Goal: Transaction & Acquisition: Purchase product/service

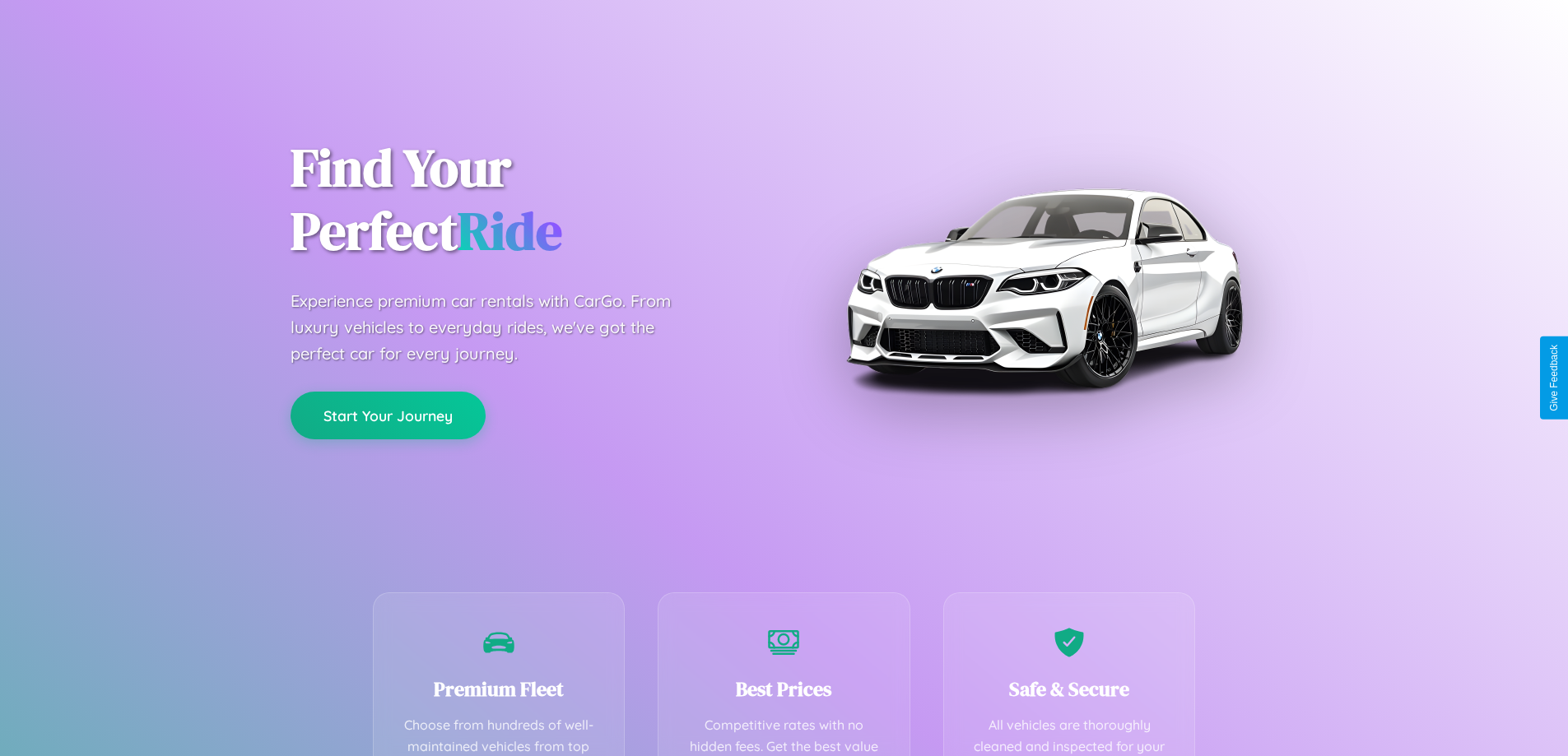
scroll to position [324, 0]
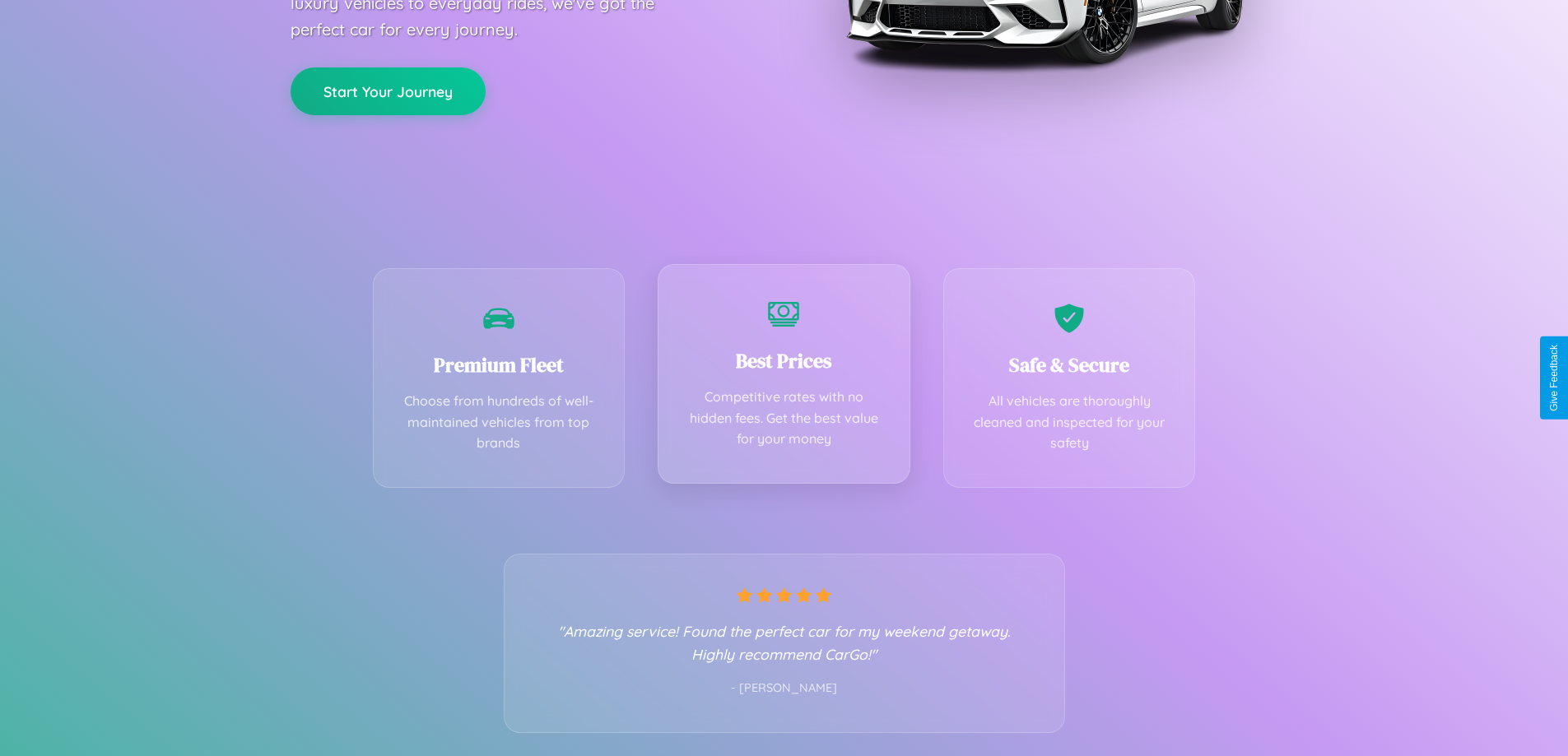
click at [784, 378] on div "Best Prices Competitive rates with no hidden fees. Get the best value for your …" at bounding box center [784, 373] width 253 height 220
click at [387, 90] on button "Start Your Journey" at bounding box center [388, 89] width 195 height 47
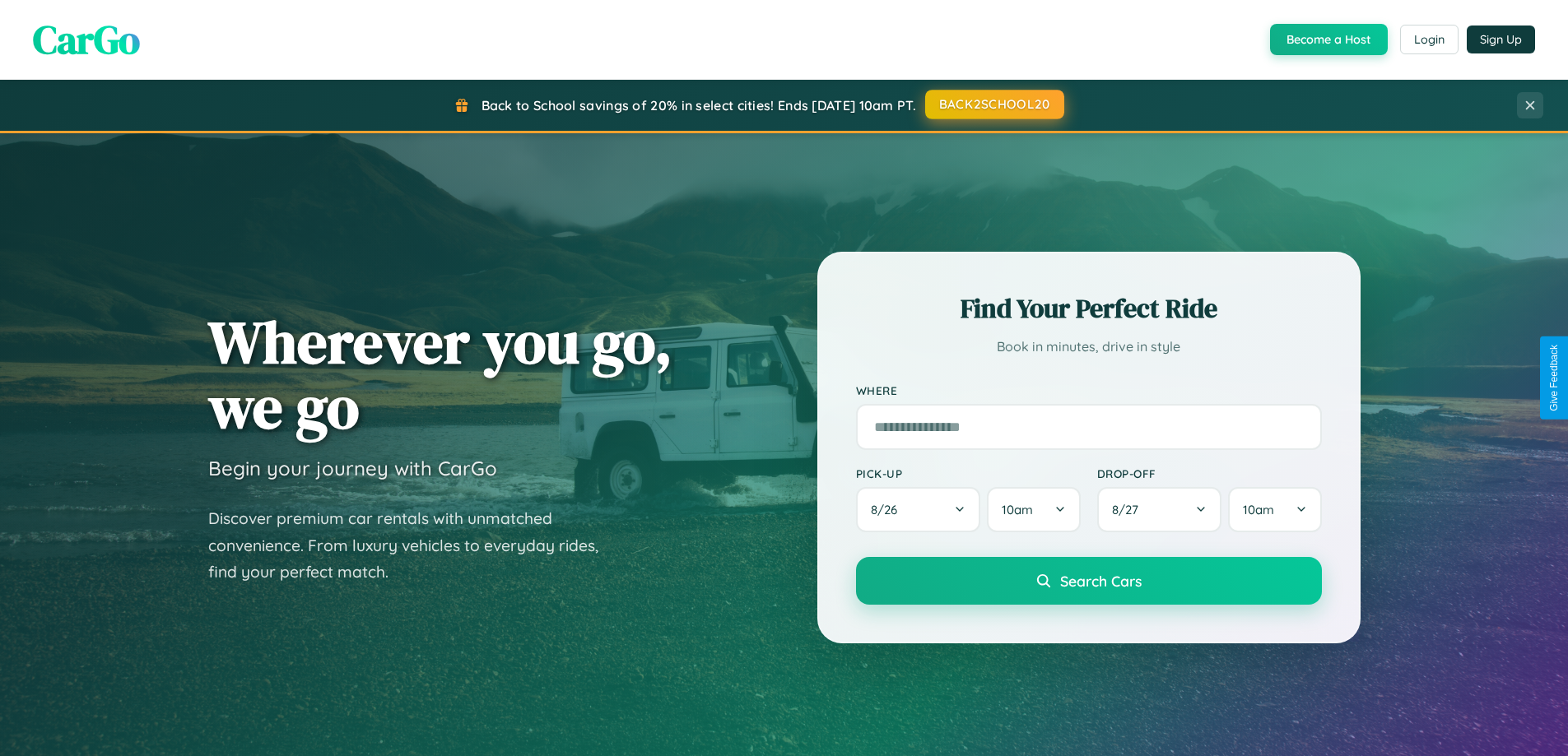
click at [994, 105] on button "BACK2SCHOOL20" at bounding box center [995, 105] width 139 height 30
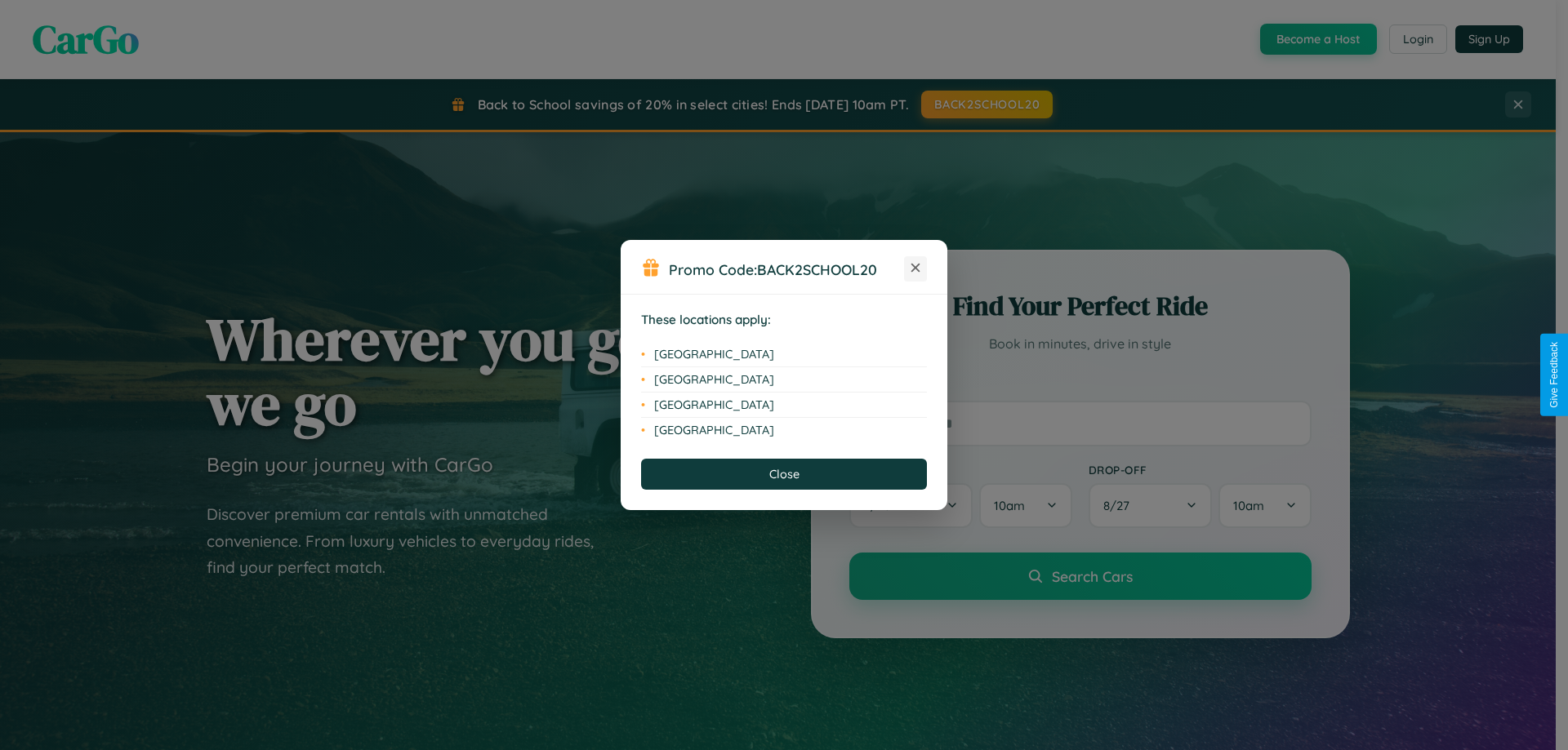
click at [916, 269] on icon at bounding box center [916, 268] width 9 height 9
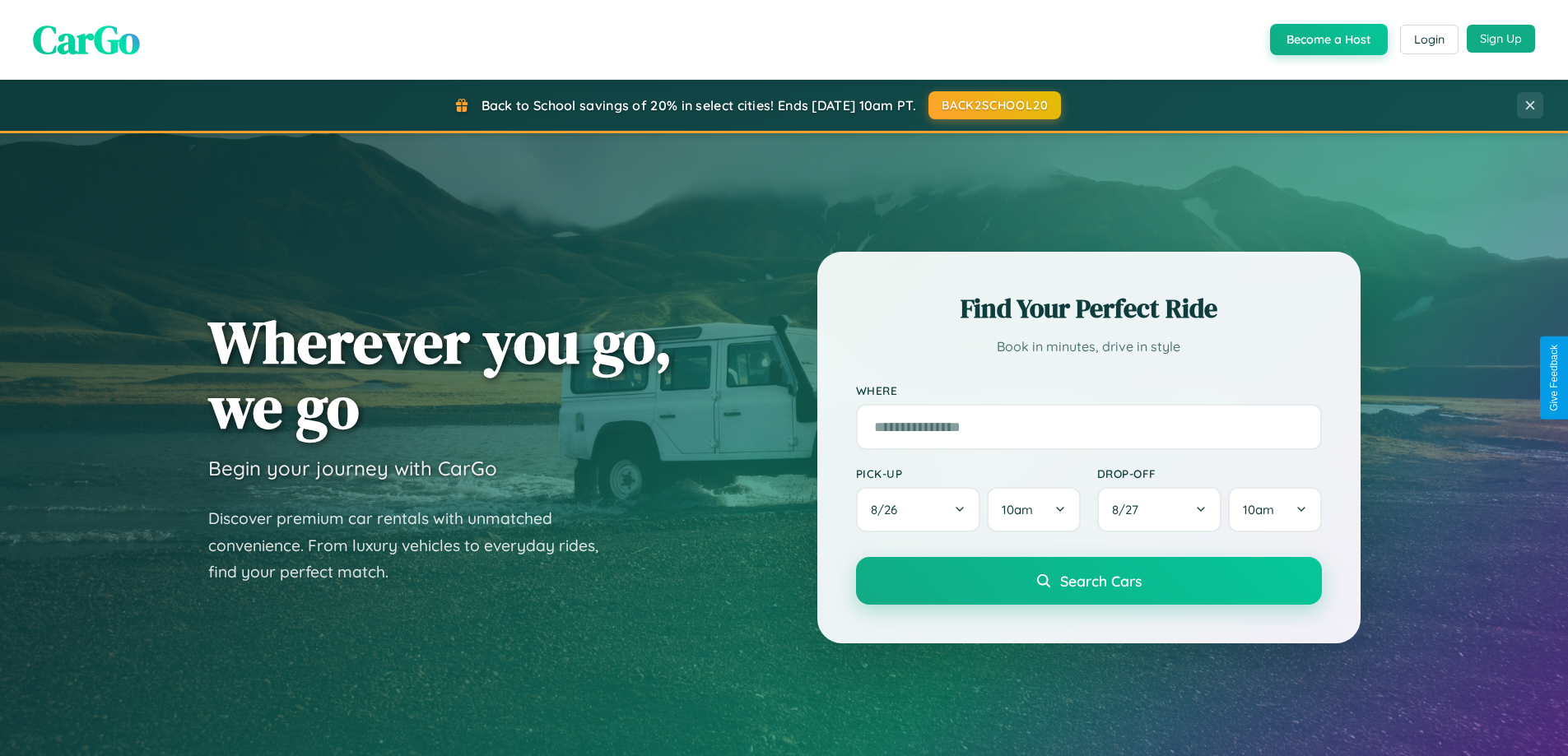
click at [1501, 39] on button "Sign Up" at bounding box center [1501, 39] width 69 height 28
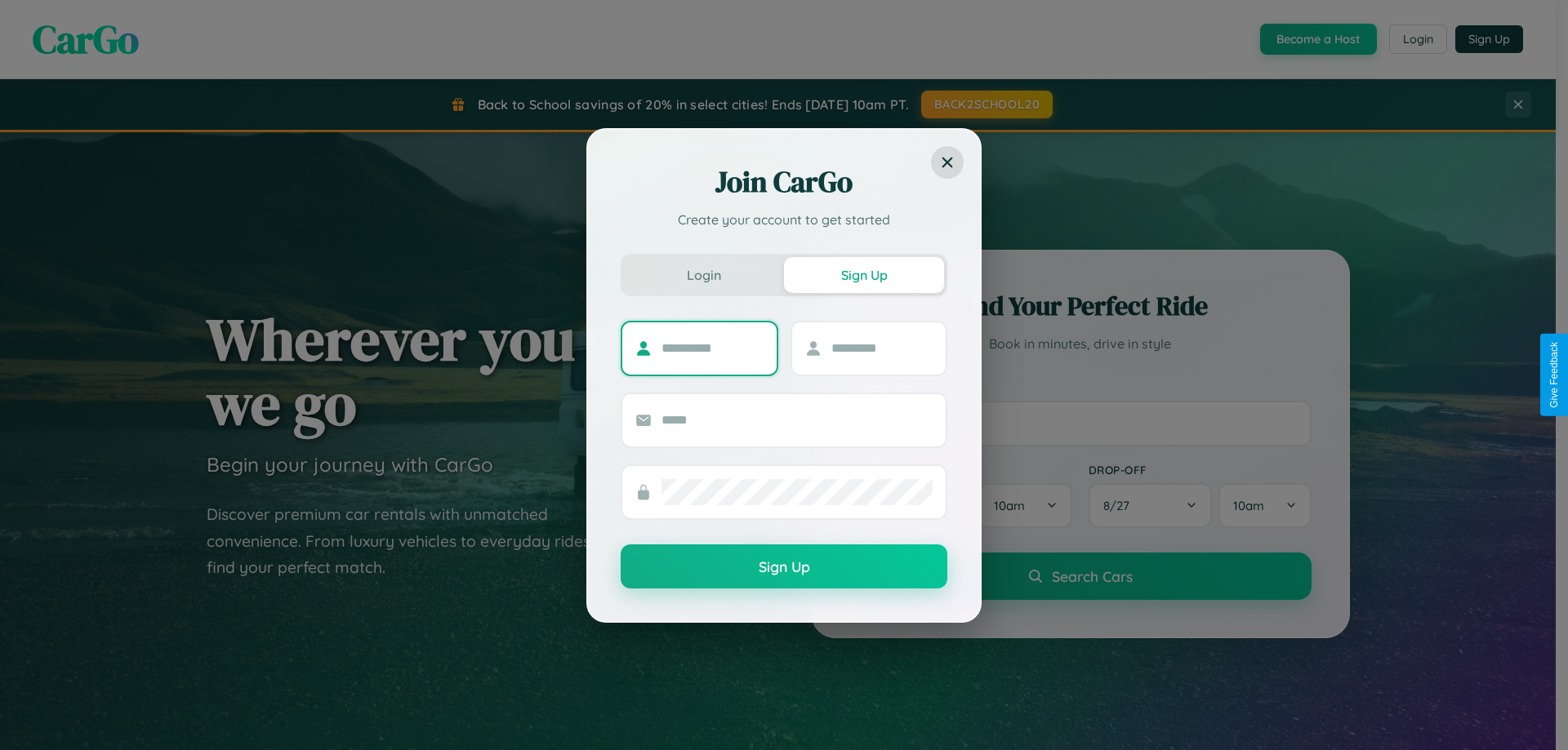
click at [712, 348] on input "text" at bounding box center [712, 348] width 102 height 26
type input "****"
click at [881, 348] on input "text" at bounding box center [882, 348] width 102 height 26
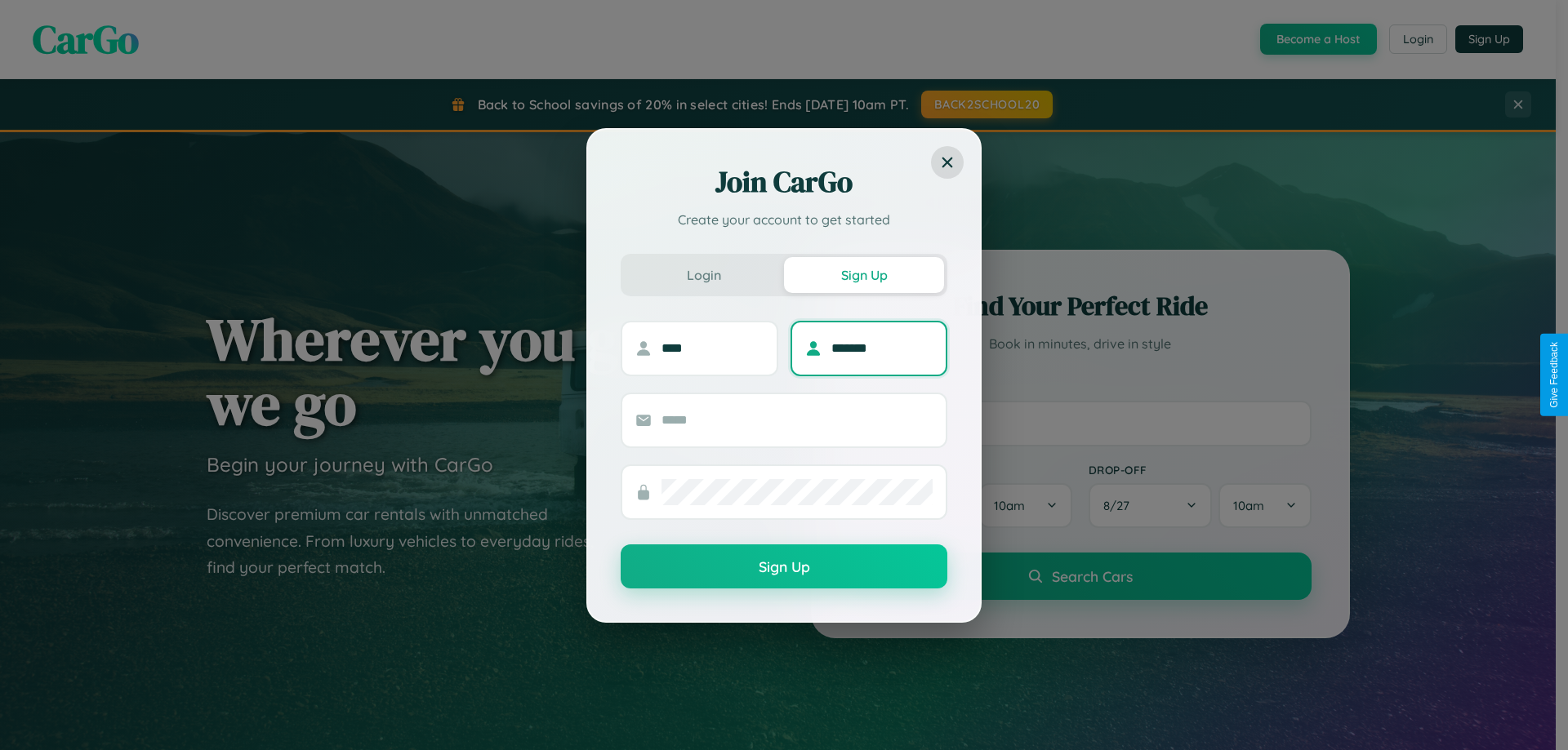
type input "*******"
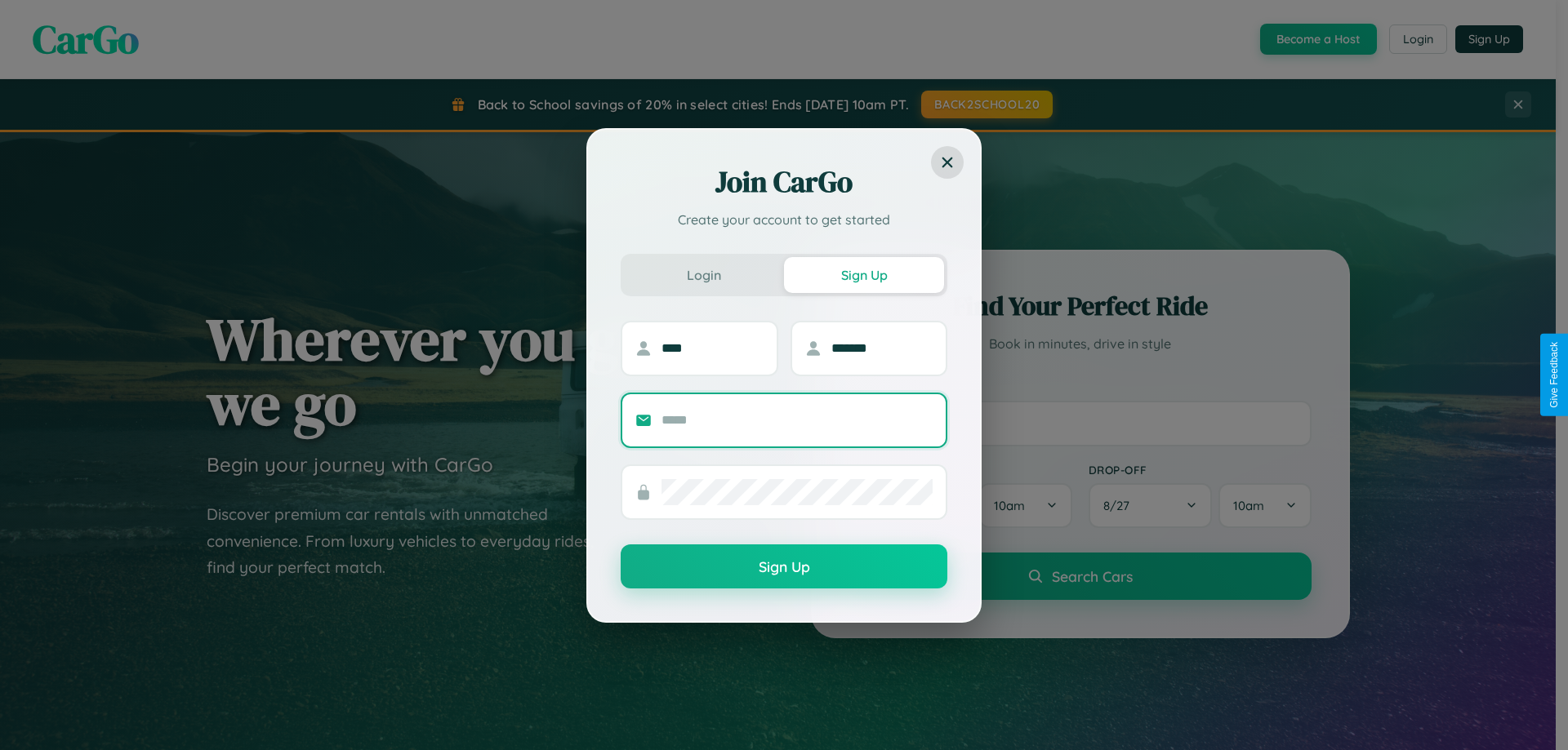
click at [797, 420] on input "text" at bounding box center [797, 420] width 271 height 26
type input "**********"
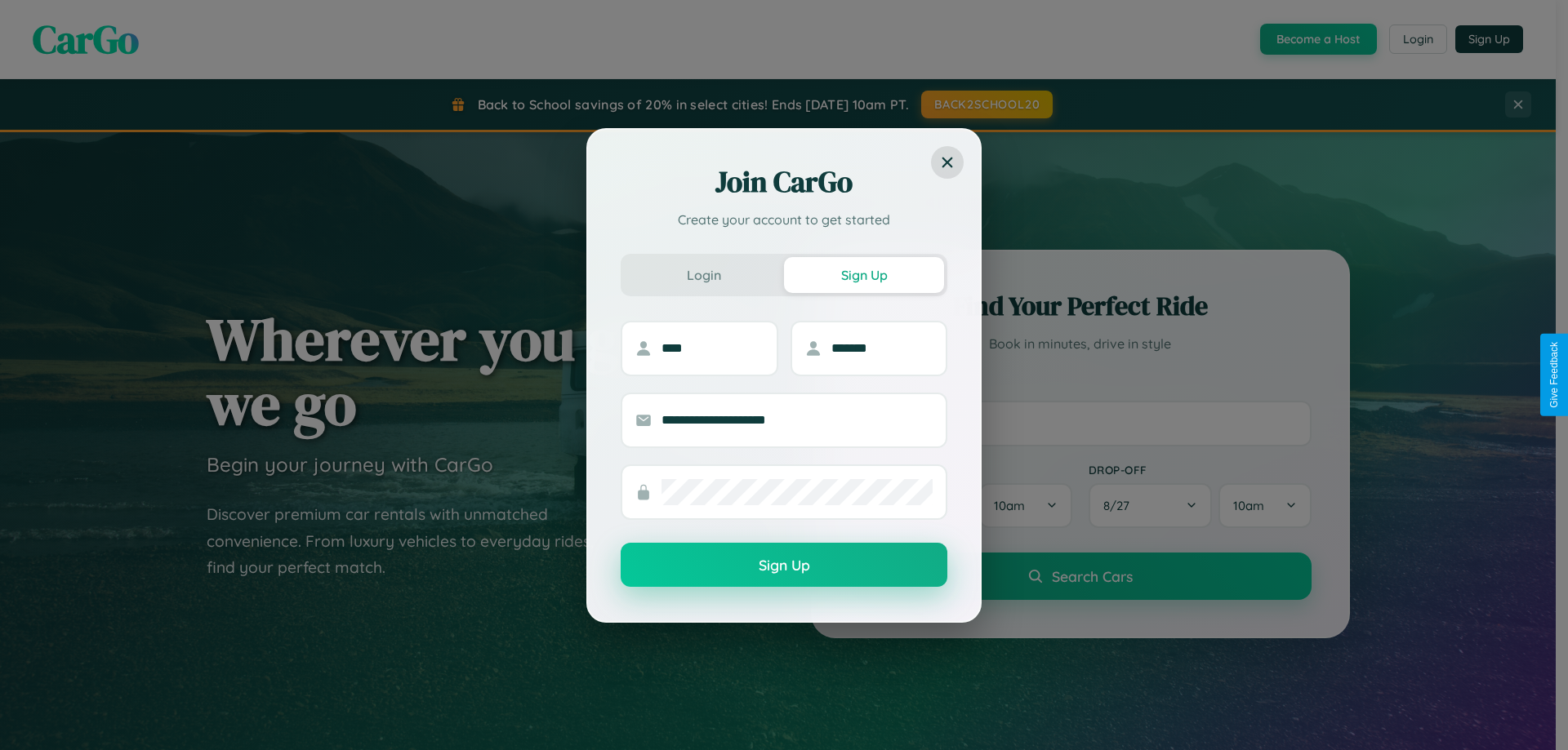
click at [784, 566] on button "Sign Up" at bounding box center [784, 565] width 327 height 44
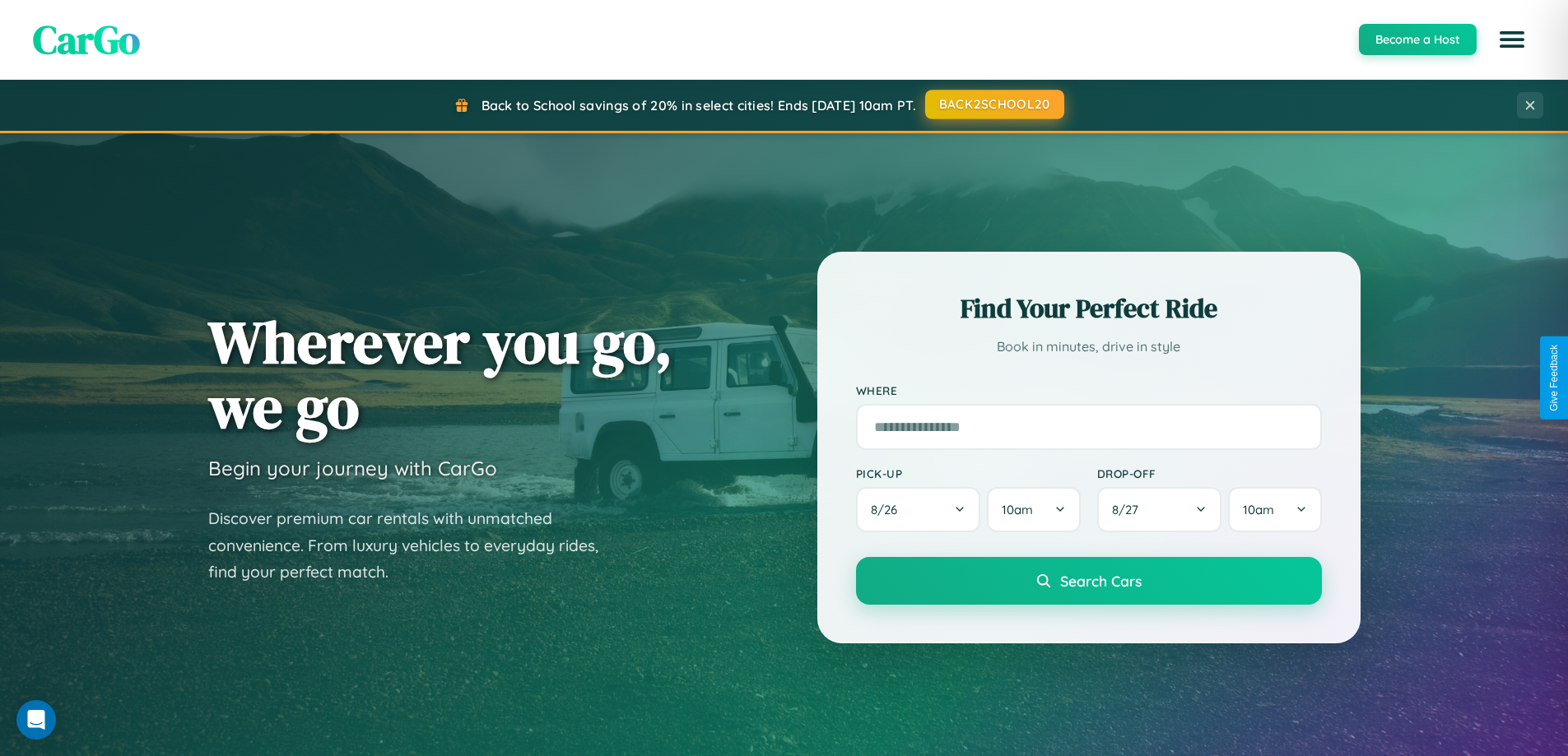
click at [994, 105] on button "BACK2SCHOOL20" at bounding box center [995, 105] width 139 height 30
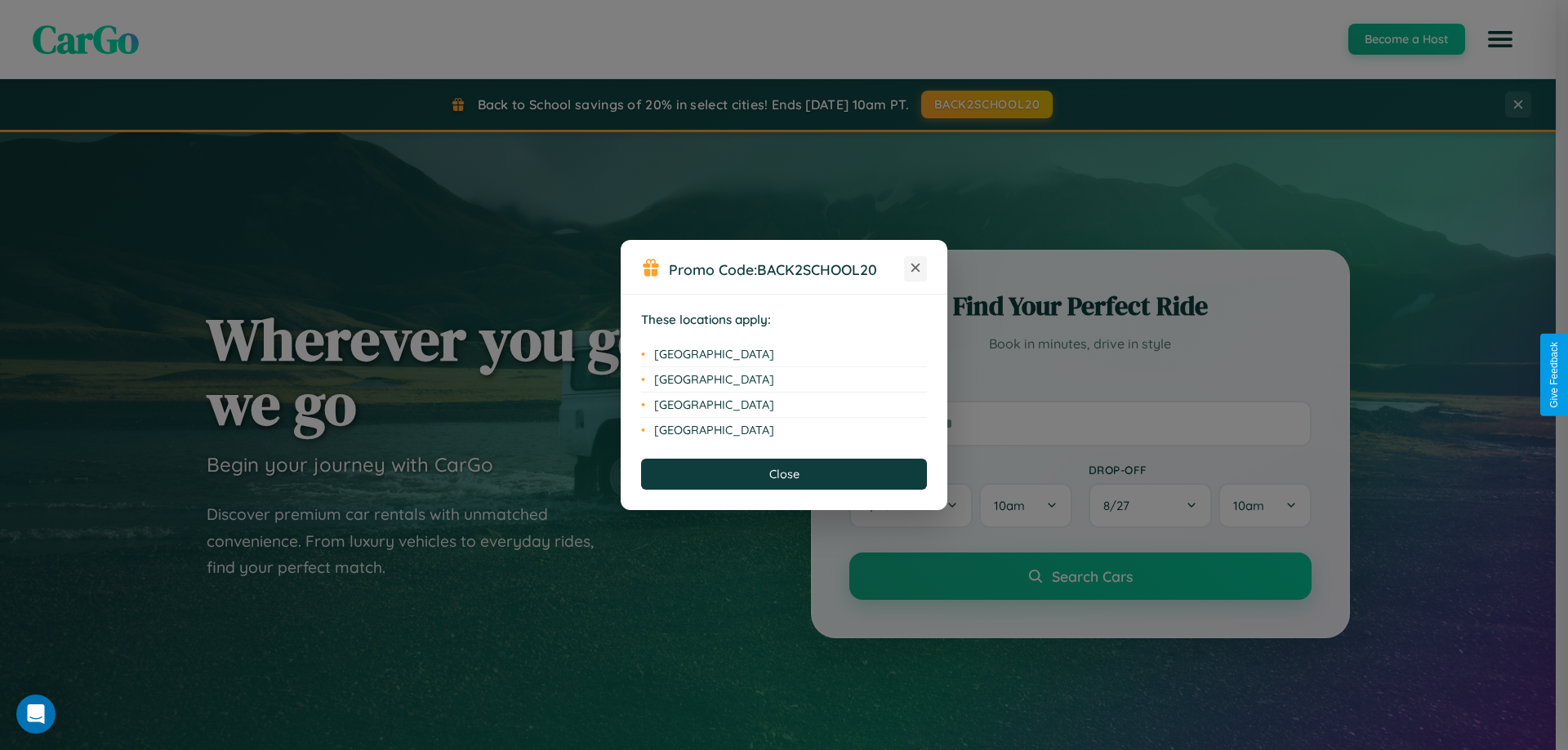
click at [916, 269] on icon at bounding box center [916, 268] width 9 height 9
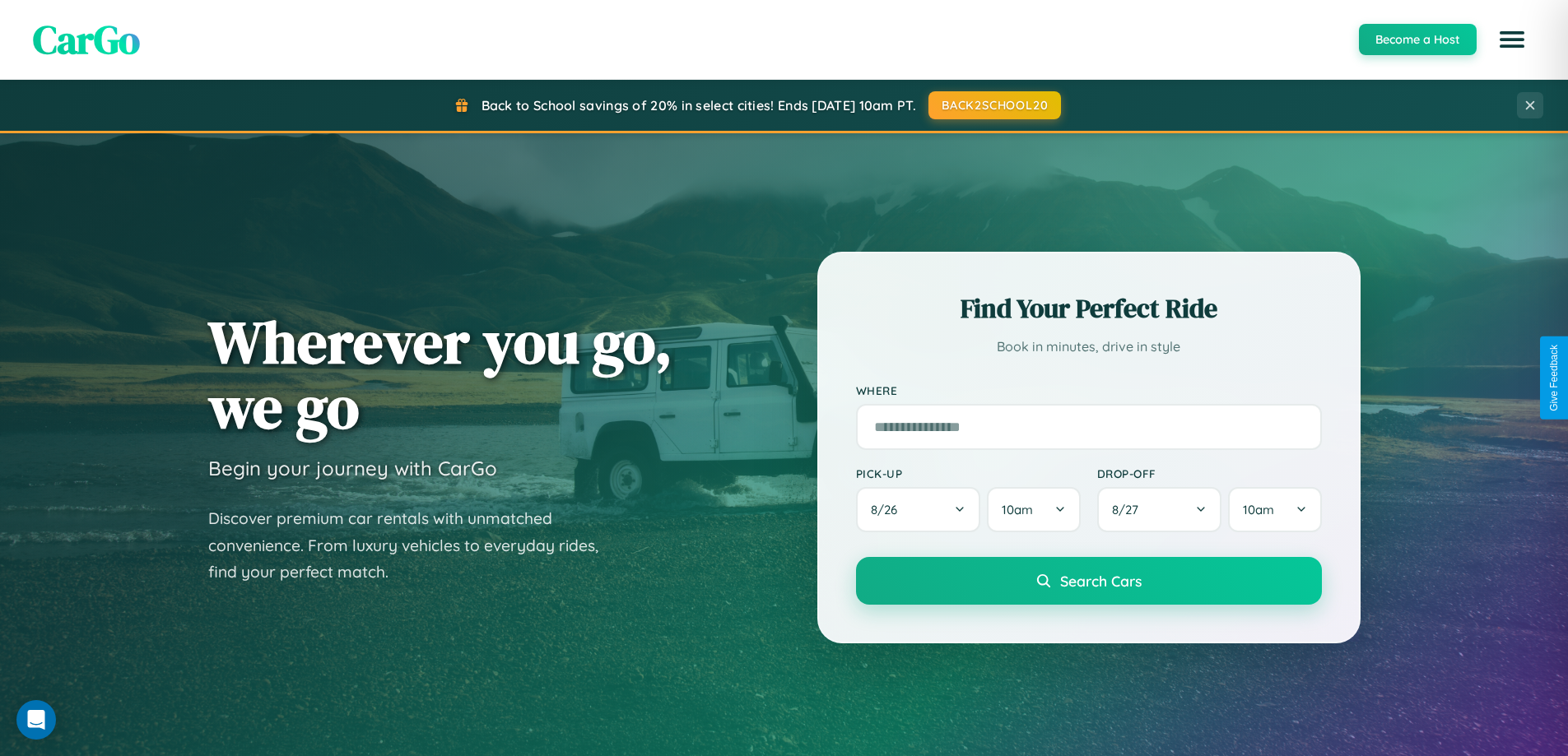
scroll to position [3167, 0]
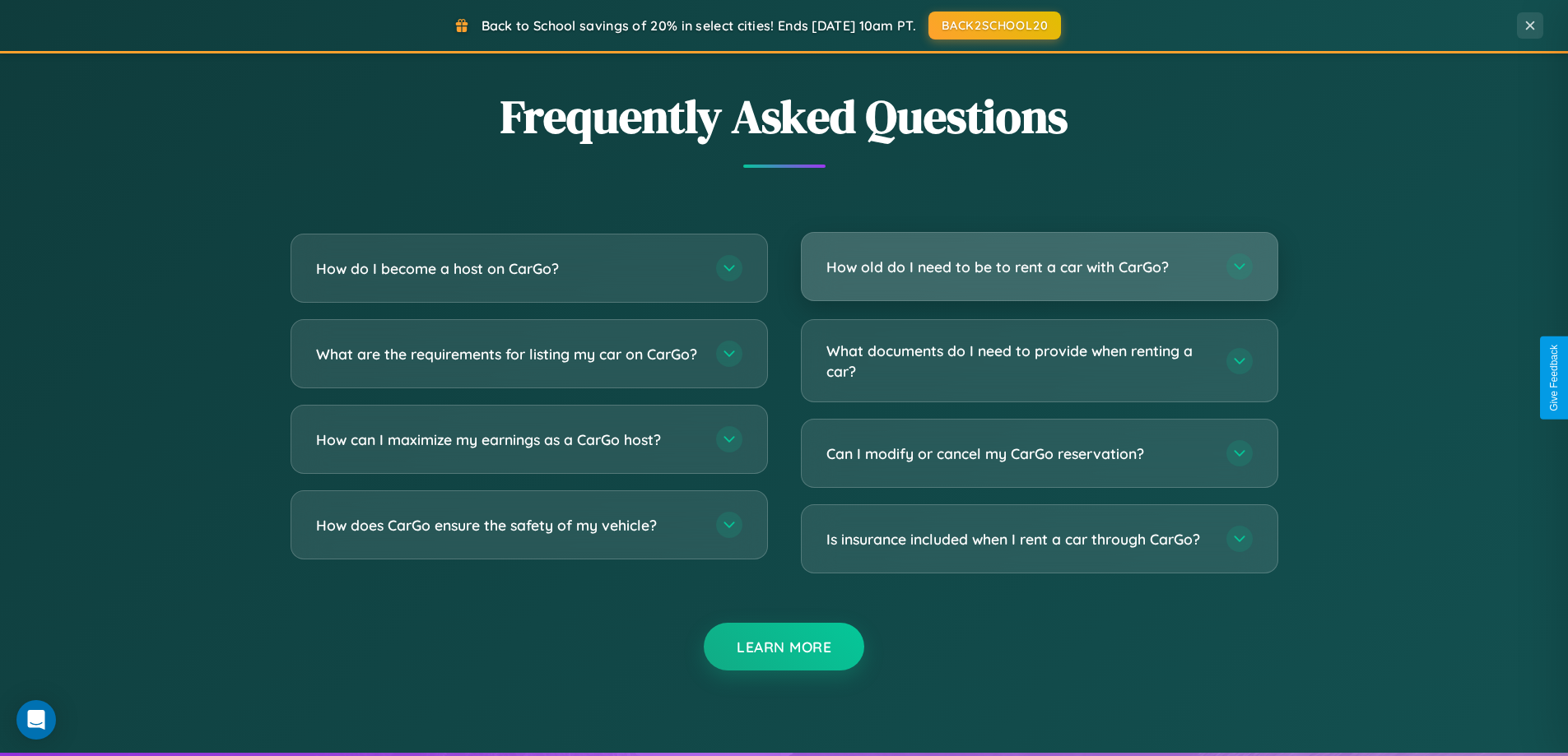
click at [1039, 267] on h3 "How old do I need to be to rent a car with CarGo?" at bounding box center [1018, 267] width 384 height 20
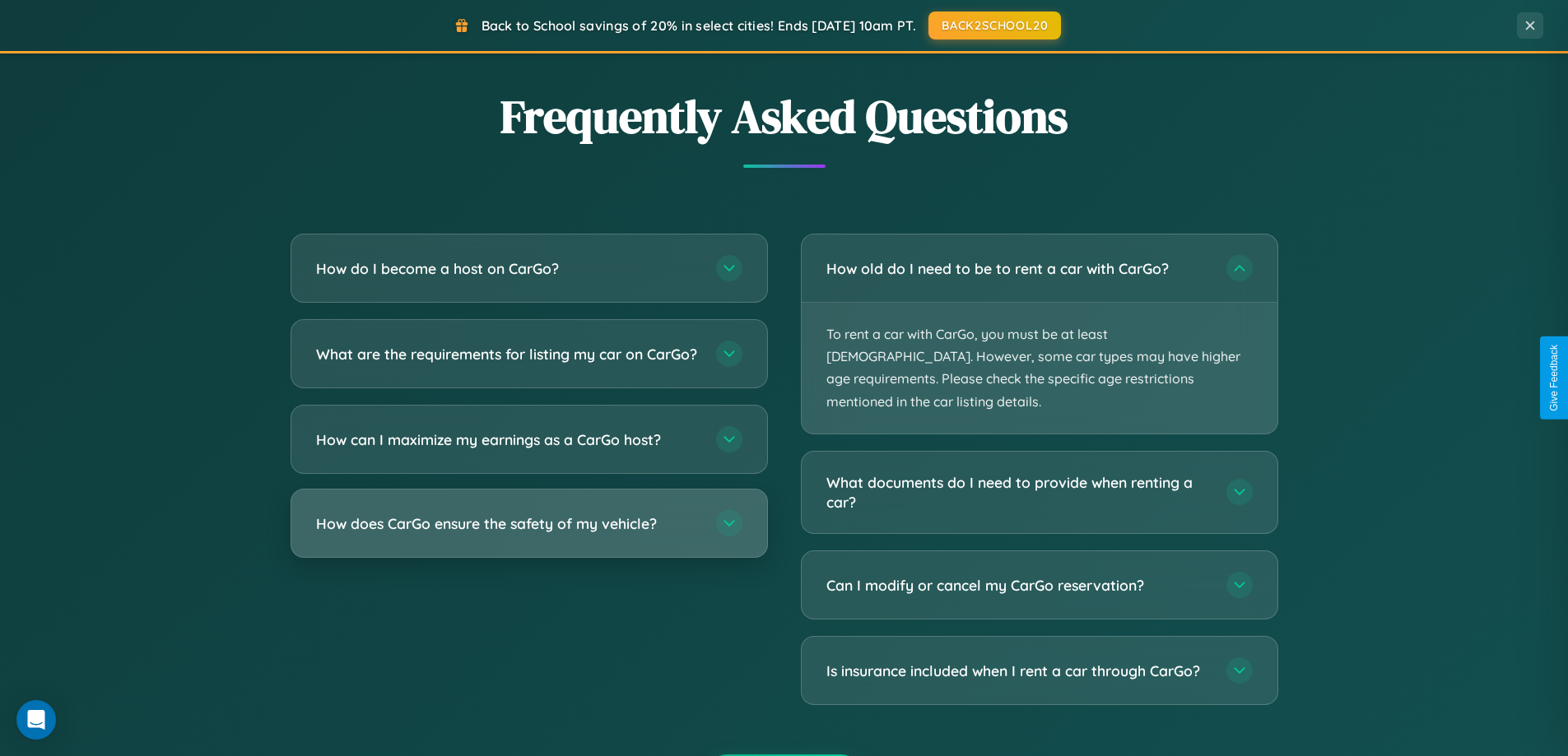
click at [529, 534] on h3 "How does CarGo ensure the safety of my vehicle?" at bounding box center [507, 524] width 384 height 20
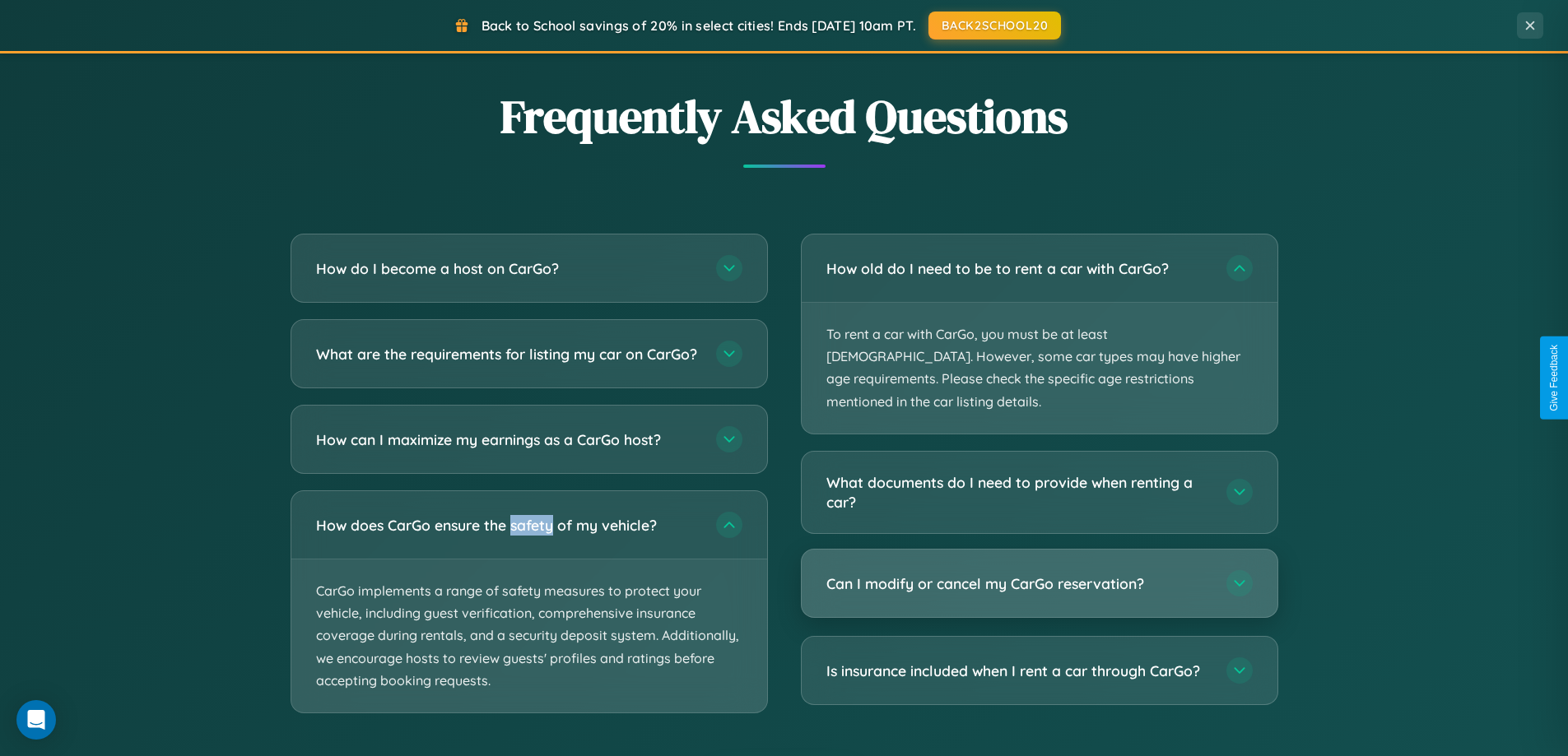
click at [1039, 574] on h3 "Can I modify or cancel my CarGo reservation?" at bounding box center [1018, 584] width 384 height 20
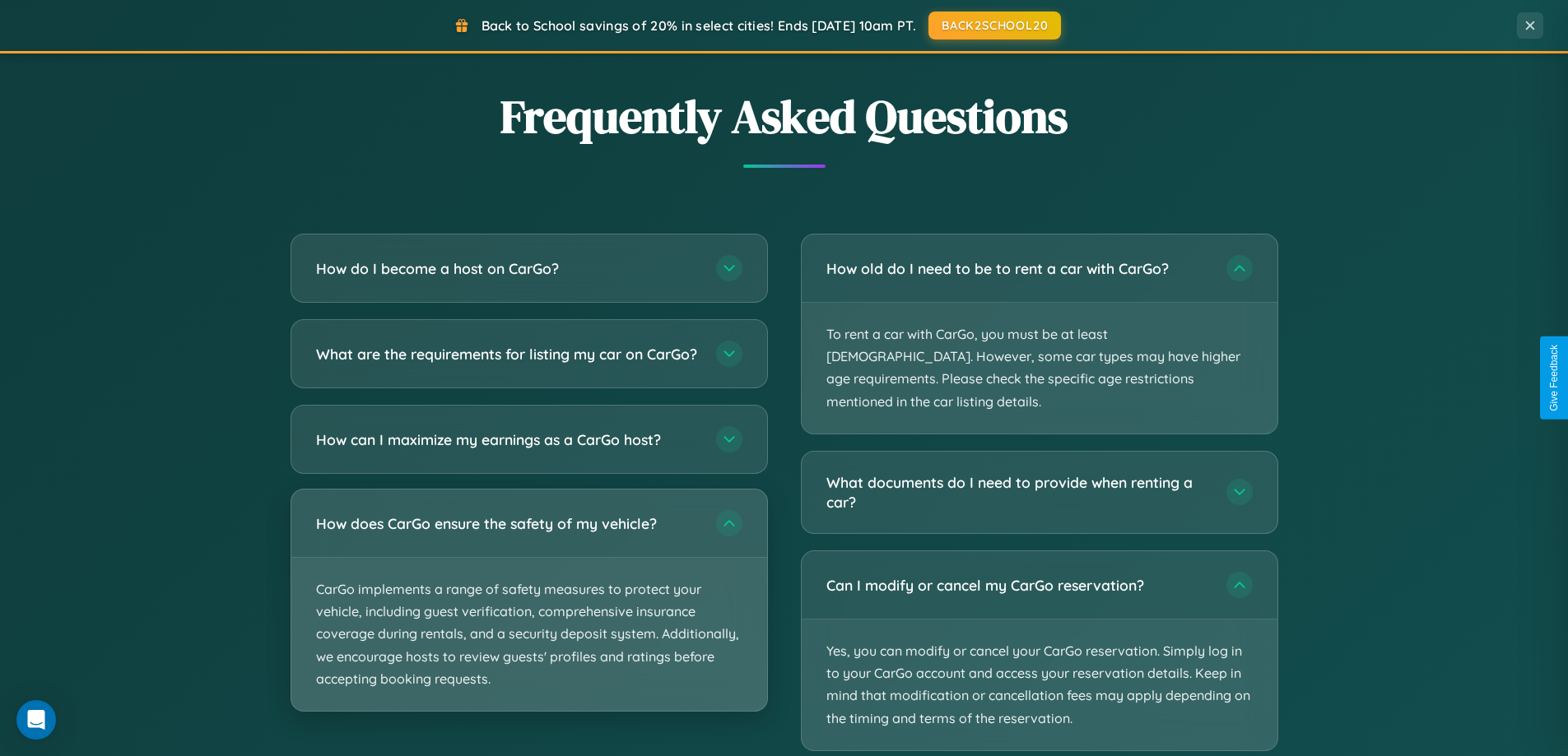
click at [529, 616] on p "CarGo implements a range of safety measures to protect your vehicle, including …" at bounding box center [529, 634] width 476 height 153
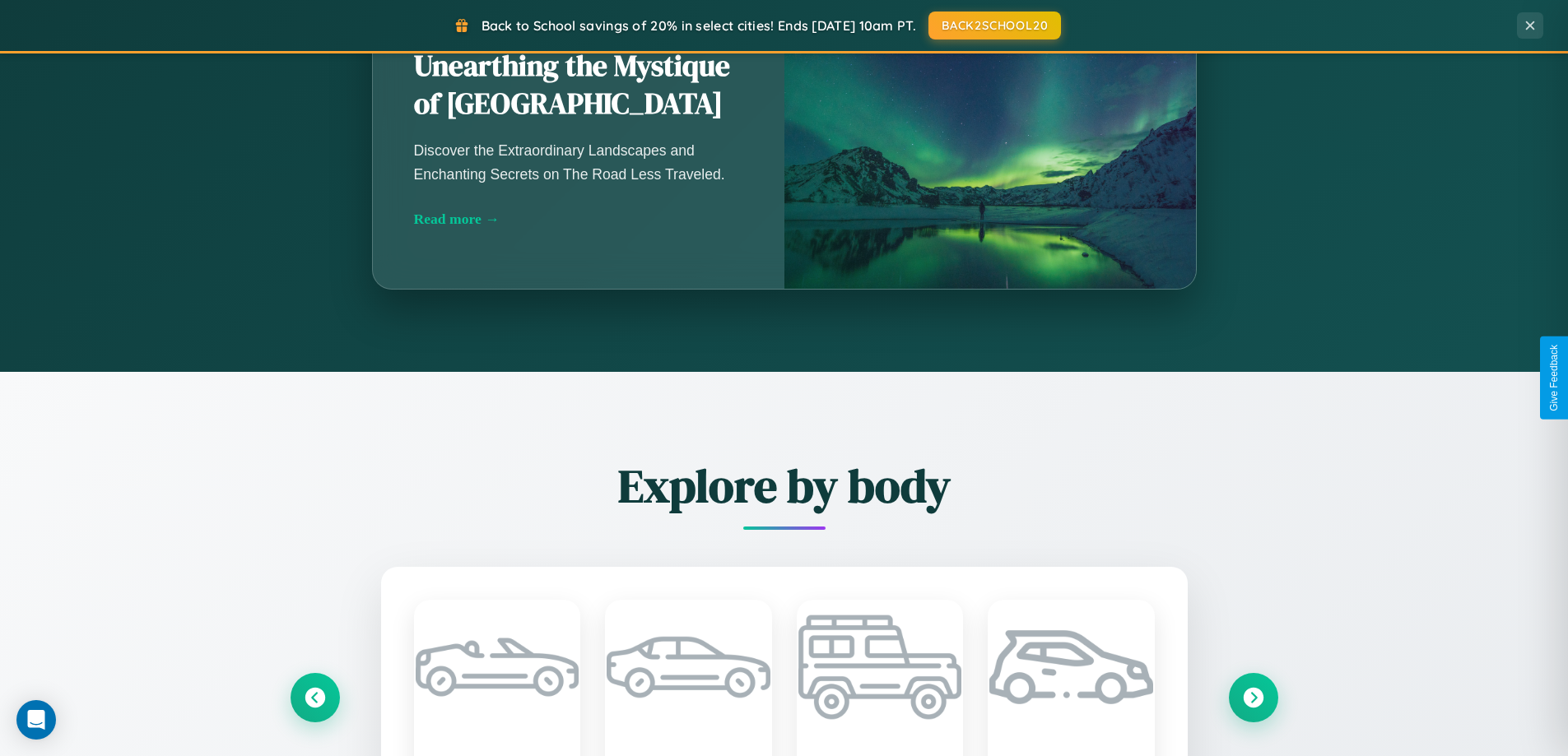
scroll to position [48, 0]
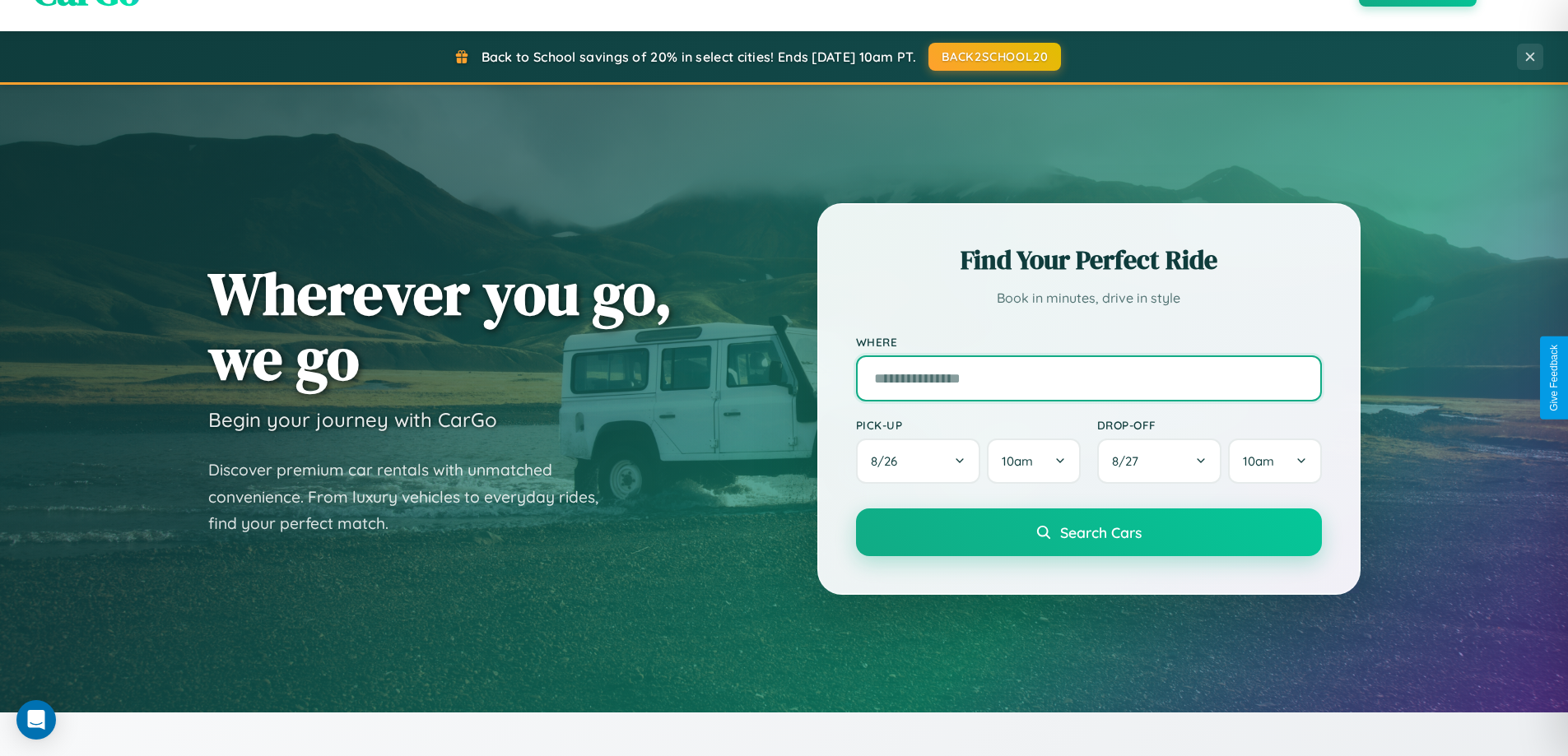
click at [1089, 378] on input "text" at bounding box center [1090, 379] width 466 height 46
type input "**********"
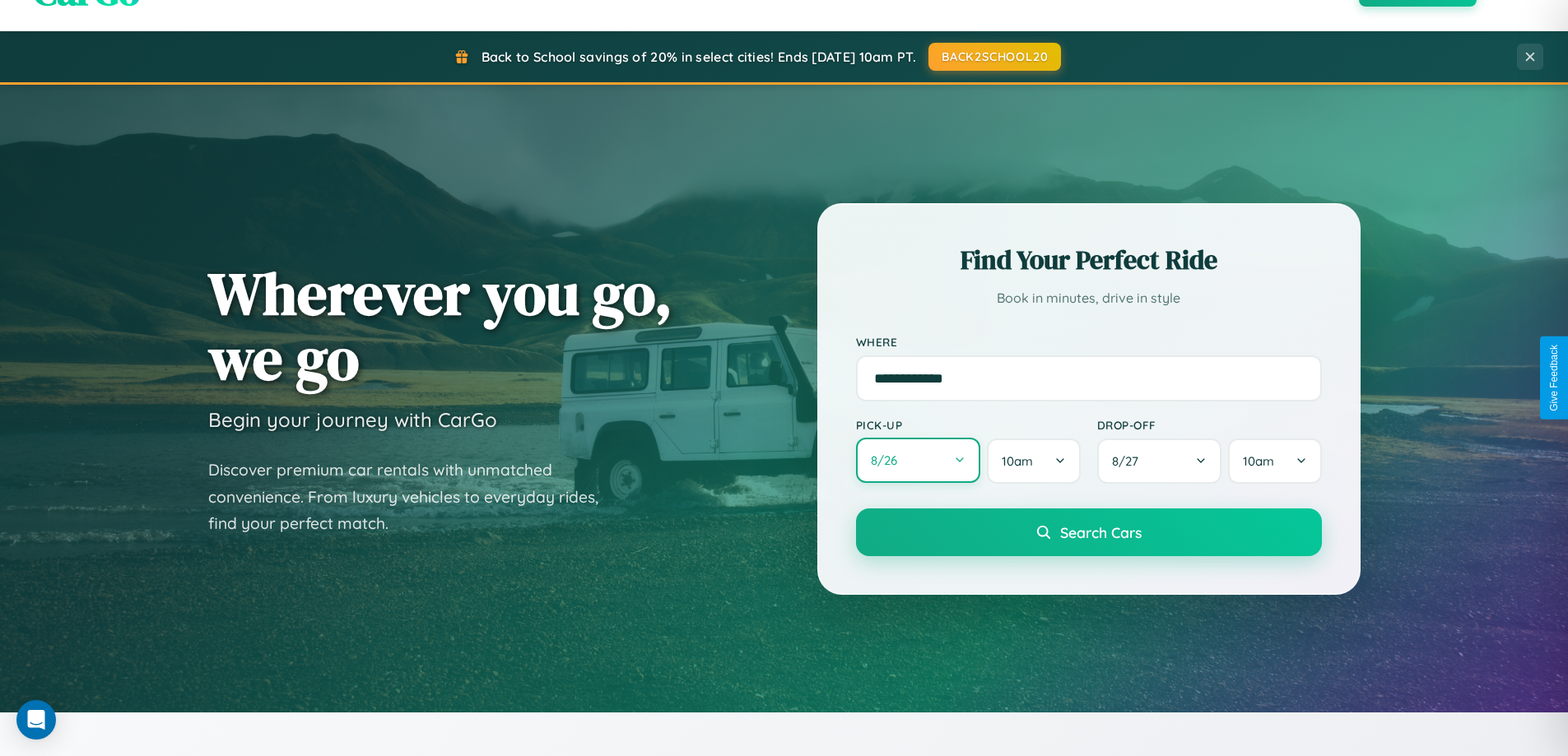
click at [918, 462] on button "8 / 26" at bounding box center [919, 461] width 125 height 46
select select "*"
select select "****"
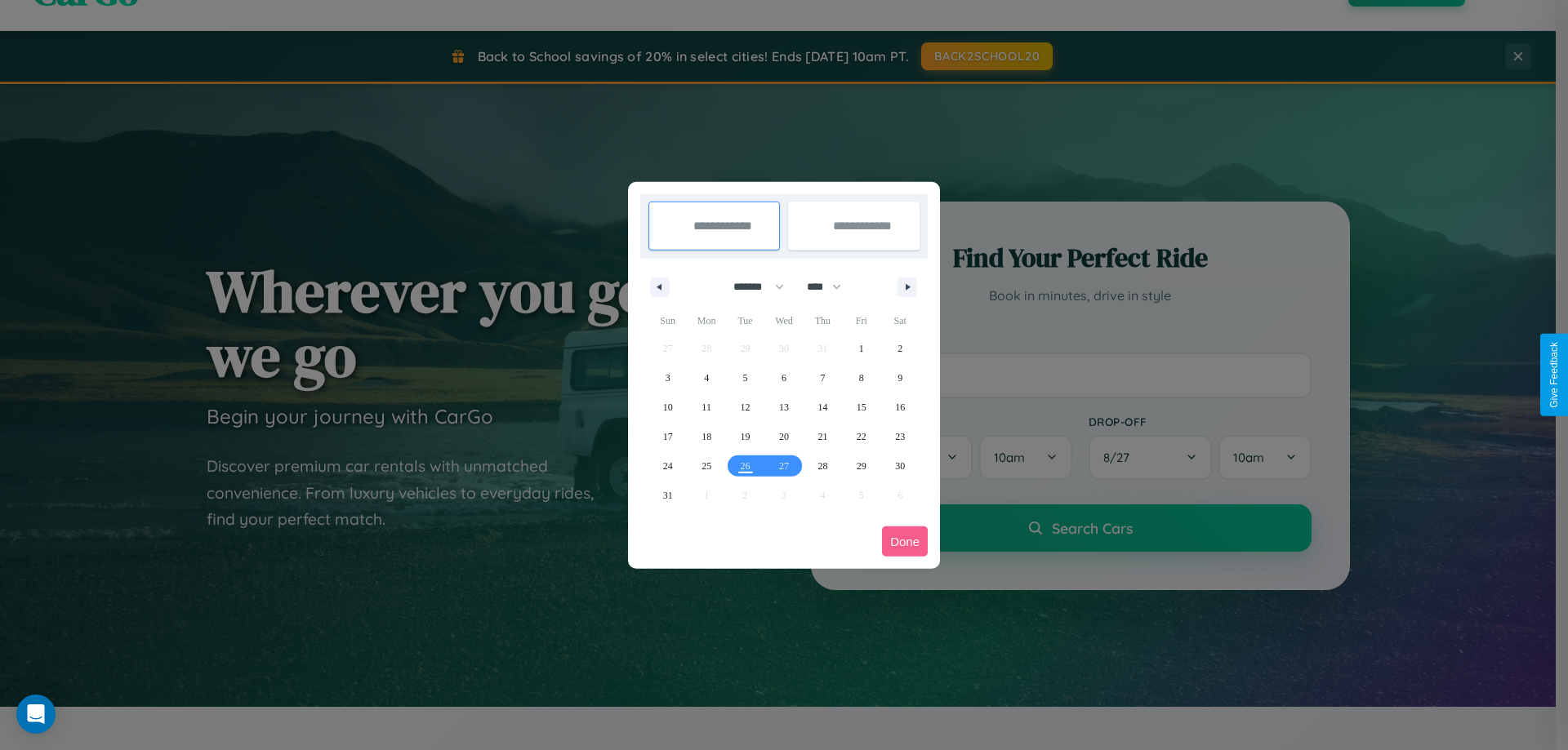
drag, startPoint x: 751, startPoint y: 287, endPoint x: 784, endPoint y: 327, distance: 51.9
click at [751, 287] on select "******* ******** ***** ***** *** **** **** ****** ********* ******* ******** **…" at bounding box center [755, 287] width 69 height 27
select select "**"
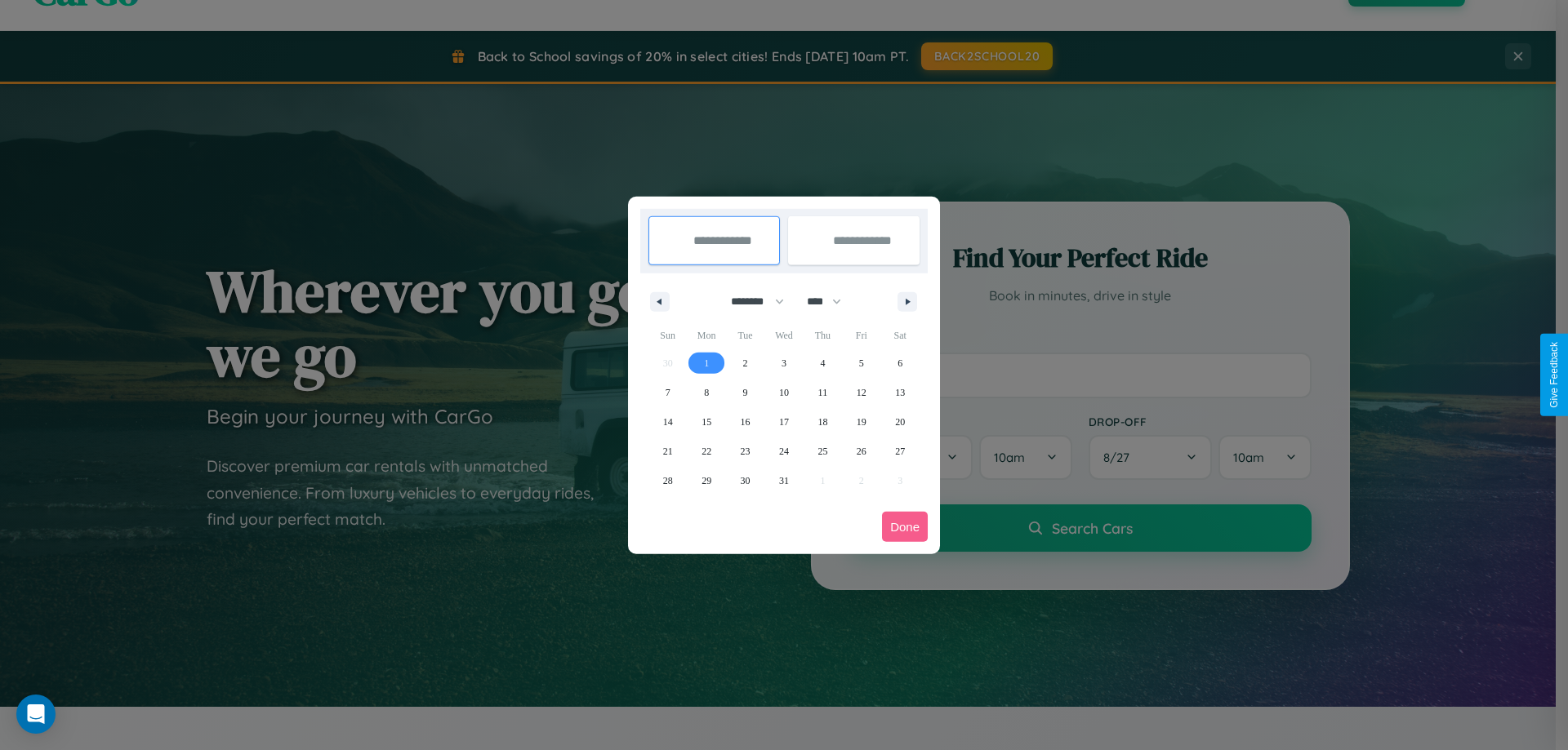
click at [707, 363] on span "1" at bounding box center [706, 363] width 5 height 29
type input "**********"
click at [822, 363] on span "4" at bounding box center [822, 363] width 5 height 29
type input "**********"
click at [905, 527] on button "Done" at bounding box center [905, 527] width 46 height 30
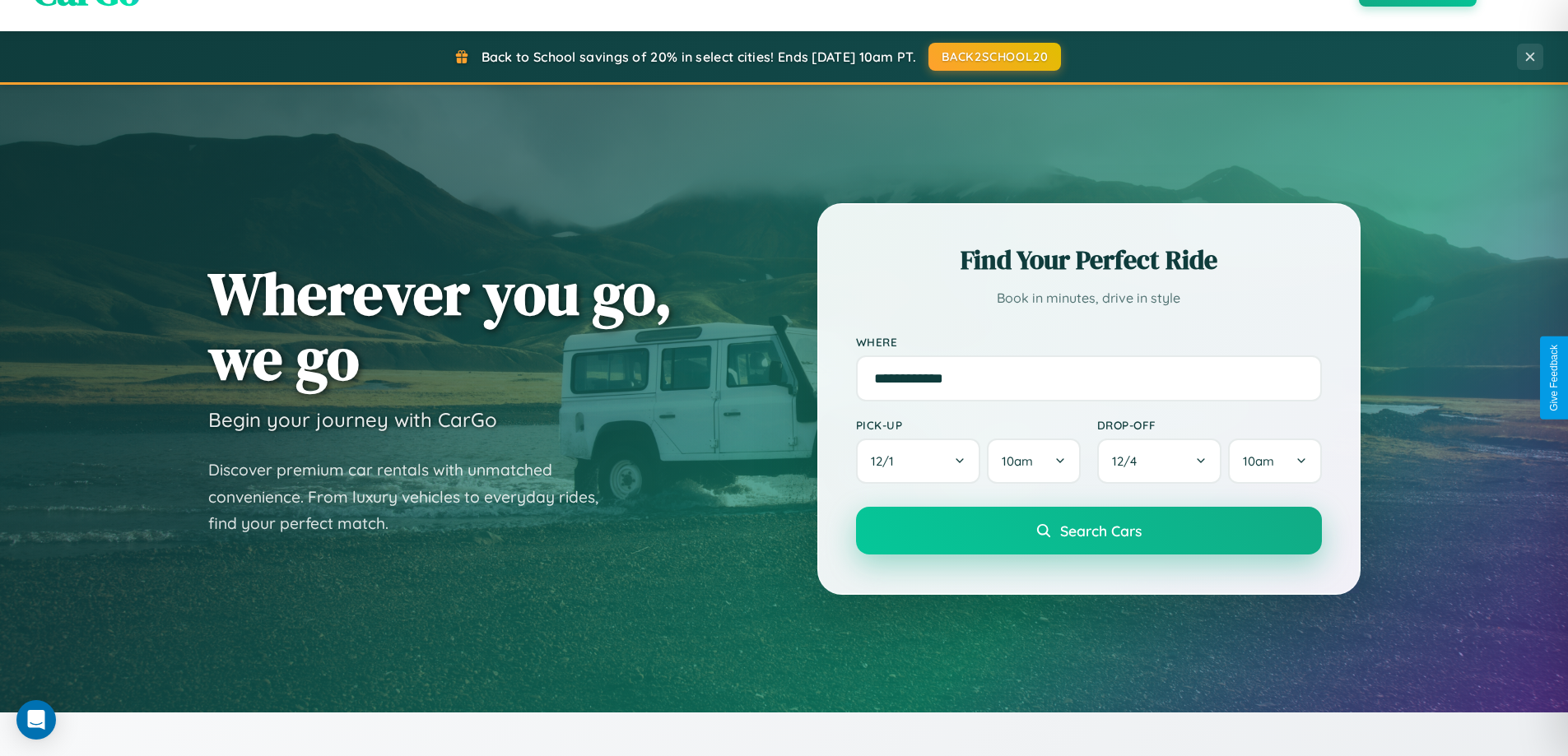
click at [1089, 531] on span "Search Cars" at bounding box center [1102, 530] width 82 height 18
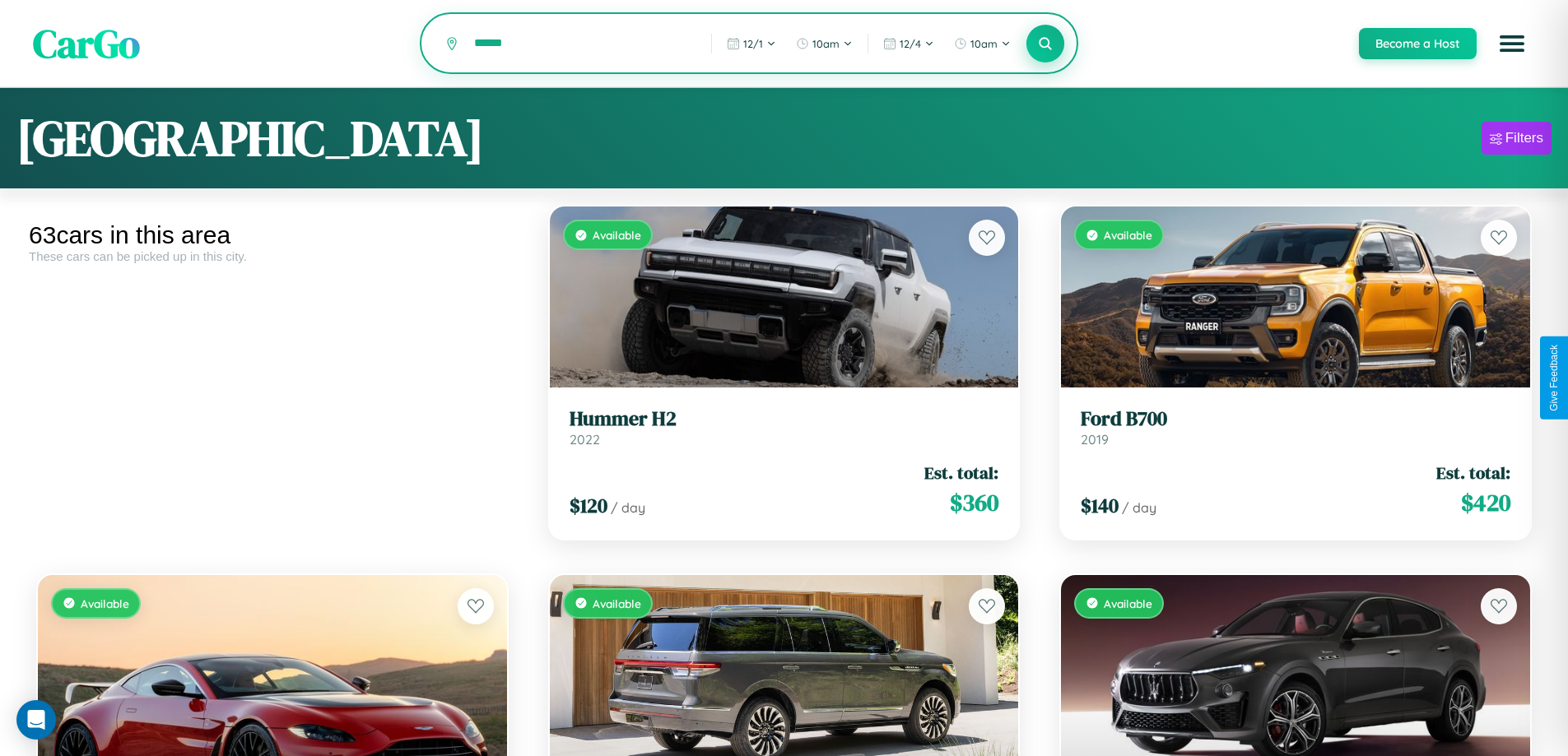
type input "******"
click at [1045, 45] on icon at bounding box center [1046, 43] width 16 height 16
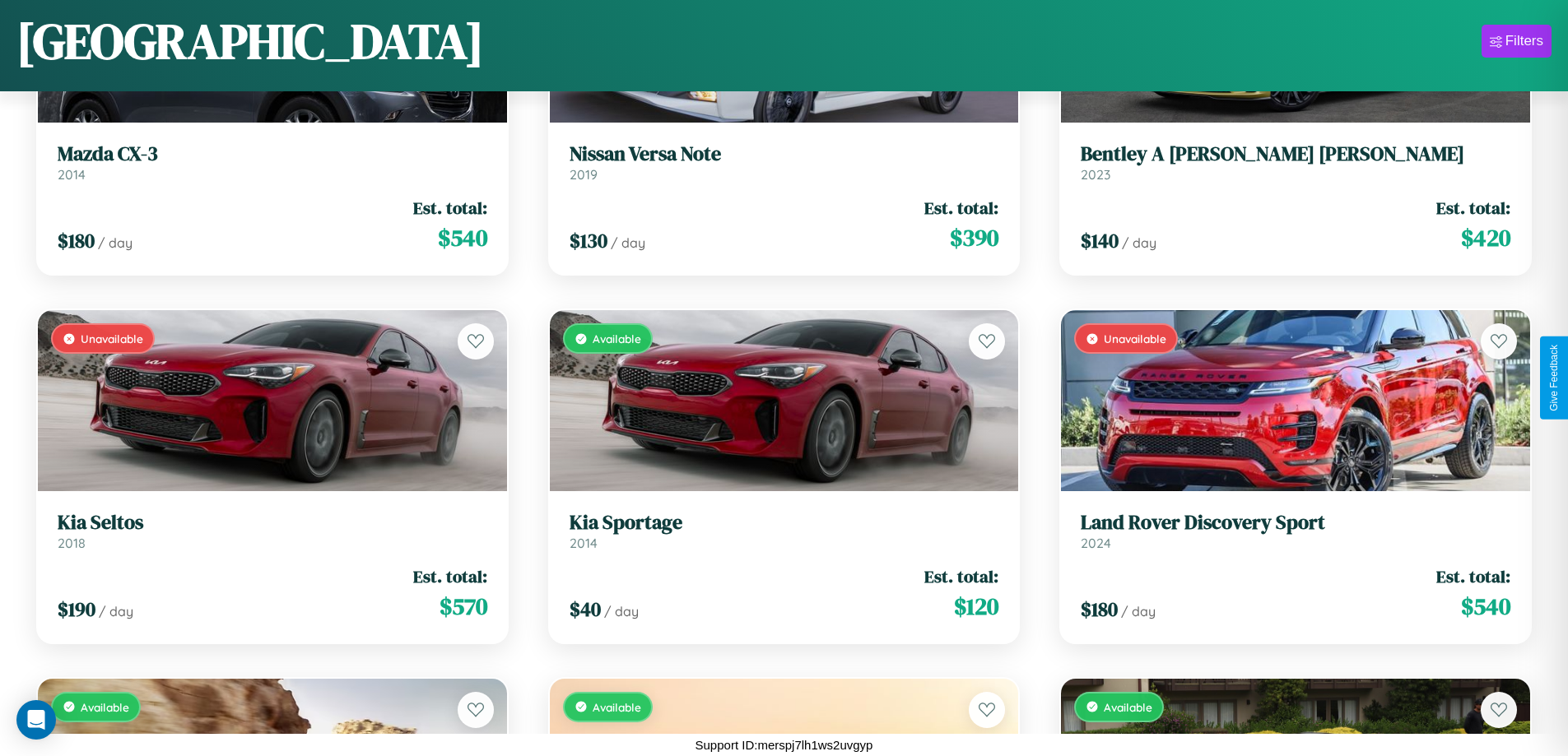
scroll to position [5760, 0]
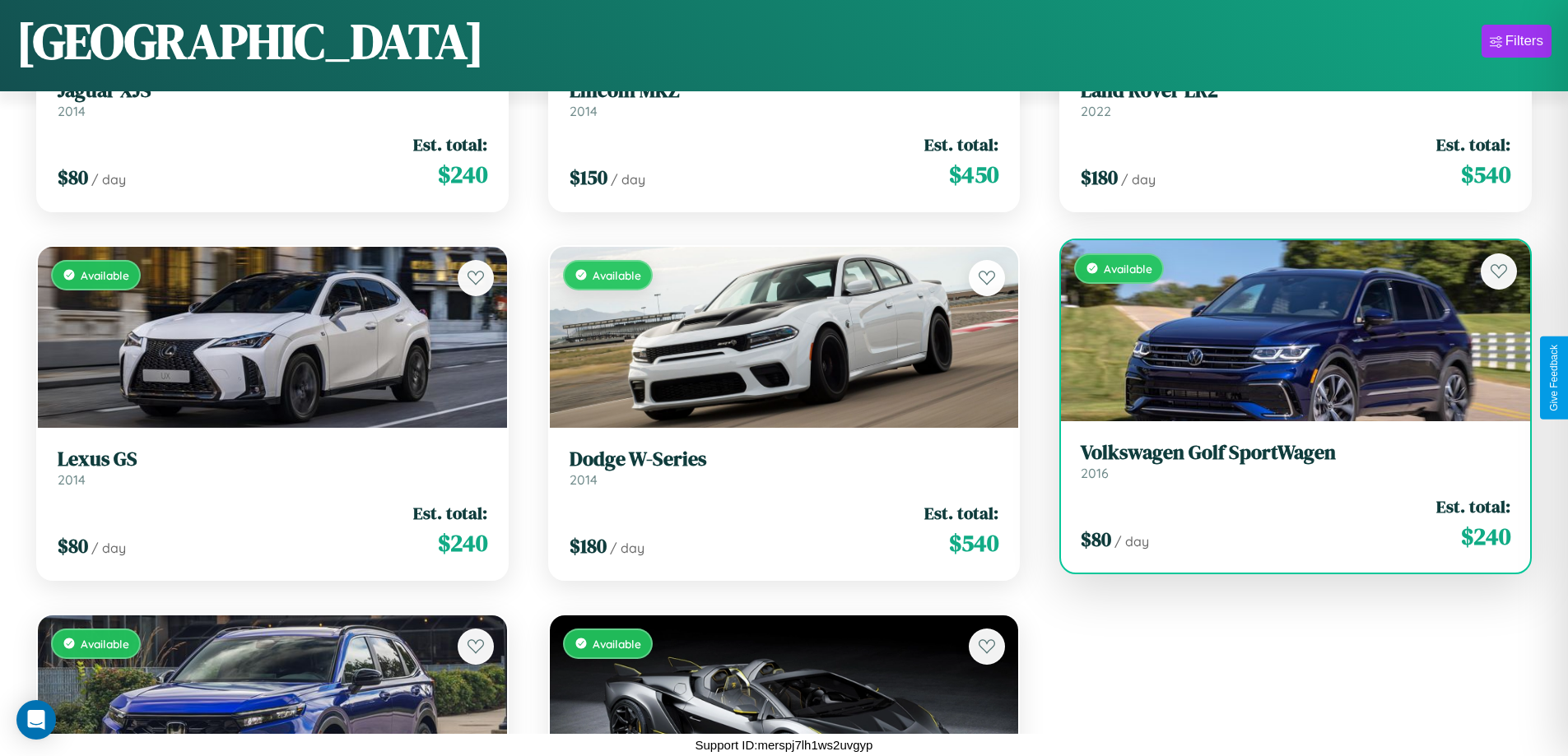
click at [1285, 330] on div "Available" at bounding box center [1295, 331] width 469 height 181
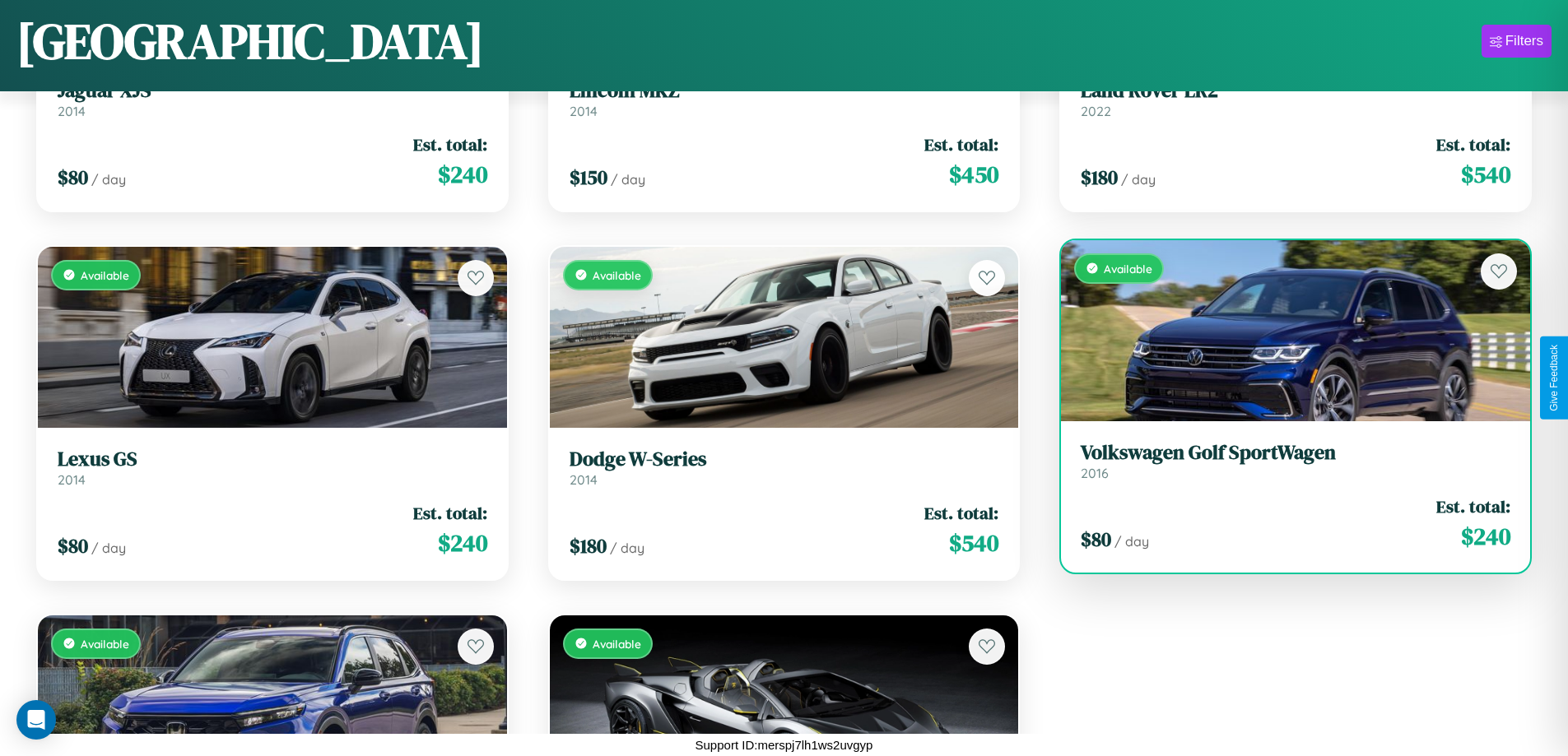
click at [1285, 330] on div "Available" at bounding box center [1295, 331] width 469 height 181
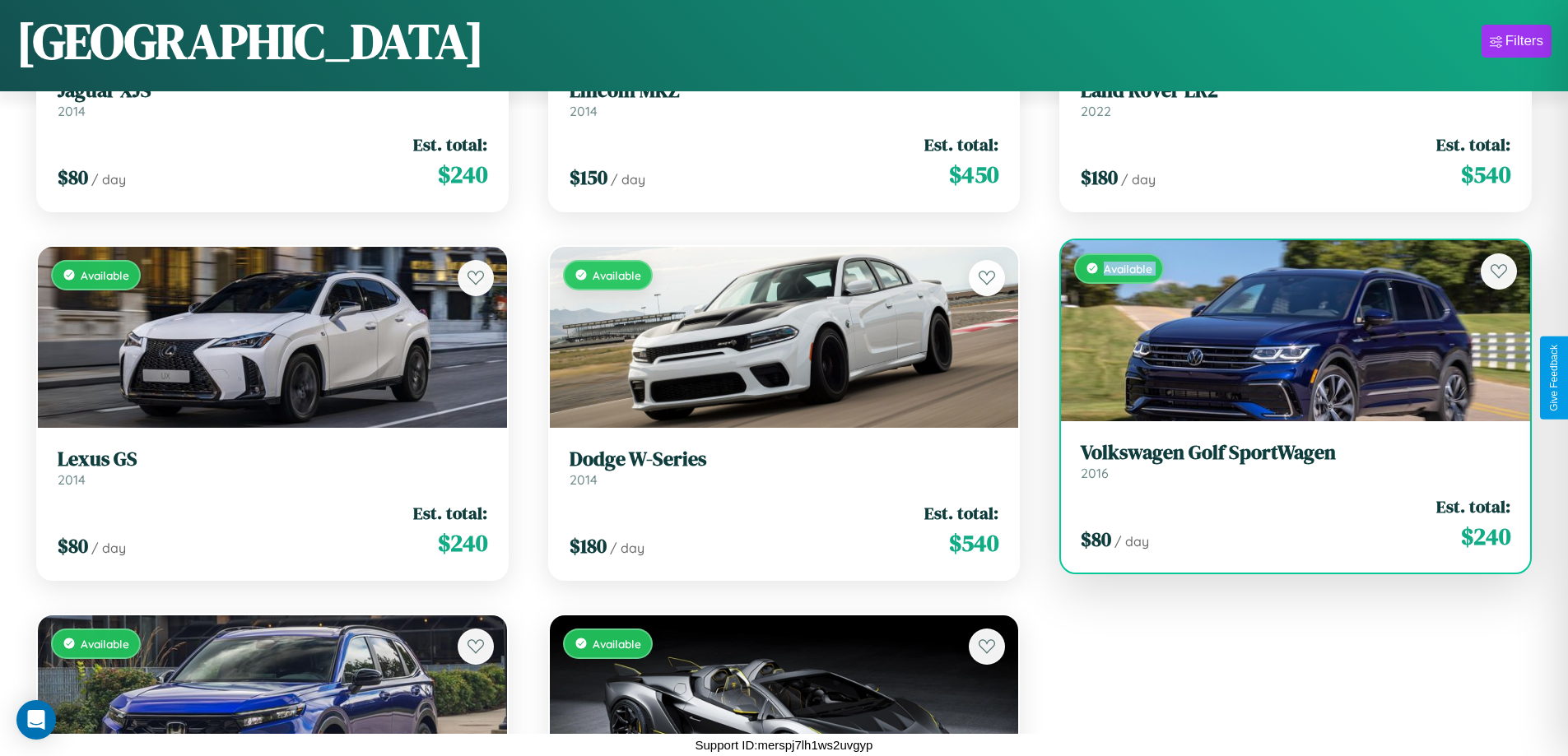
click at [1285, 330] on div "Available" at bounding box center [1295, 331] width 469 height 181
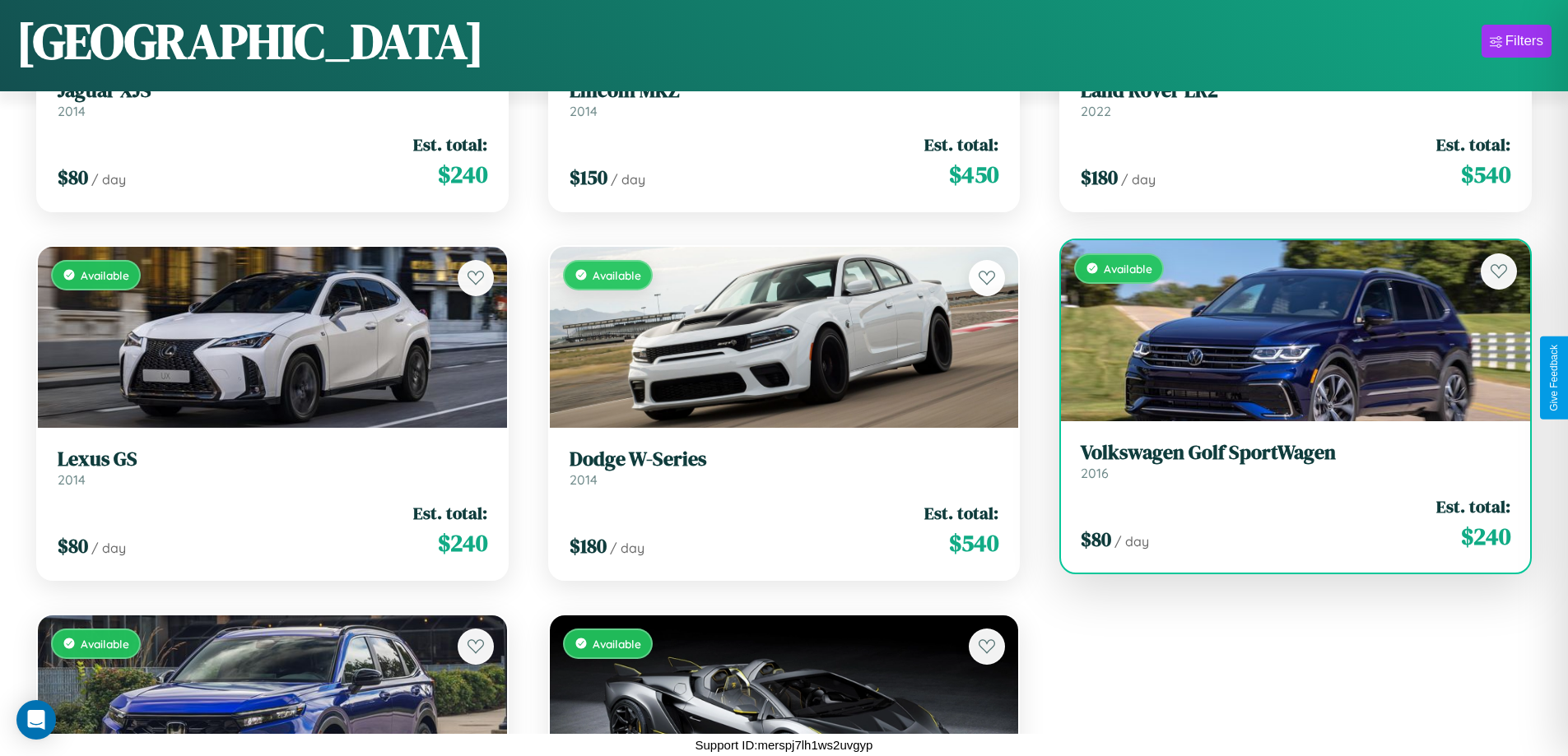
click at [1285, 330] on div "Available" at bounding box center [1295, 331] width 469 height 181
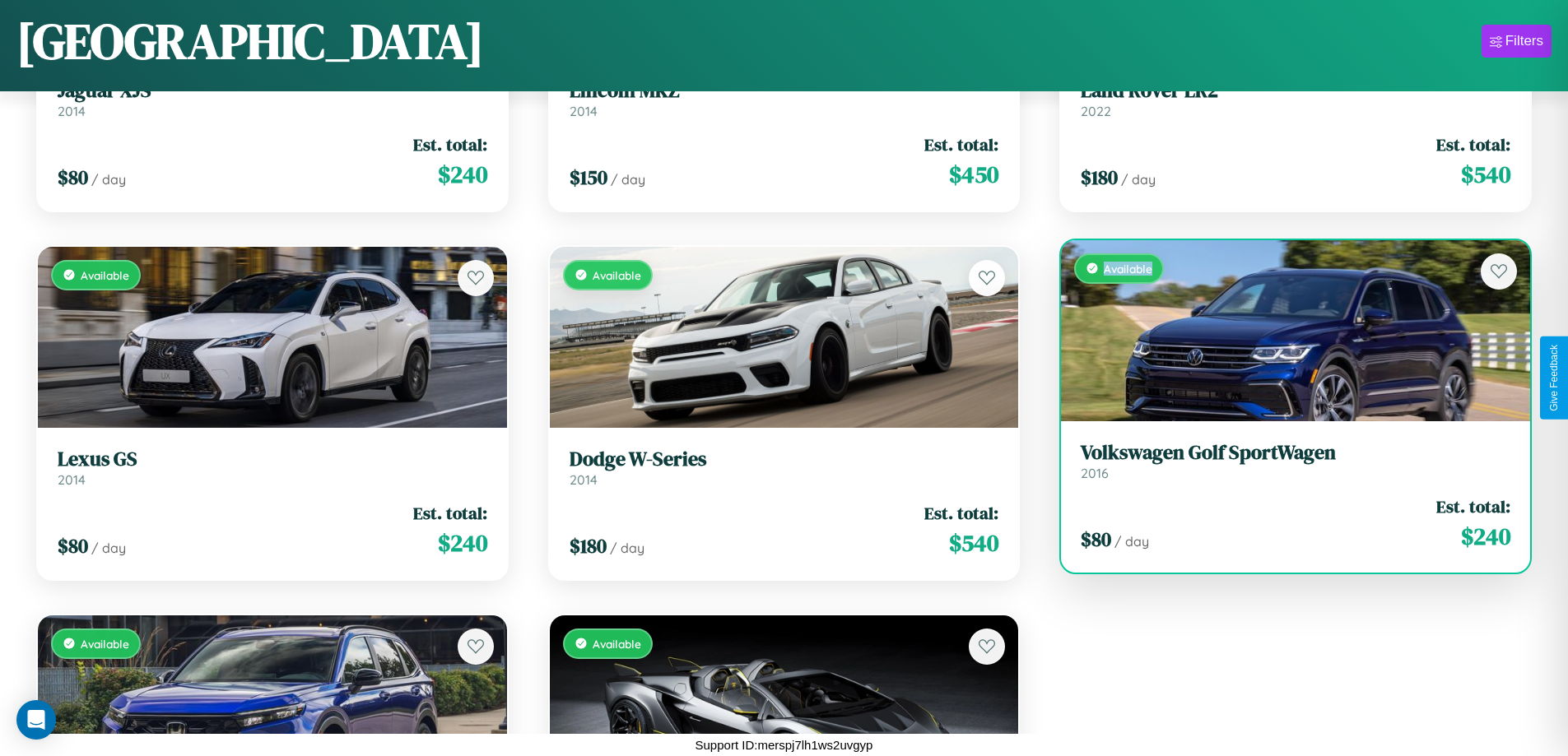
click at [1285, 330] on div "Available" at bounding box center [1295, 331] width 469 height 181
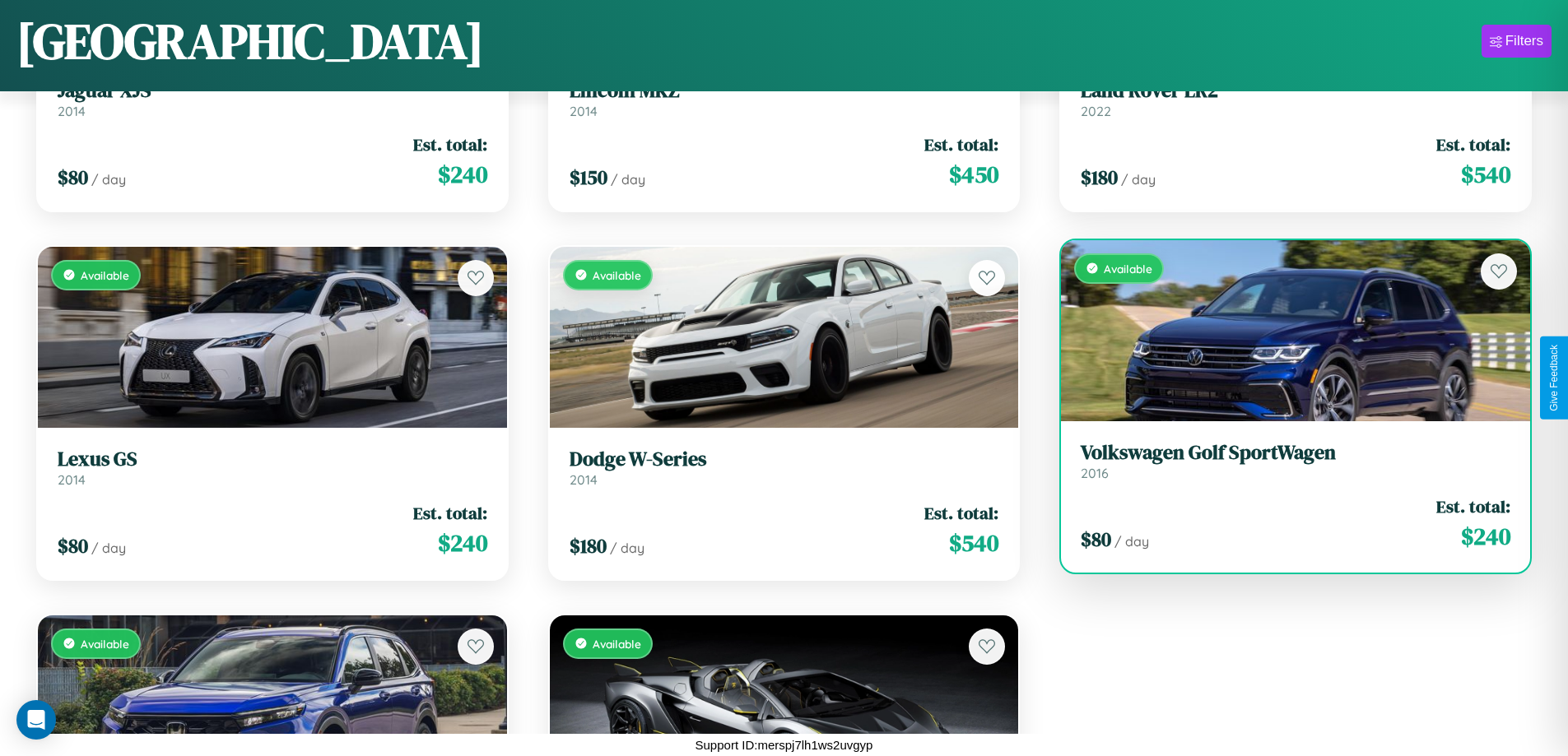
click at [1285, 461] on h3 "Volkswagen Golf SportWagen" at bounding box center [1296, 453] width 430 height 24
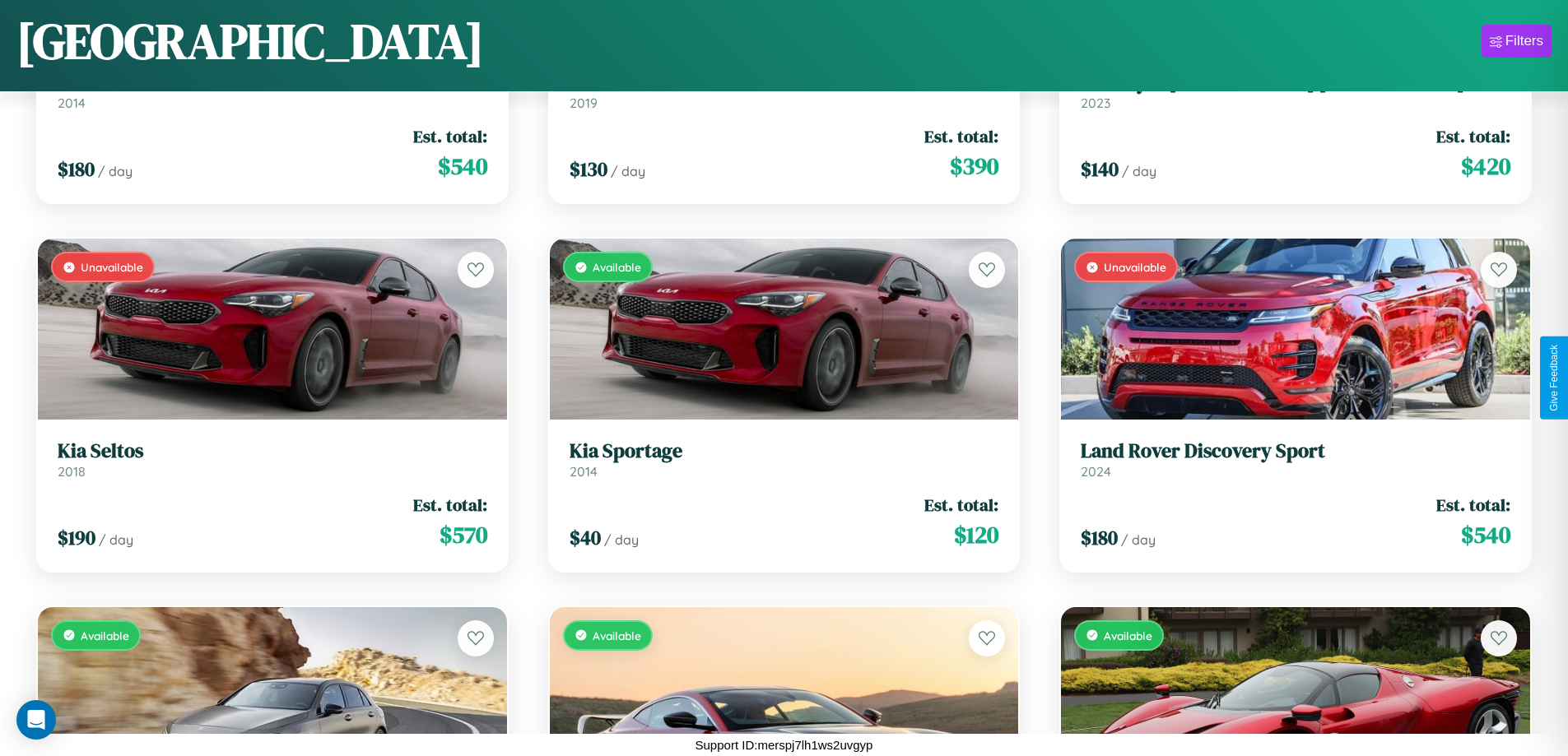
scroll to position [1337, 0]
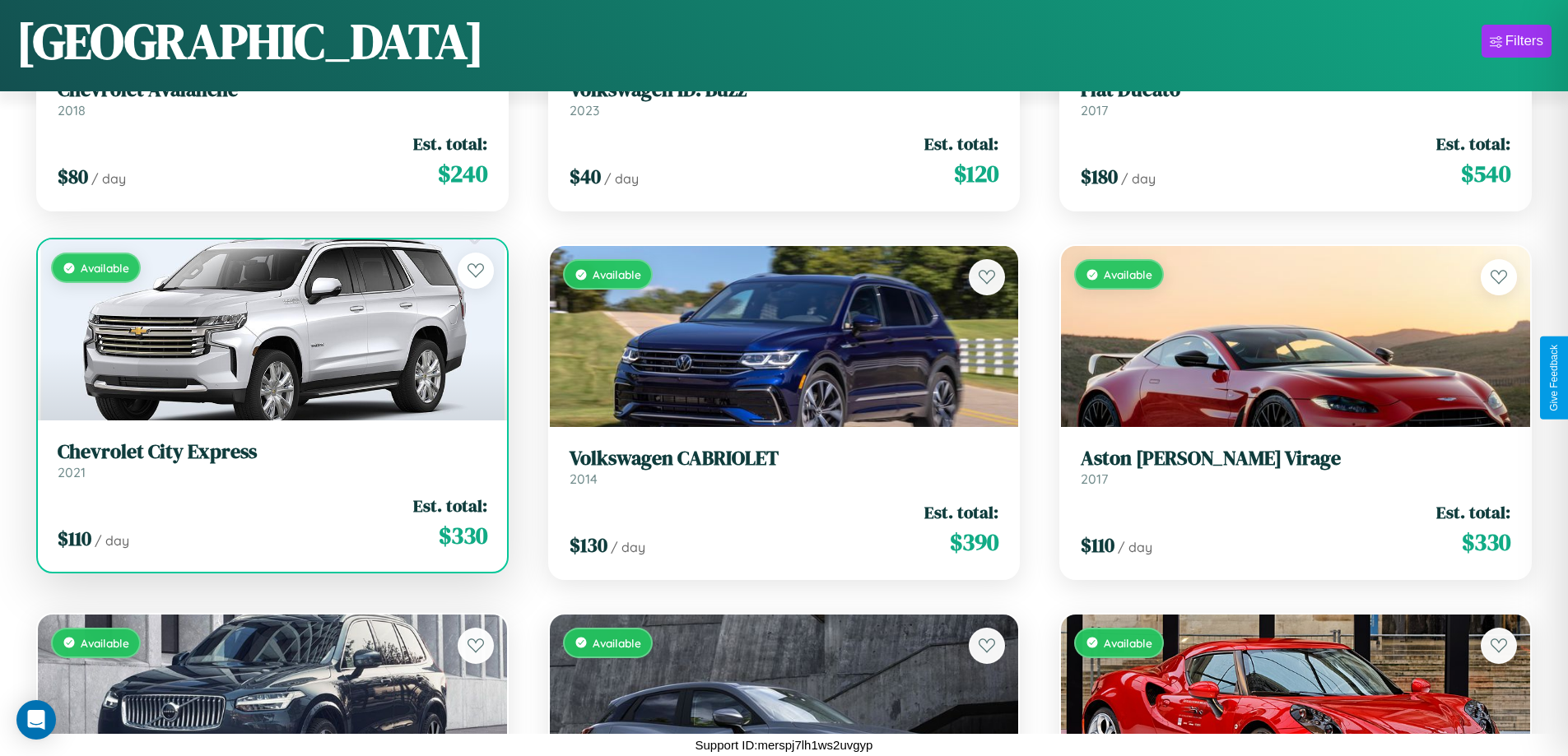
click at [270, 464] on h3 "Chevrolet City Express" at bounding box center [272, 452] width 430 height 24
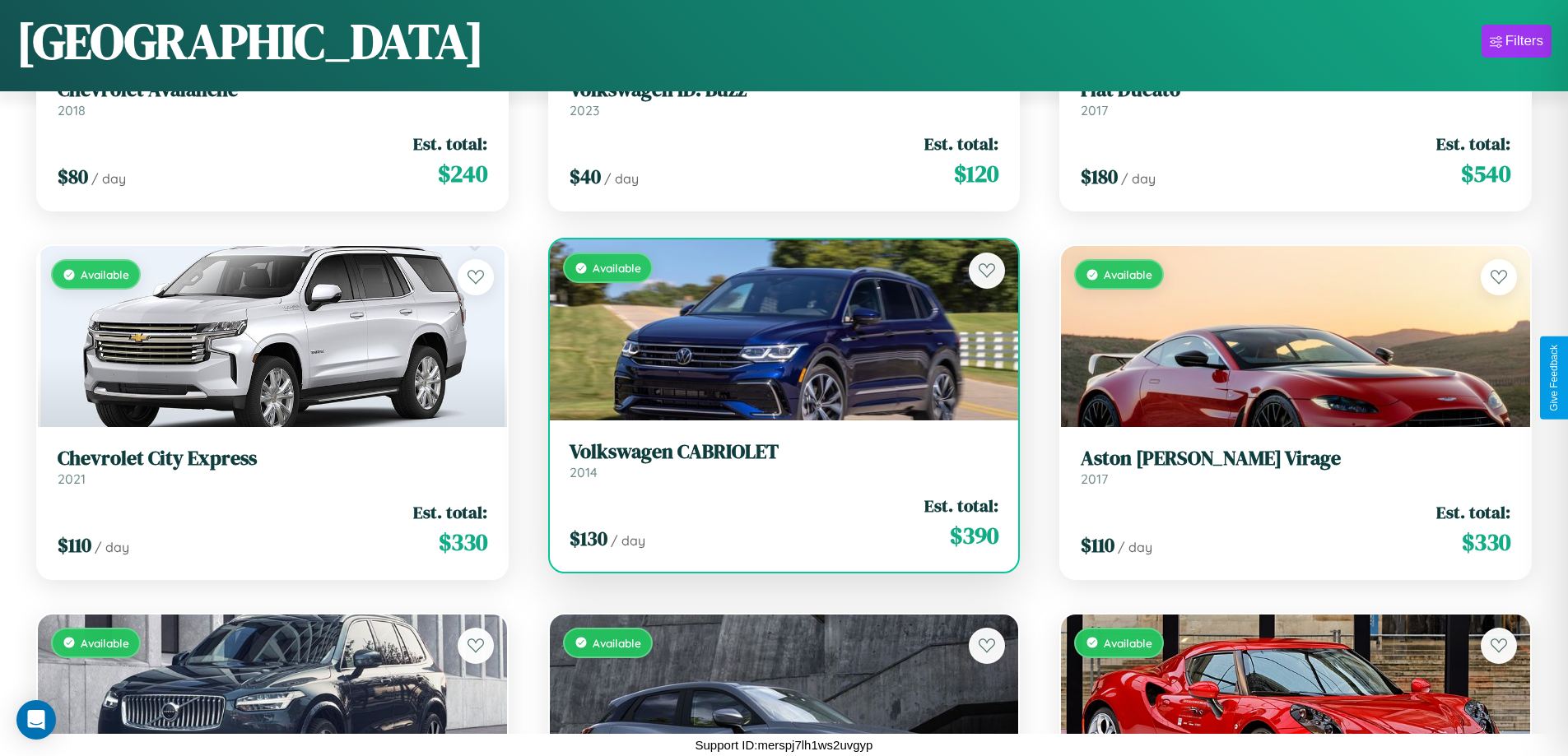
scroll to position [6025, 0]
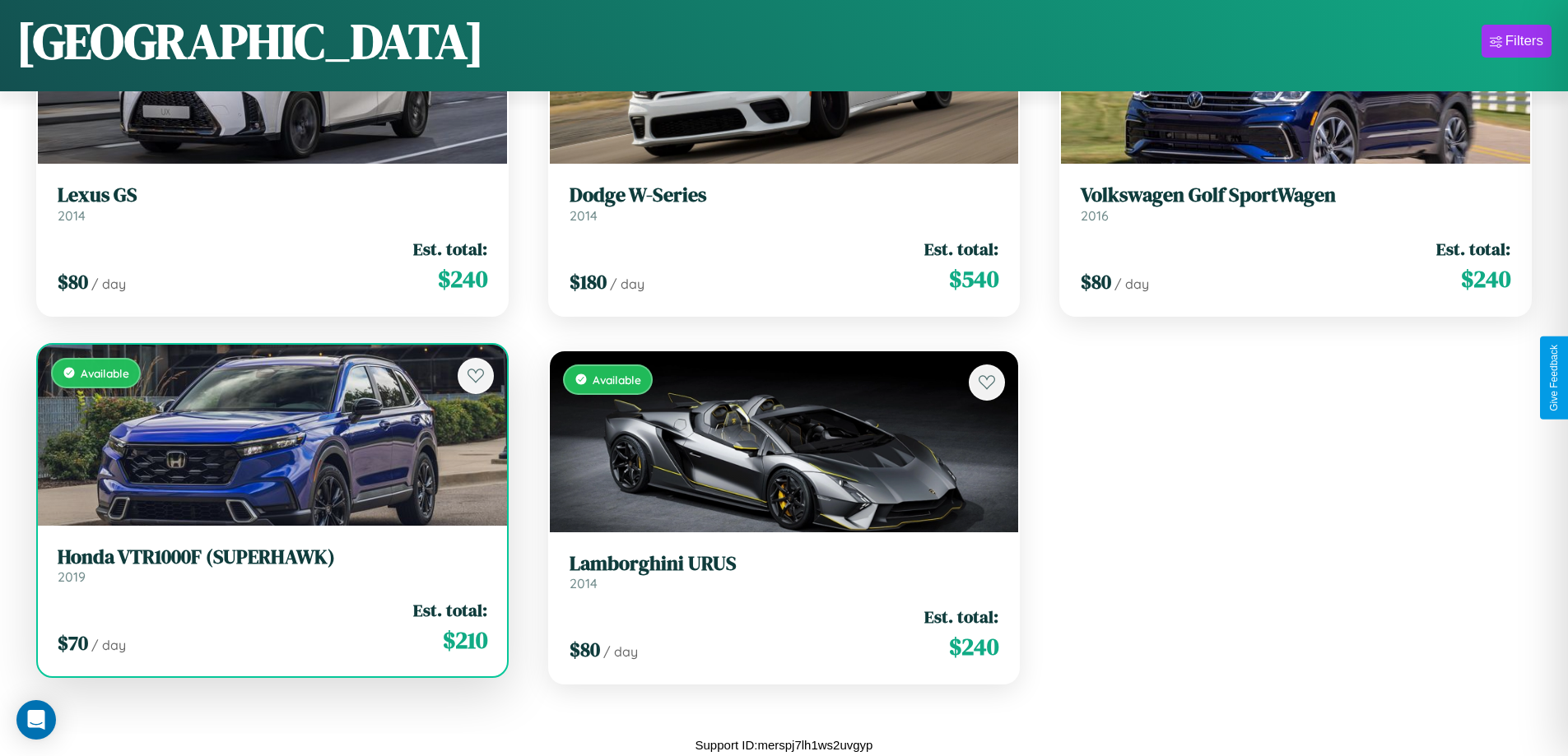
click at [270, 569] on h3 "Honda VTR1000F (SUPERHAWK)" at bounding box center [272, 558] width 430 height 24
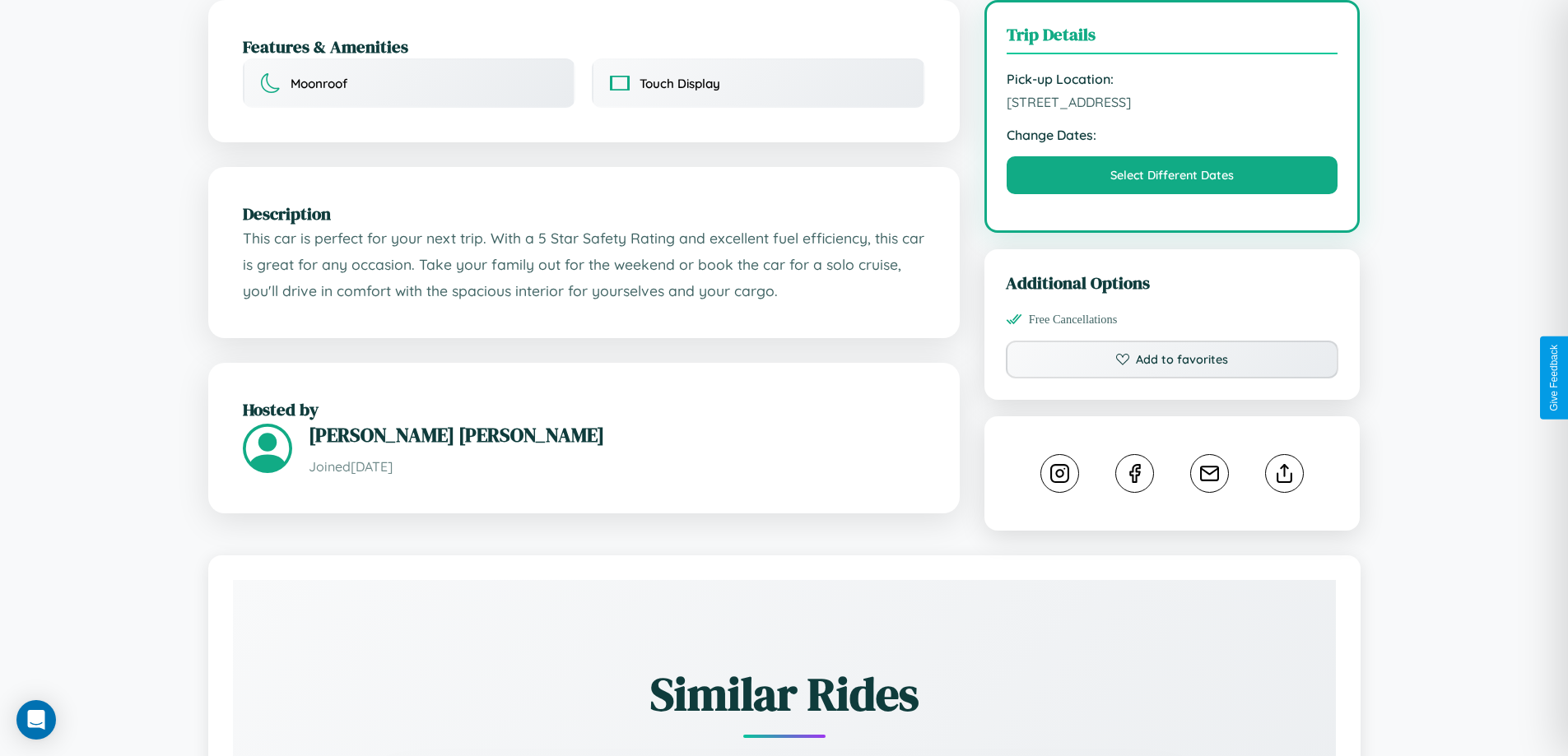
scroll to position [457, 0]
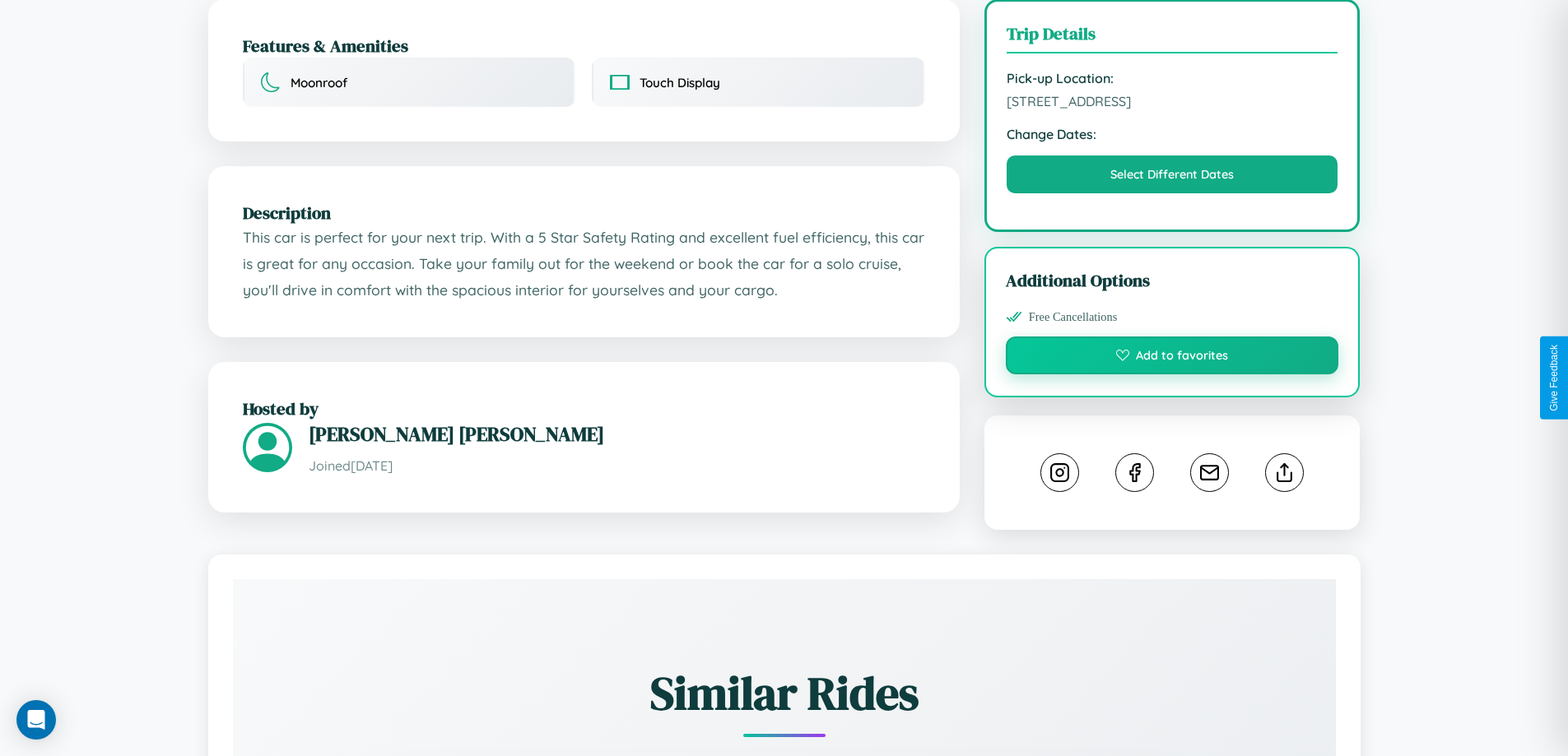
click at [1172, 374] on button "Add to favorites" at bounding box center [1172, 355] width 333 height 38
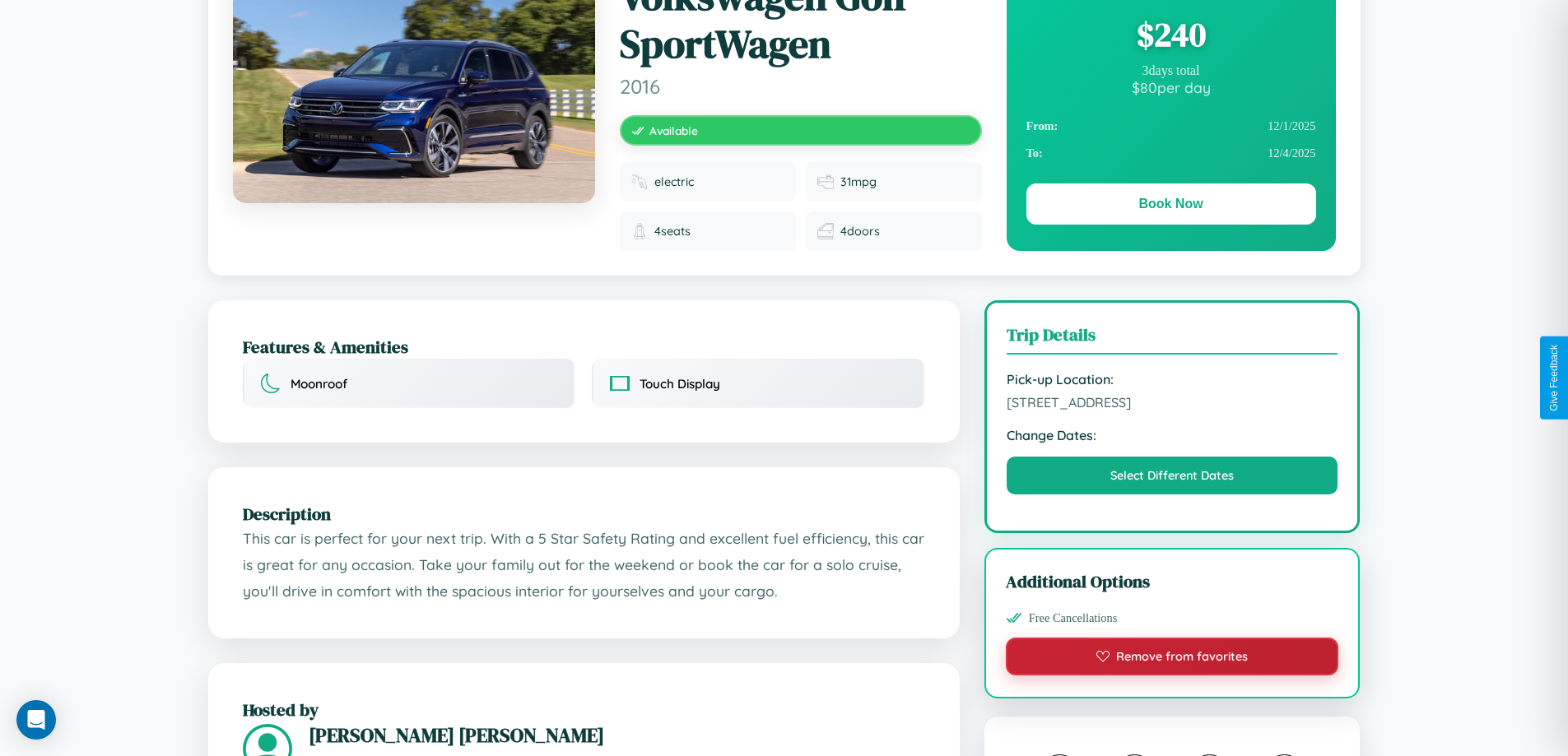
scroll to position [0, 0]
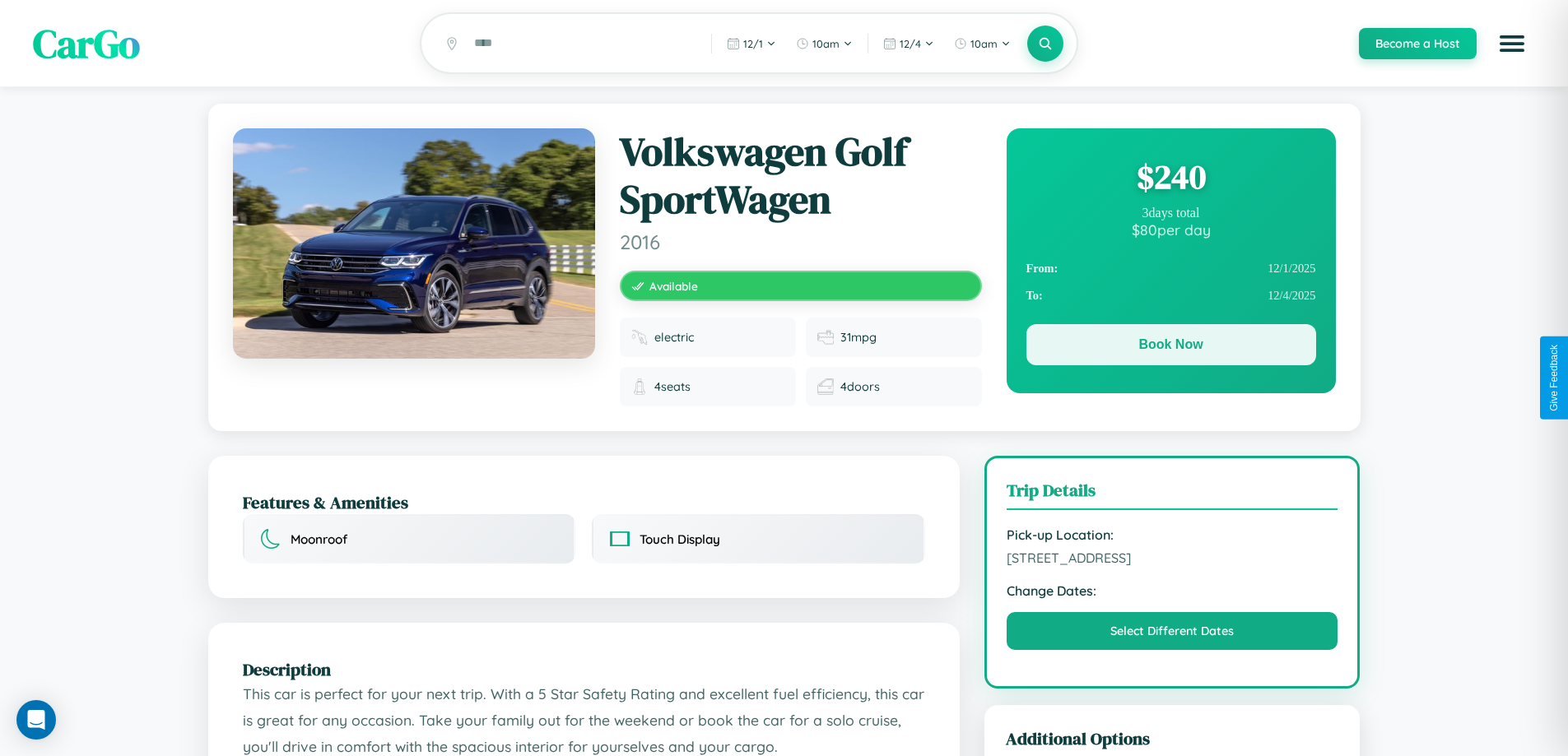
click at [1170, 347] on button "Book Now" at bounding box center [1171, 345] width 290 height 41
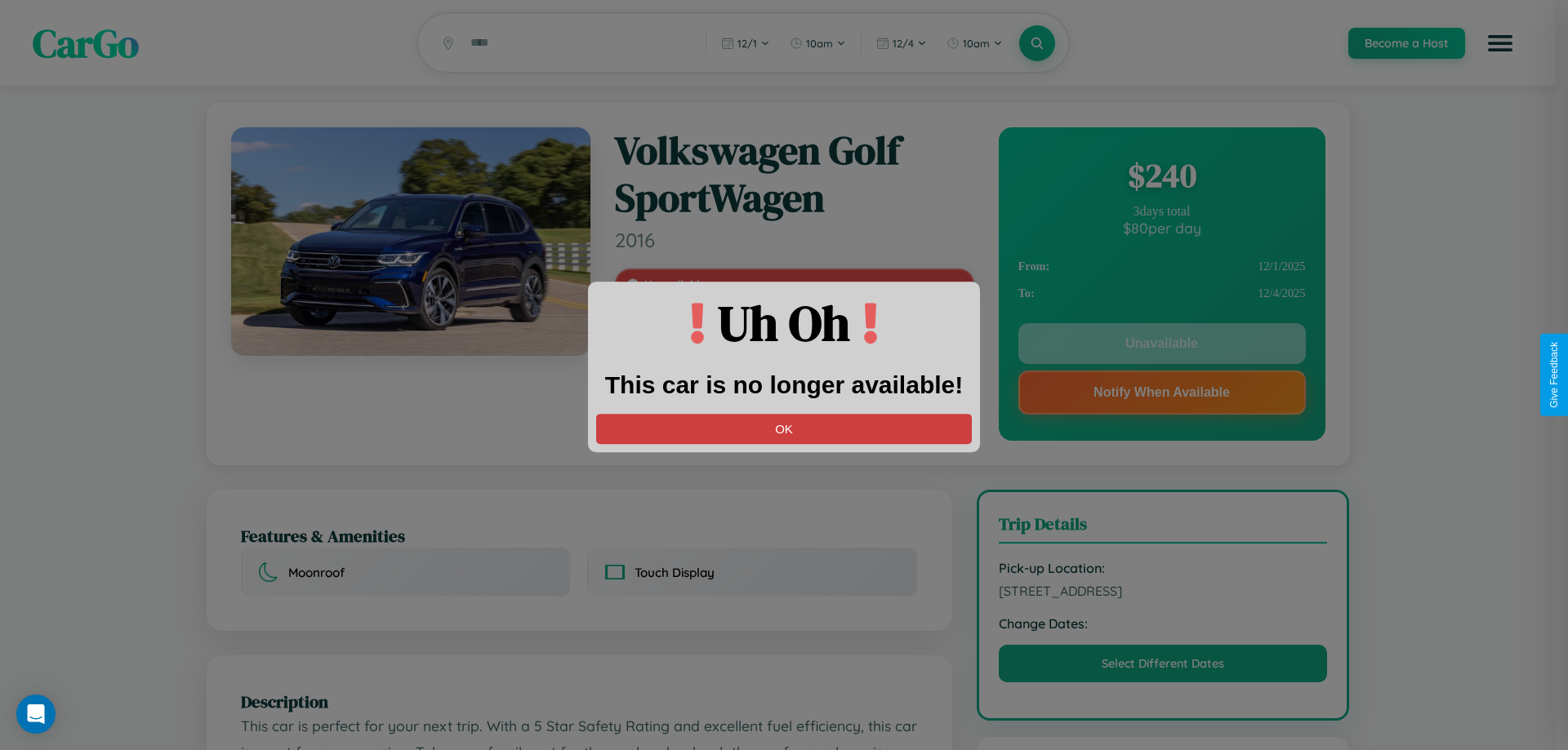
click at [784, 428] on button "OK" at bounding box center [784, 428] width 376 height 30
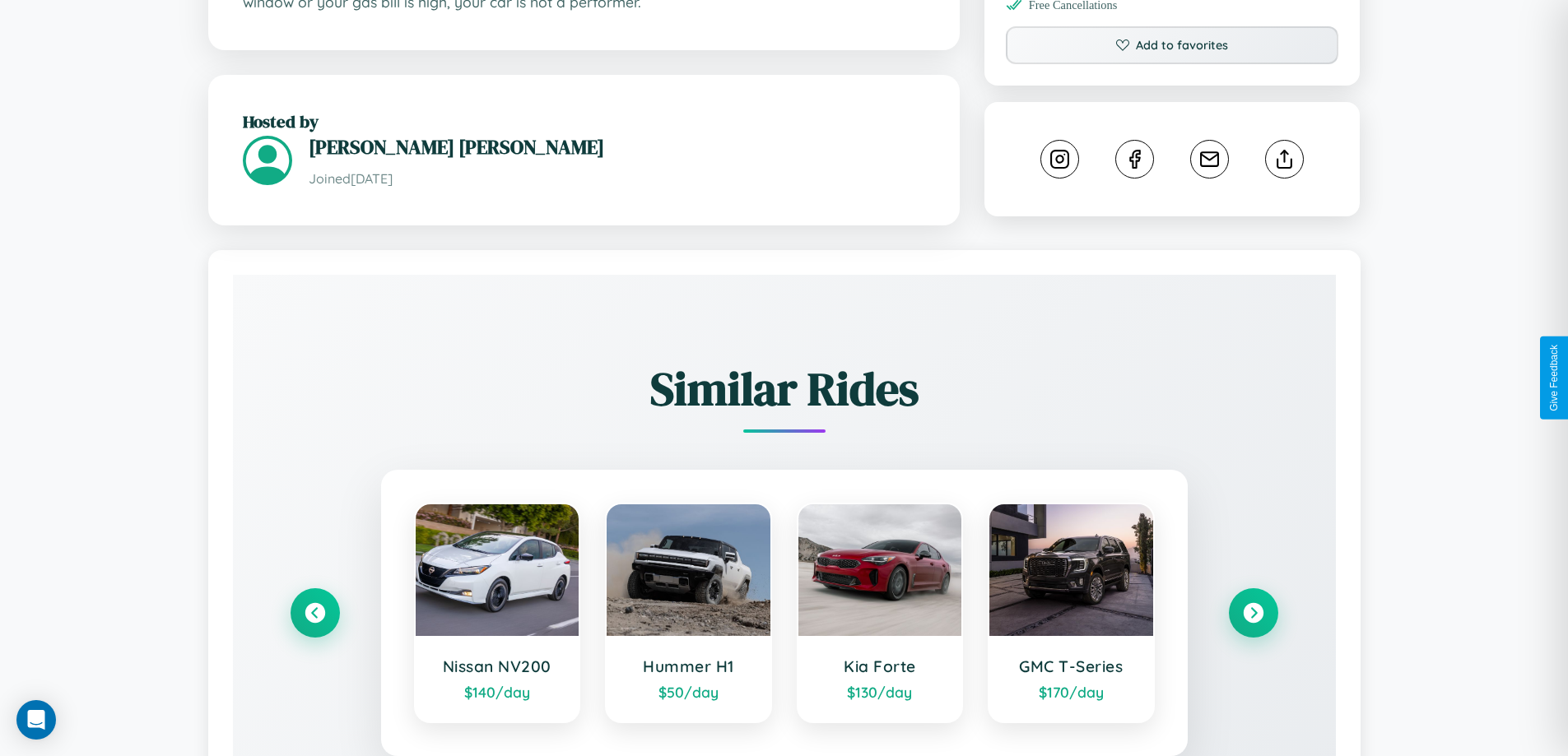
scroll to position [926, 0]
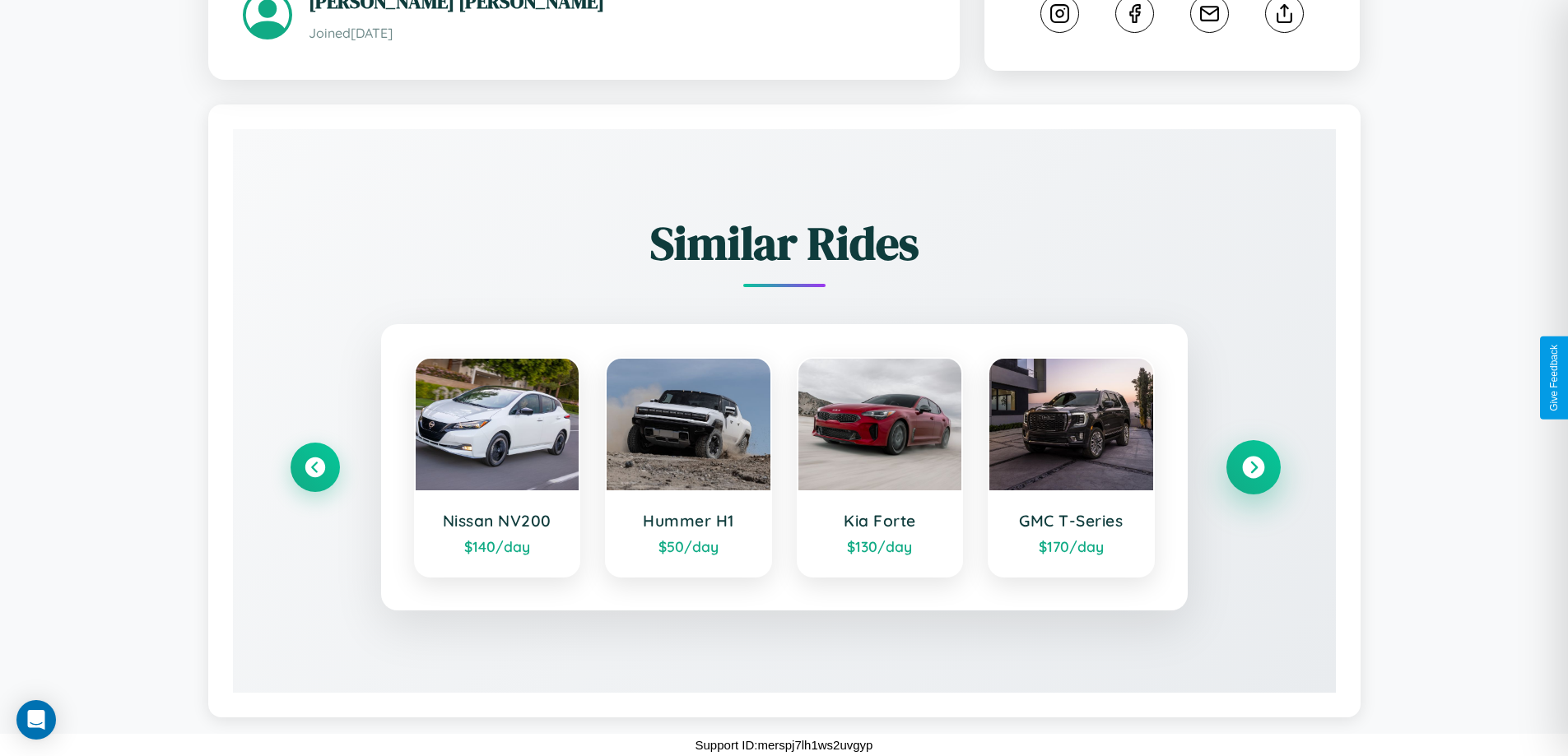
click at [1253, 467] on icon at bounding box center [1253, 467] width 22 height 22
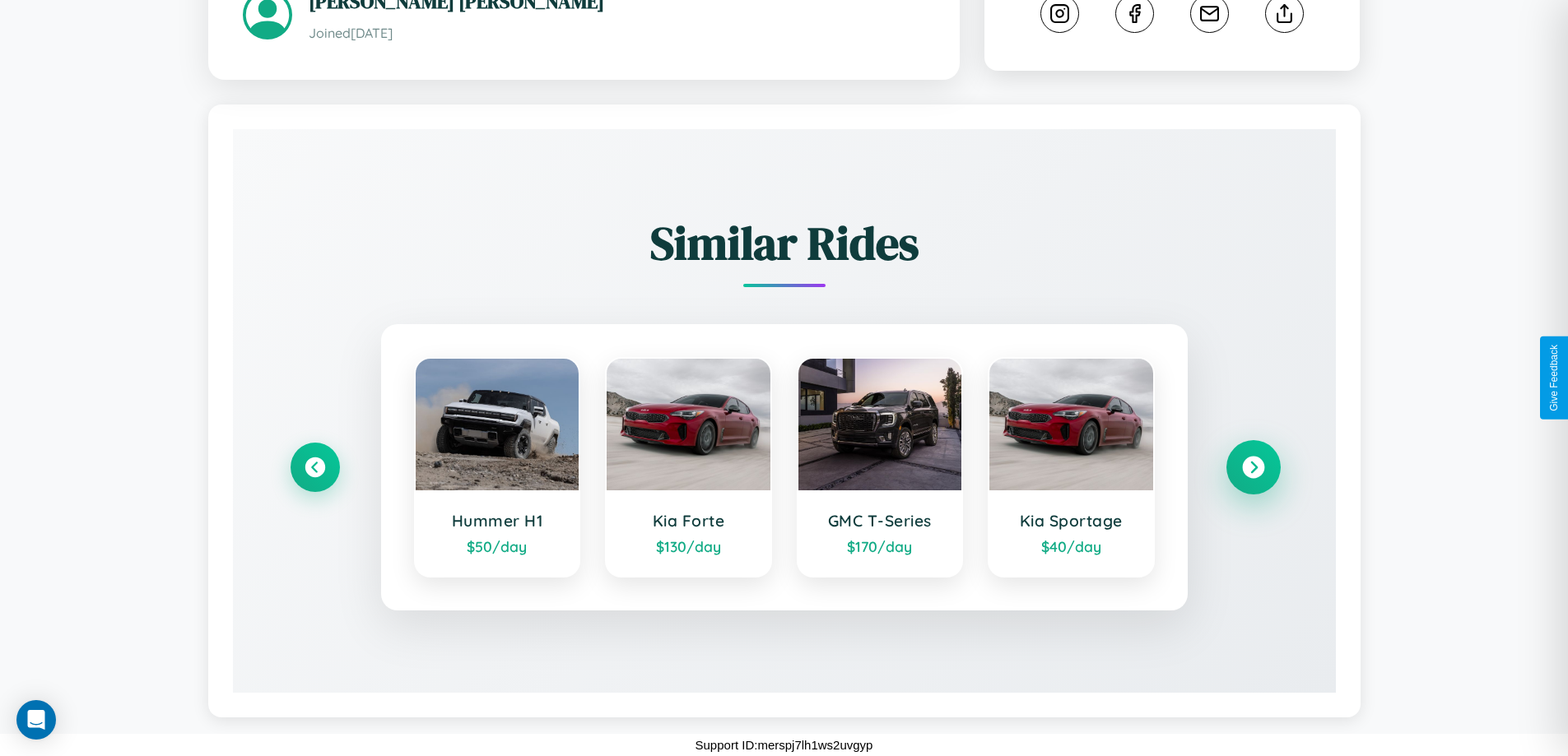
click at [1253, 467] on icon at bounding box center [1253, 467] width 22 height 22
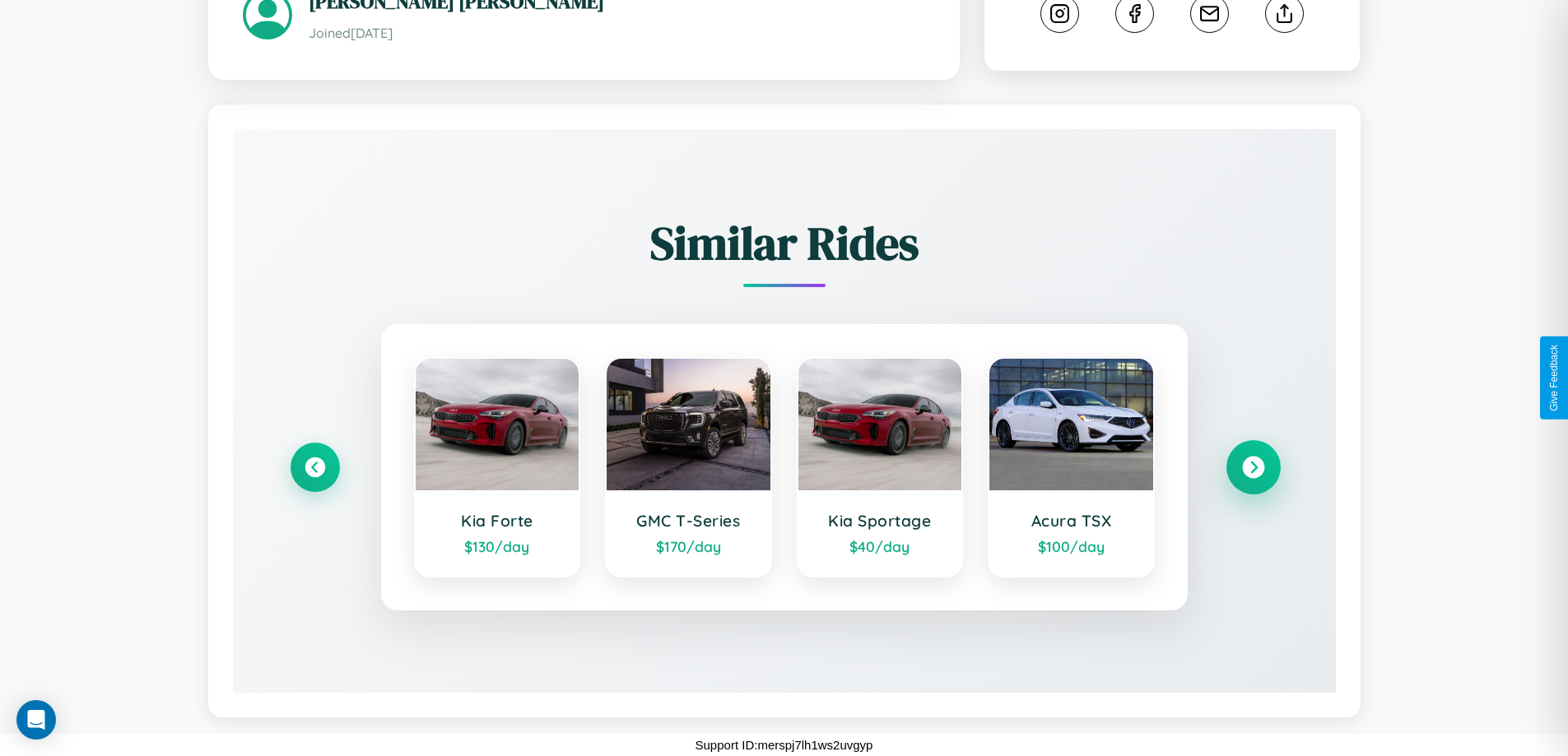
click at [1253, 467] on icon at bounding box center [1253, 467] width 22 height 22
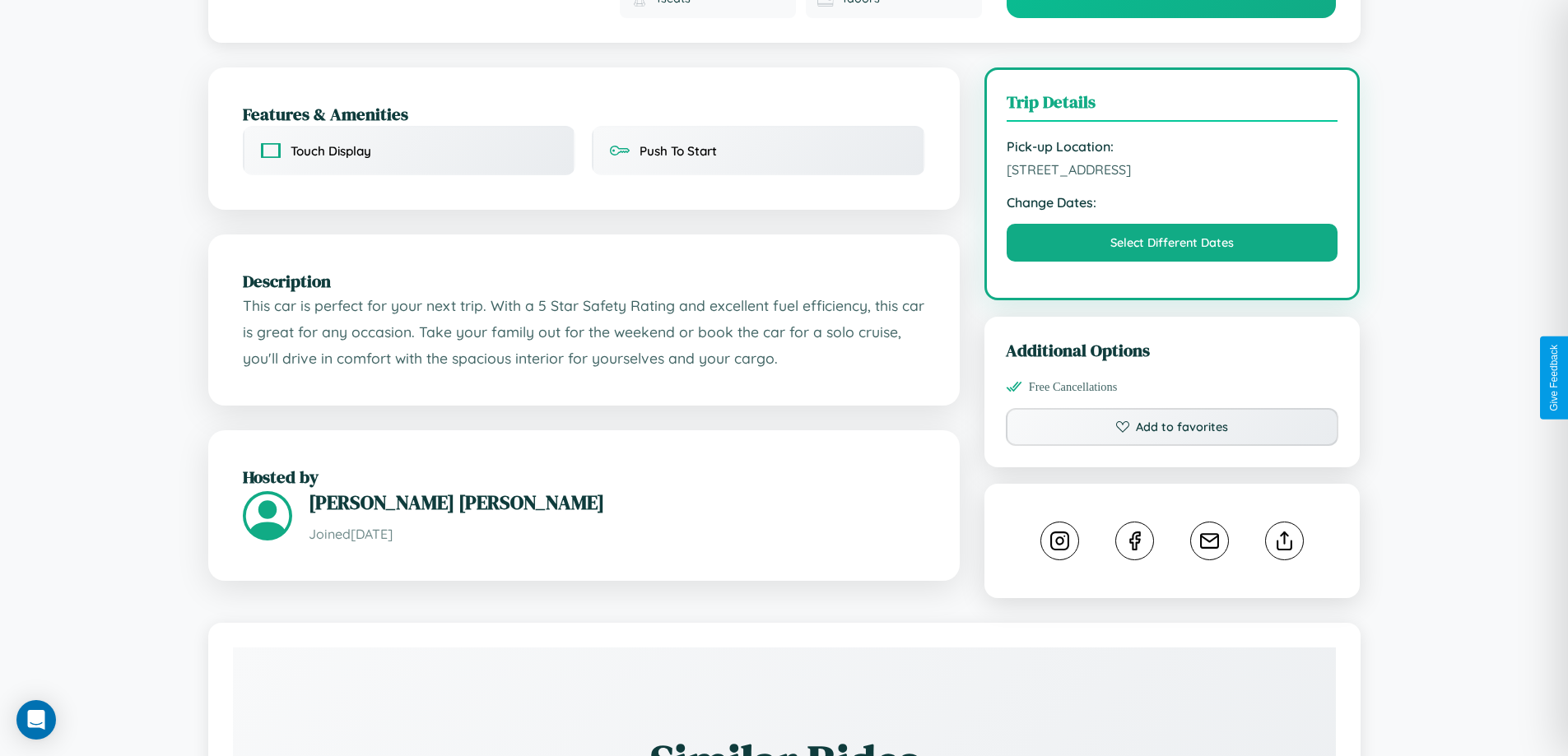
scroll to position [570, 0]
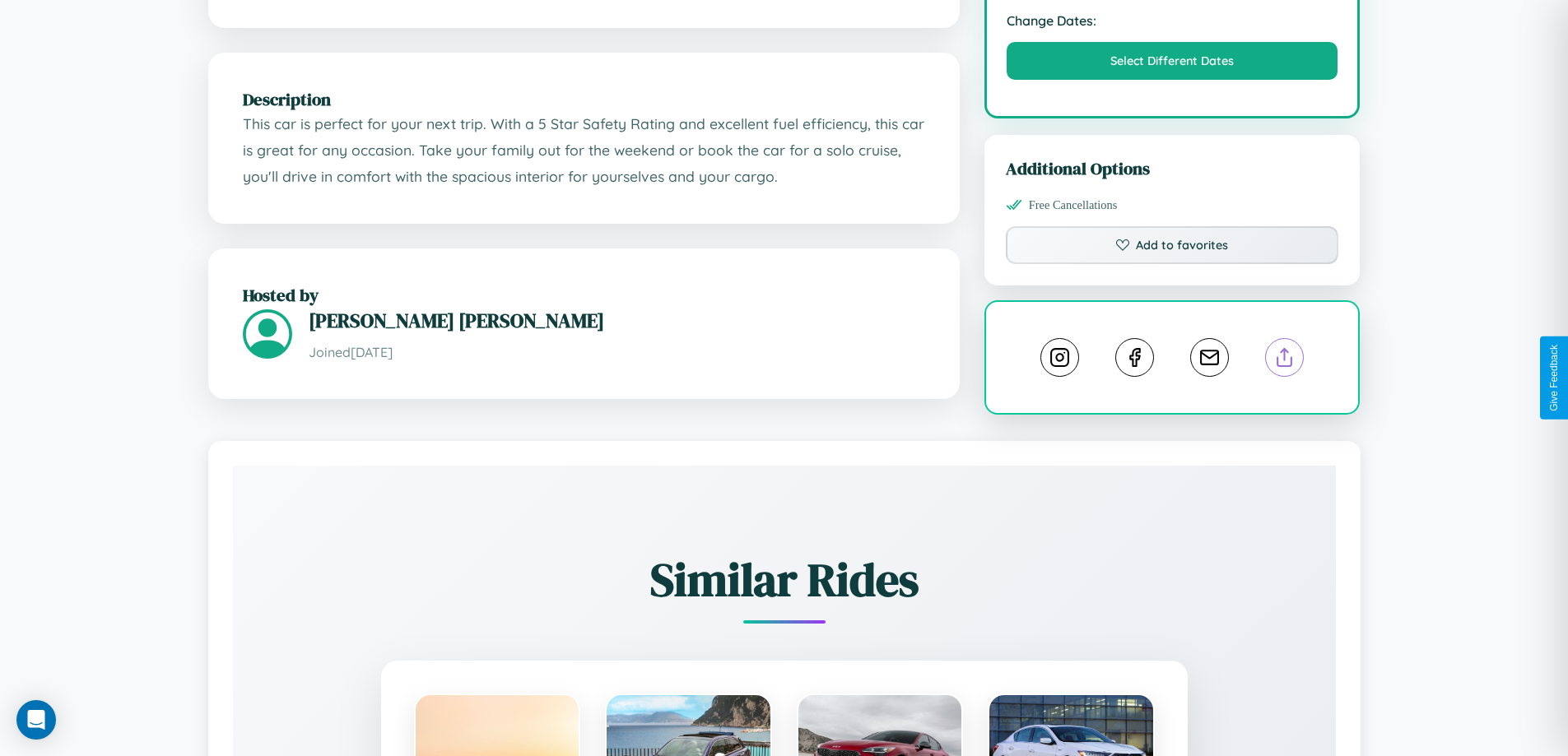
click at [1285, 360] on line at bounding box center [1285, 355] width 0 height 11
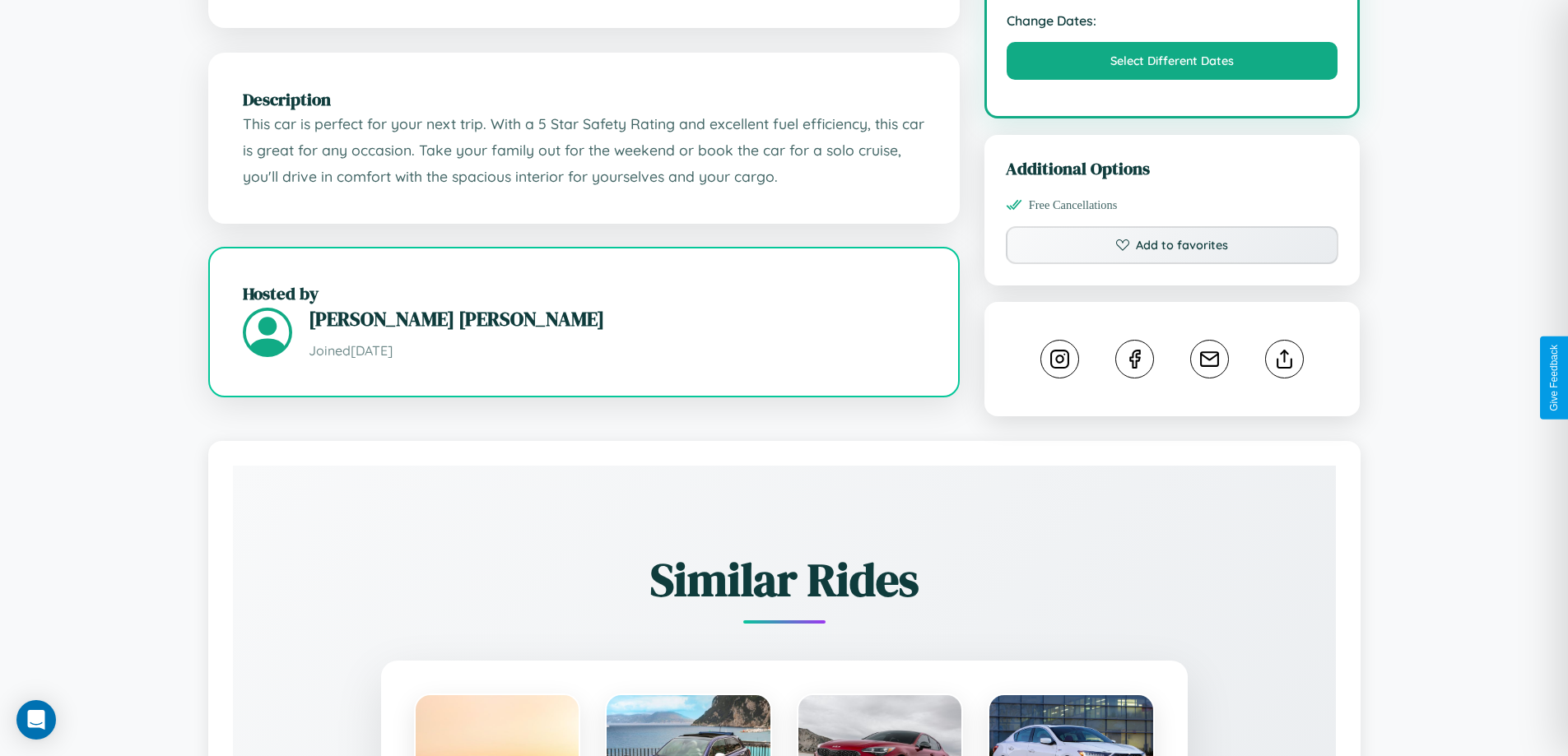
scroll to position [568, 0]
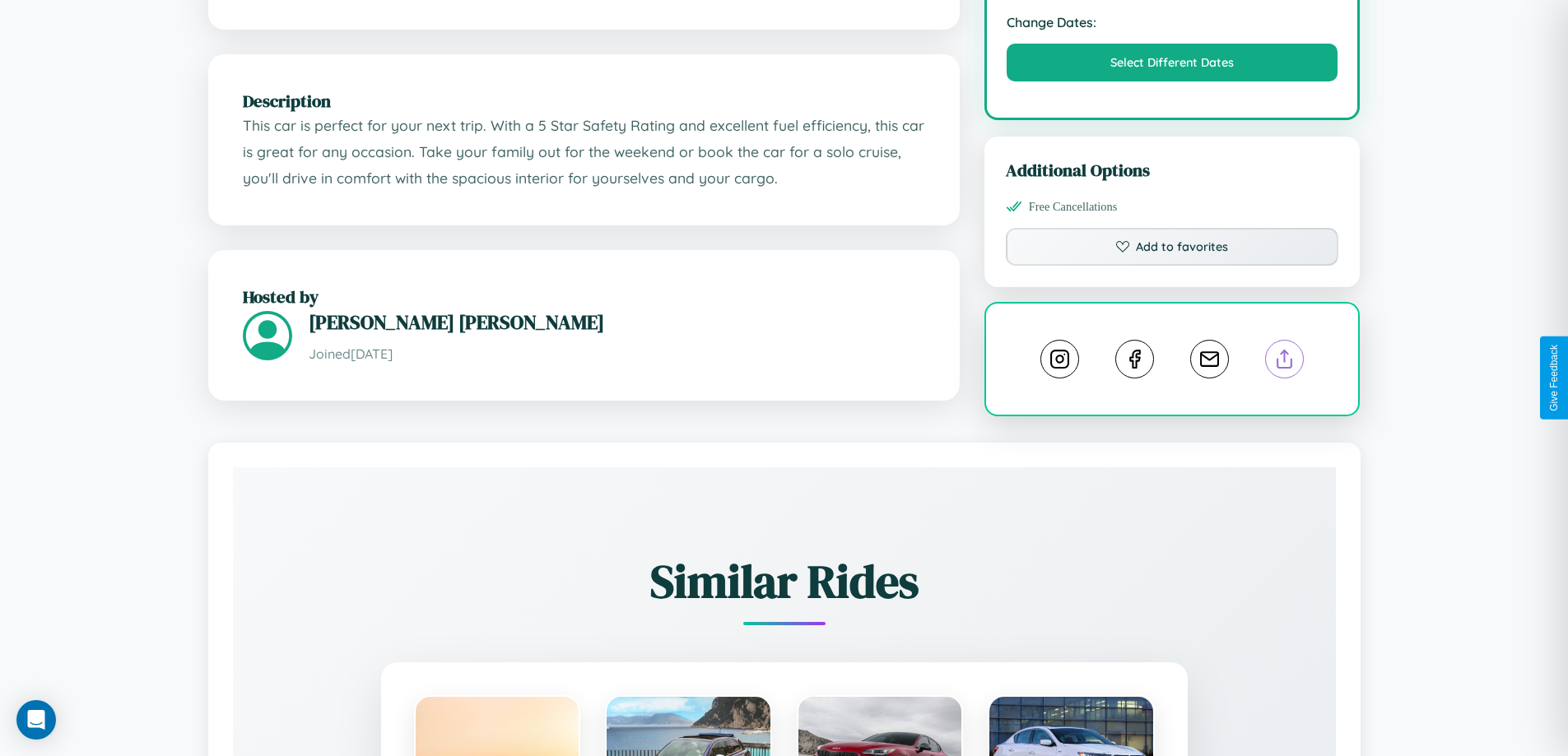
click at [1285, 362] on line at bounding box center [1285, 357] width 0 height 11
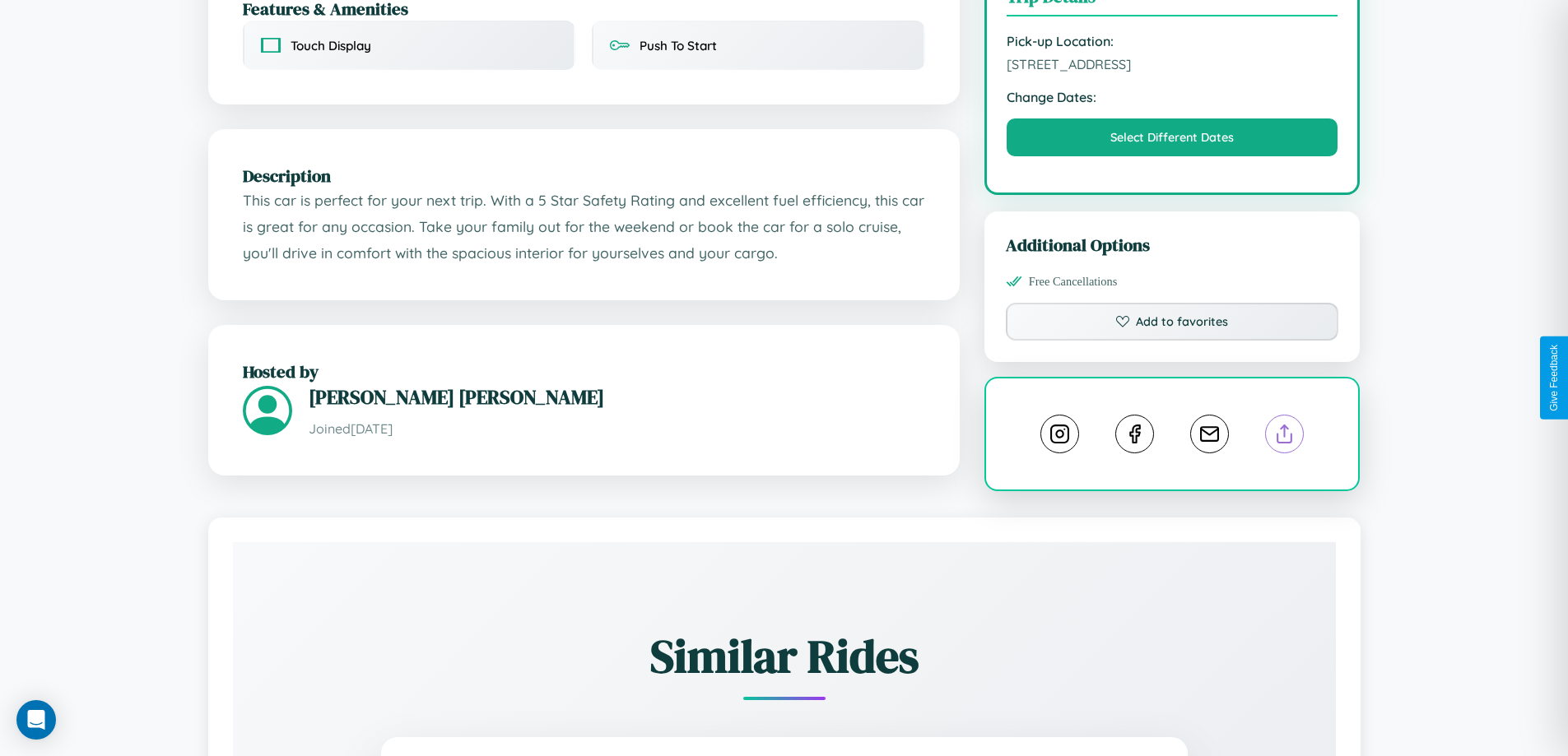
scroll to position [457, 0]
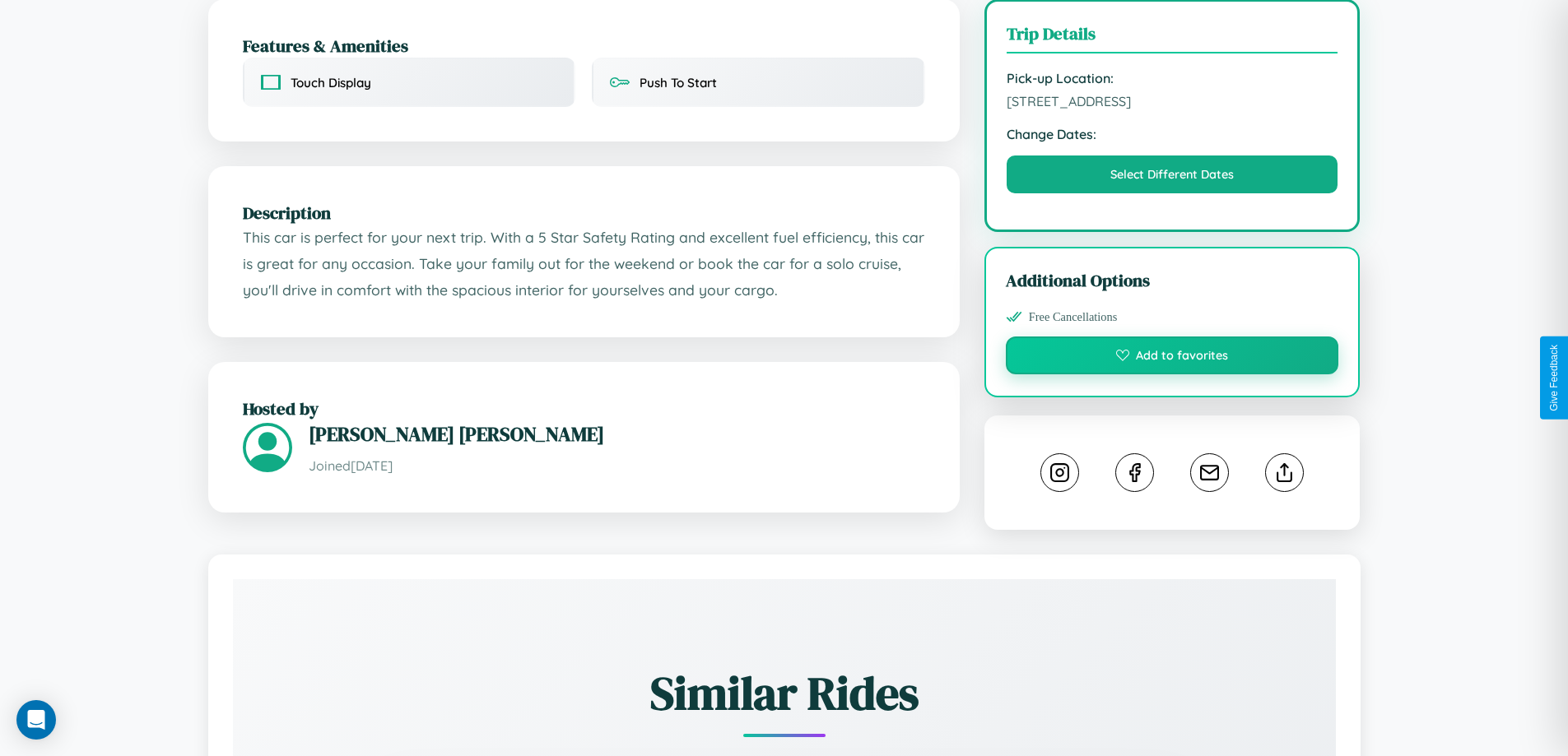
click at [1172, 374] on button "Add to favorites" at bounding box center [1172, 355] width 333 height 38
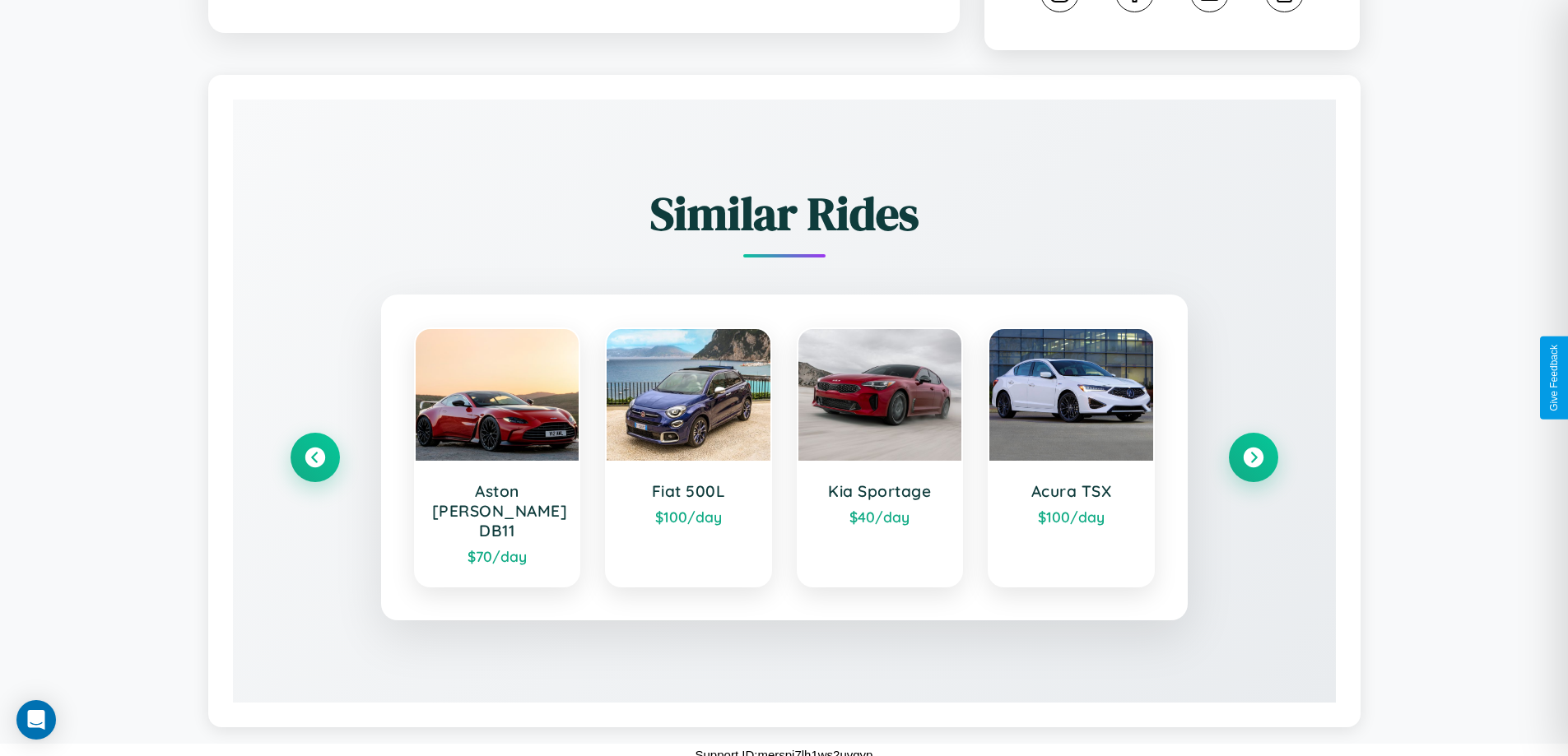
scroll to position [945, 0]
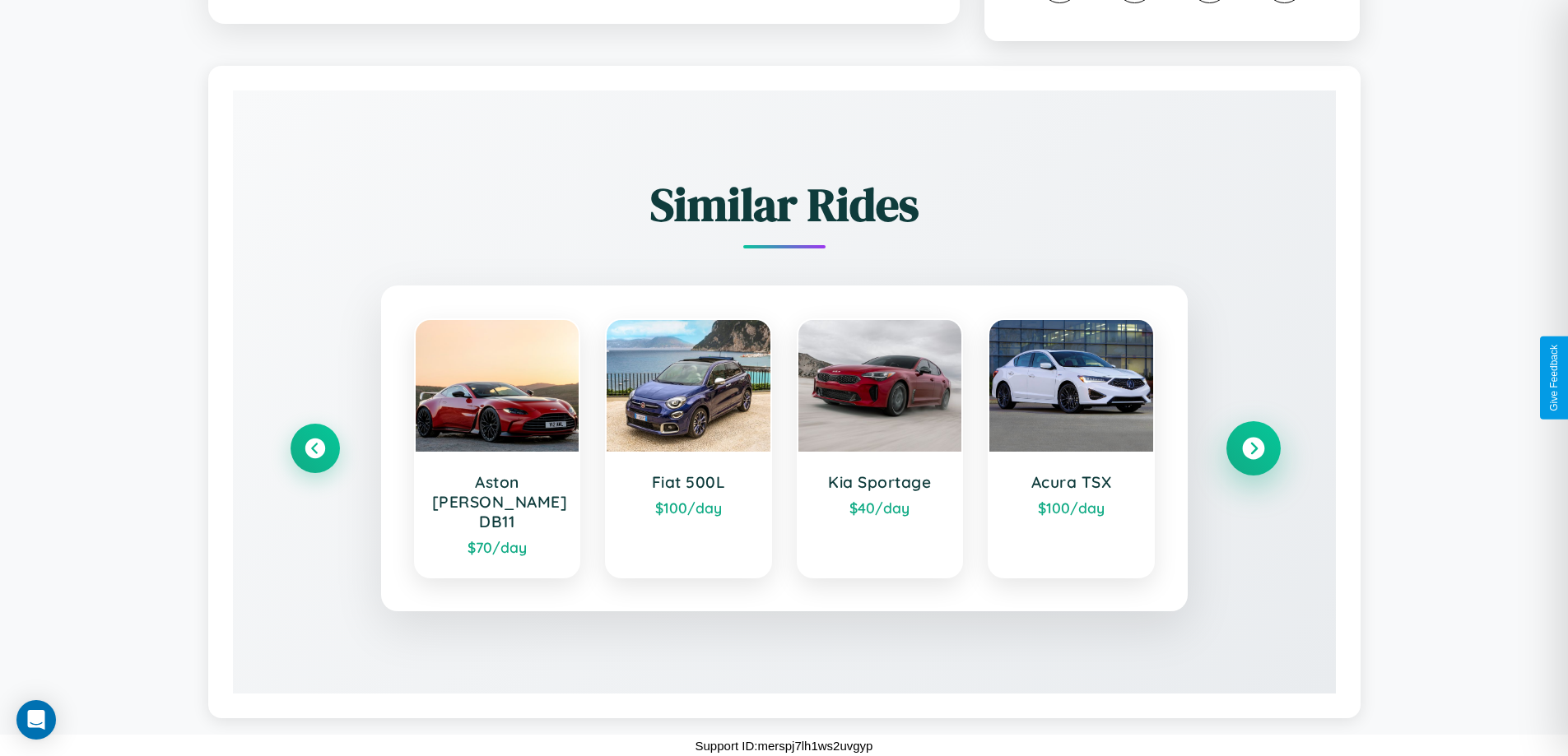
click at [1253, 458] on icon at bounding box center [1253, 450] width 22 height 22
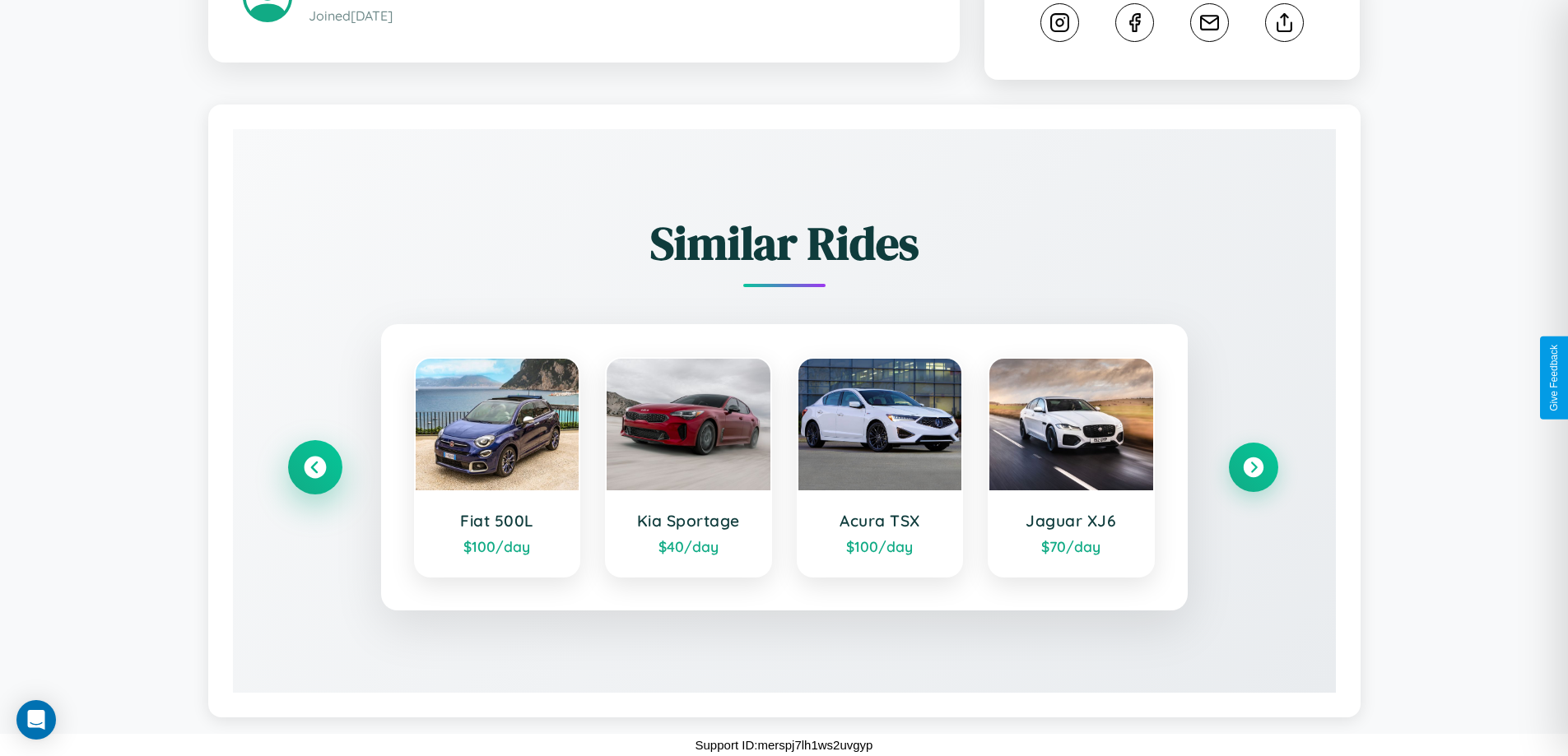
click at [315, 467] on icon at bounding box center [315, 468] width 22 height 22
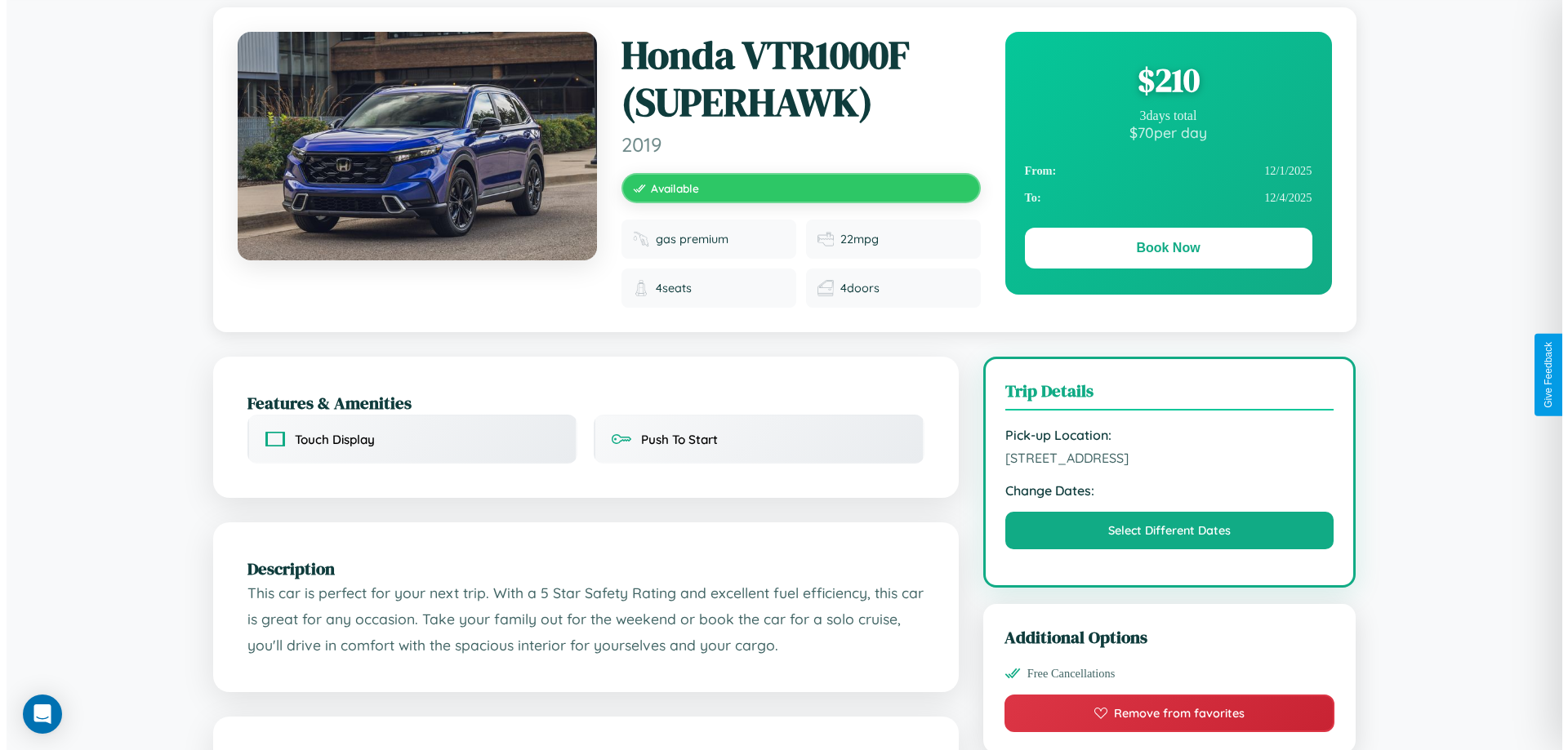
scroll to position [0, 0]
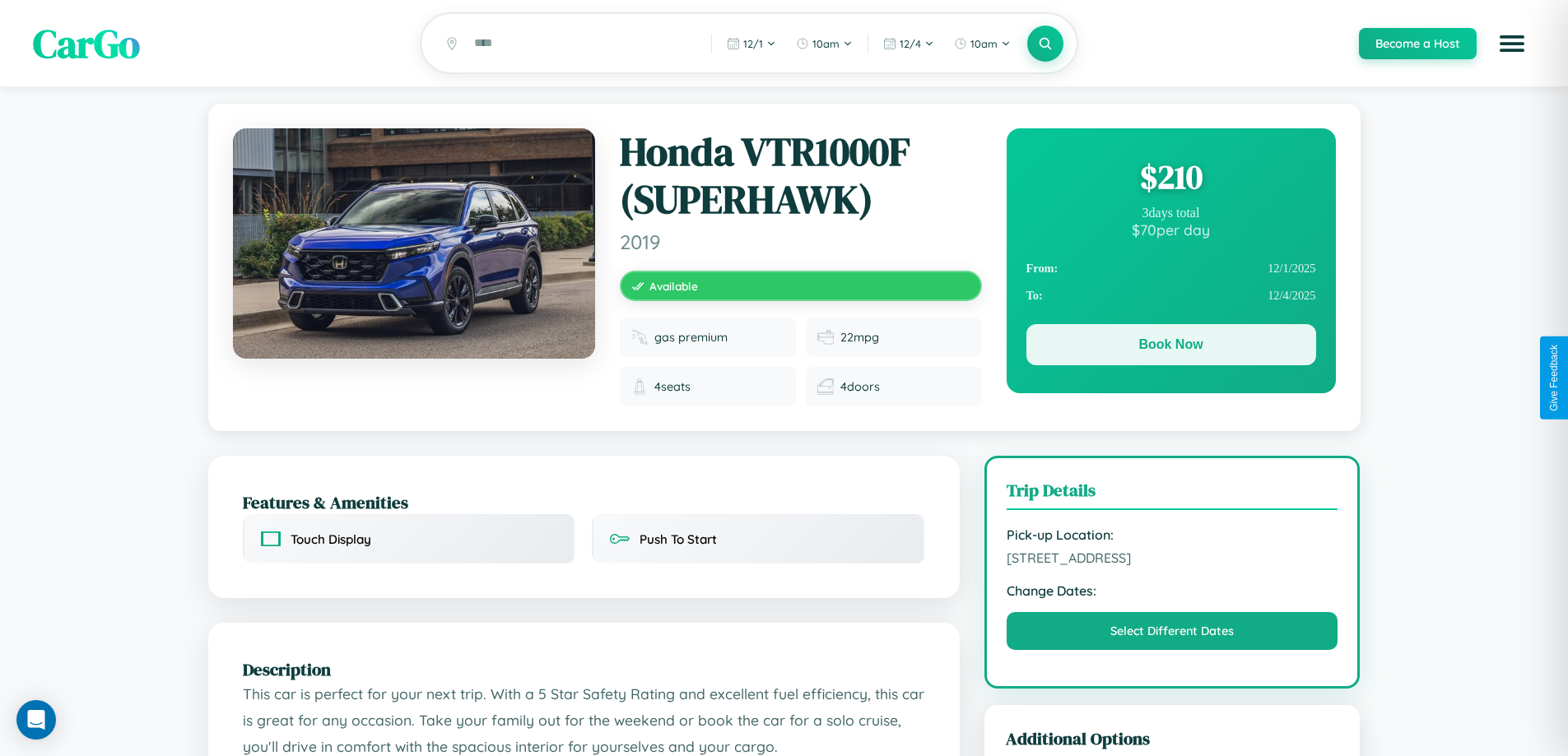
click at [1170, 347] on button "Book Now" at bounding box center [1171, 345] width 290 height 41
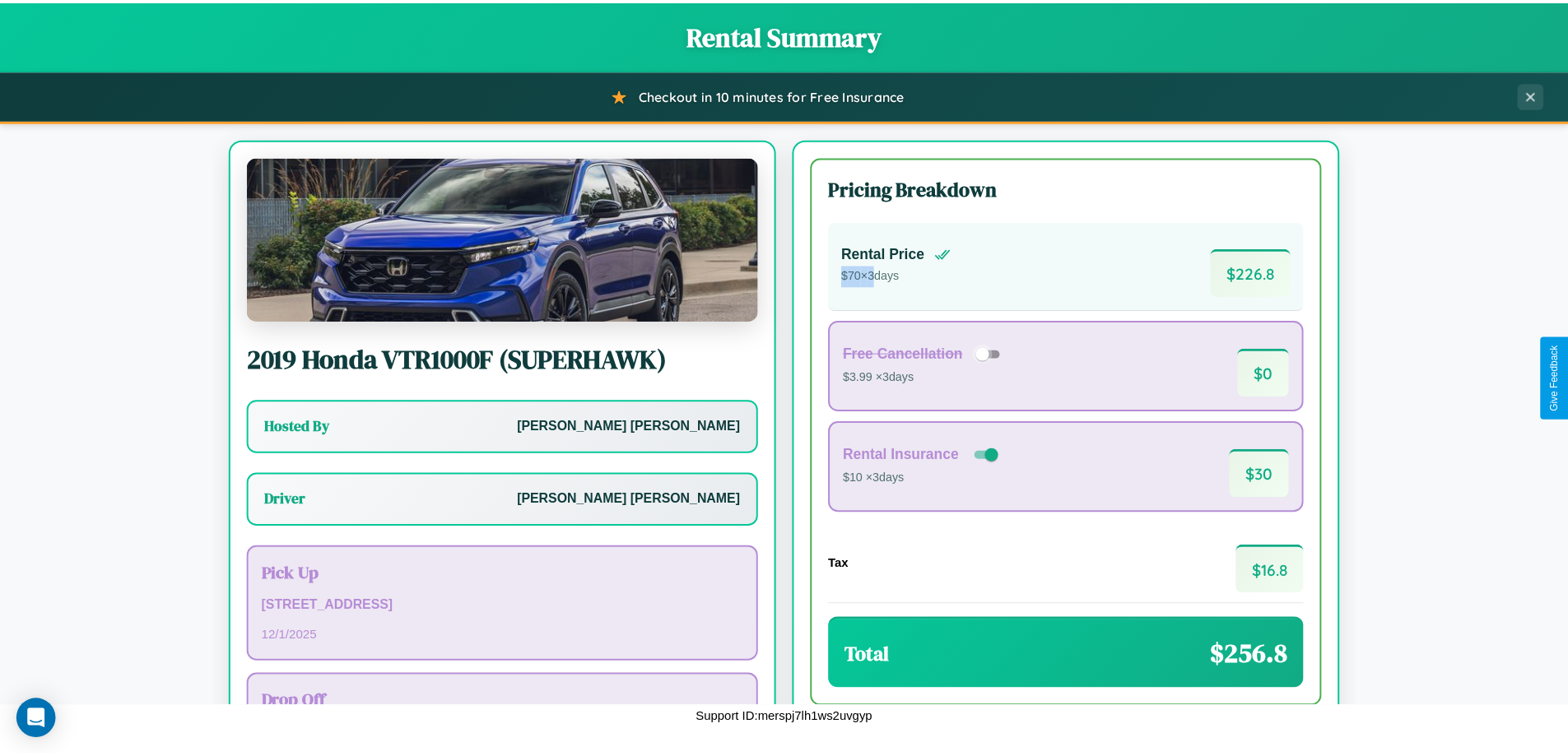
scroll to position [119, 0]
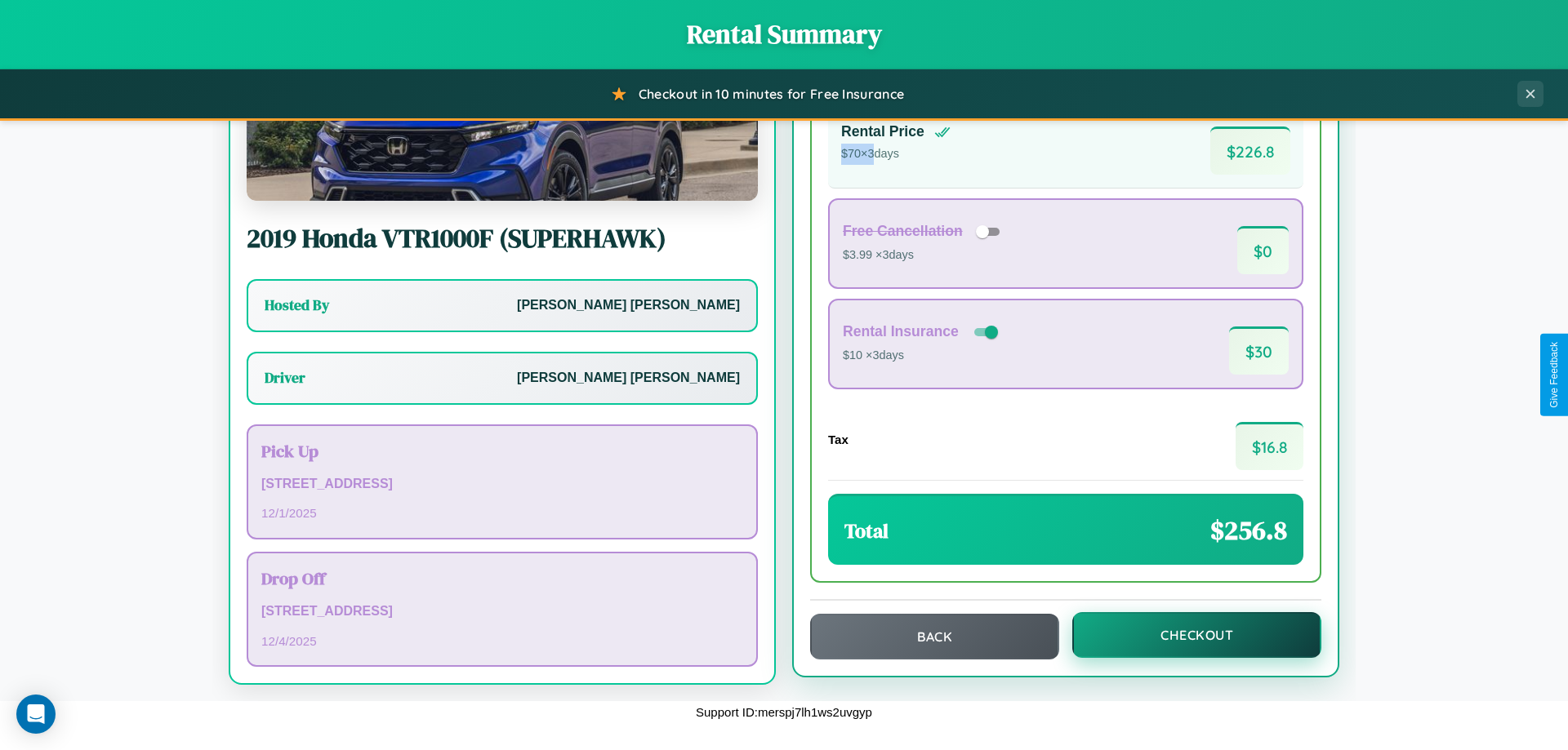
click at [1186, 636] on button "Checkout" at bounding box center [1197, 636] width 249 height 46
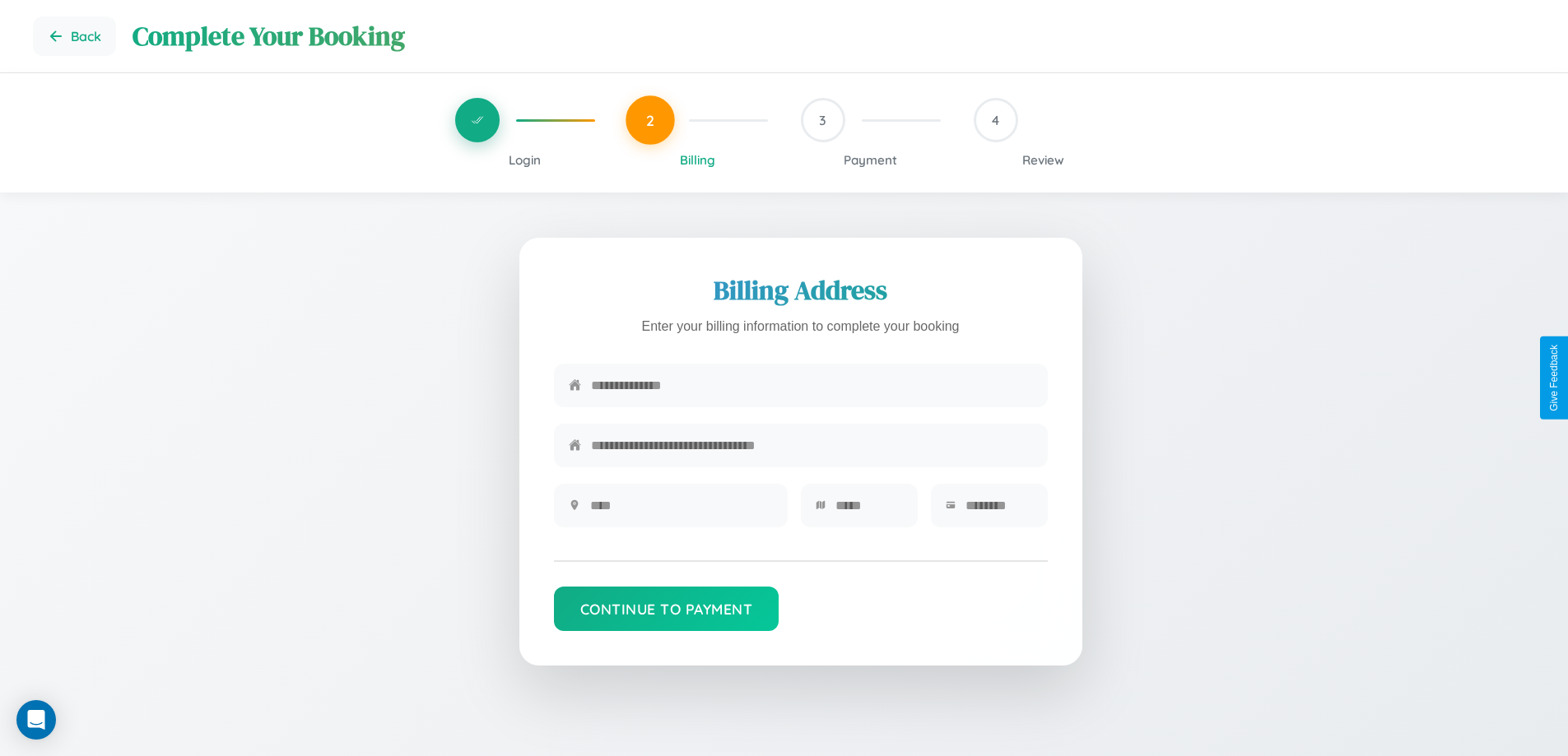
click at [812, 387] on input "text" at bounding box center [812, 385] width 442 height 40
type input "**********"
click at [681, 511] on input "text" at bounding box center [681, 505] width 183 height 40
type input "********"
click at [869, 511] on input "text" at bounding box center [869, 505] width 68 height 40
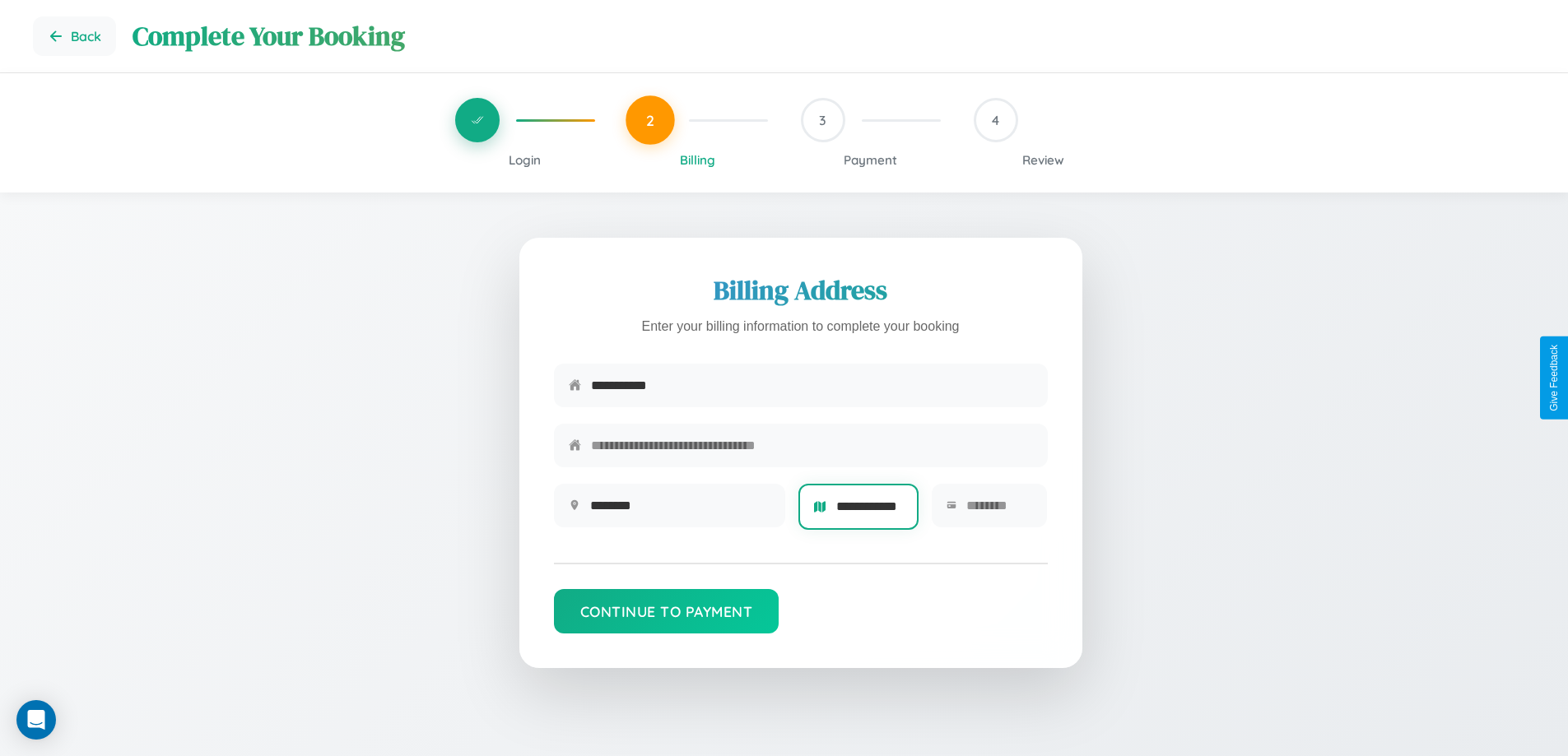
scroll to position [0, 18]
type input "**********"
click at [999, 511] on input "text" at bounding box center [1000, 505] width 67 height 40
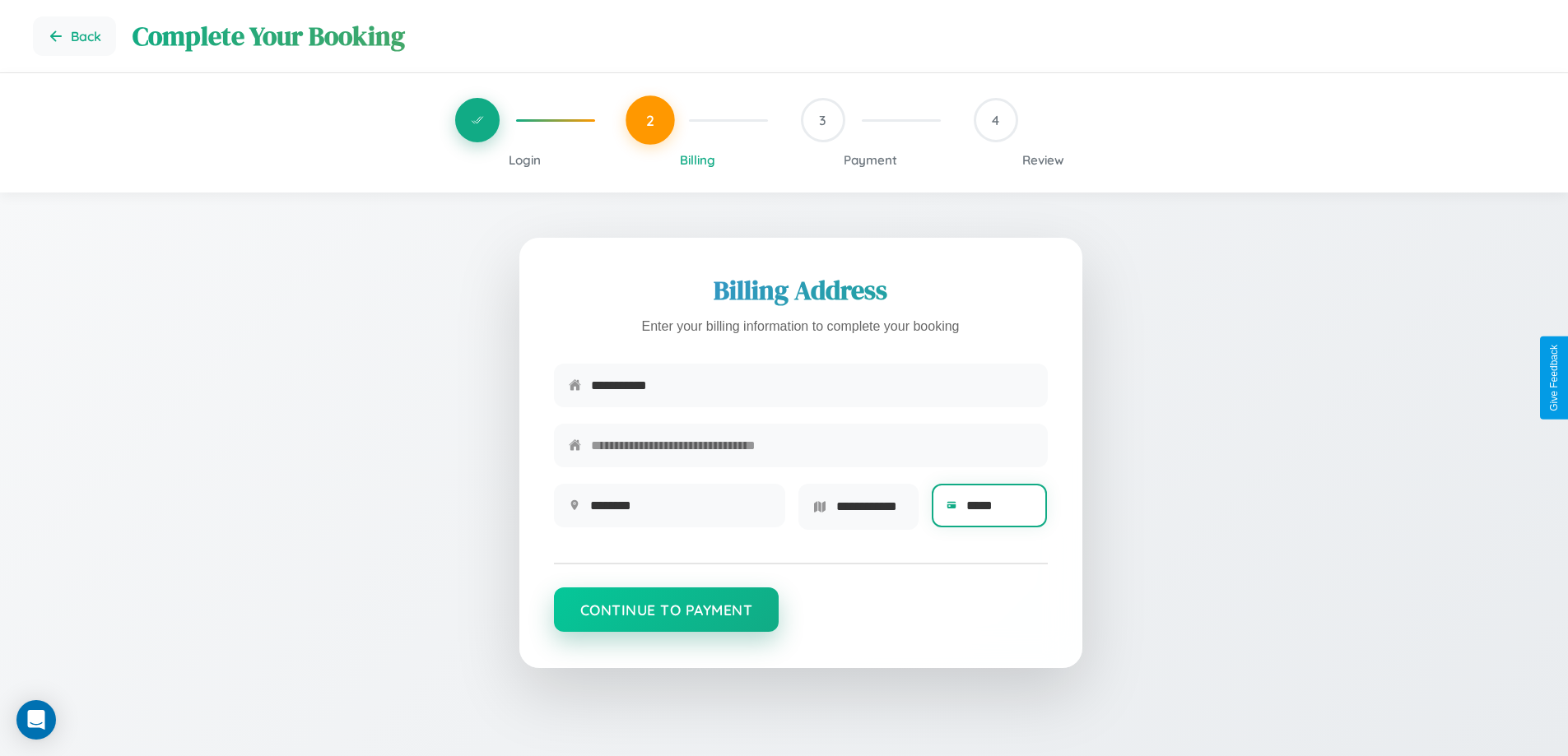
type input "*****"
click at [666, 616] on button "Continue to Payment" at bounding box center [666, 610] width 226 height 45
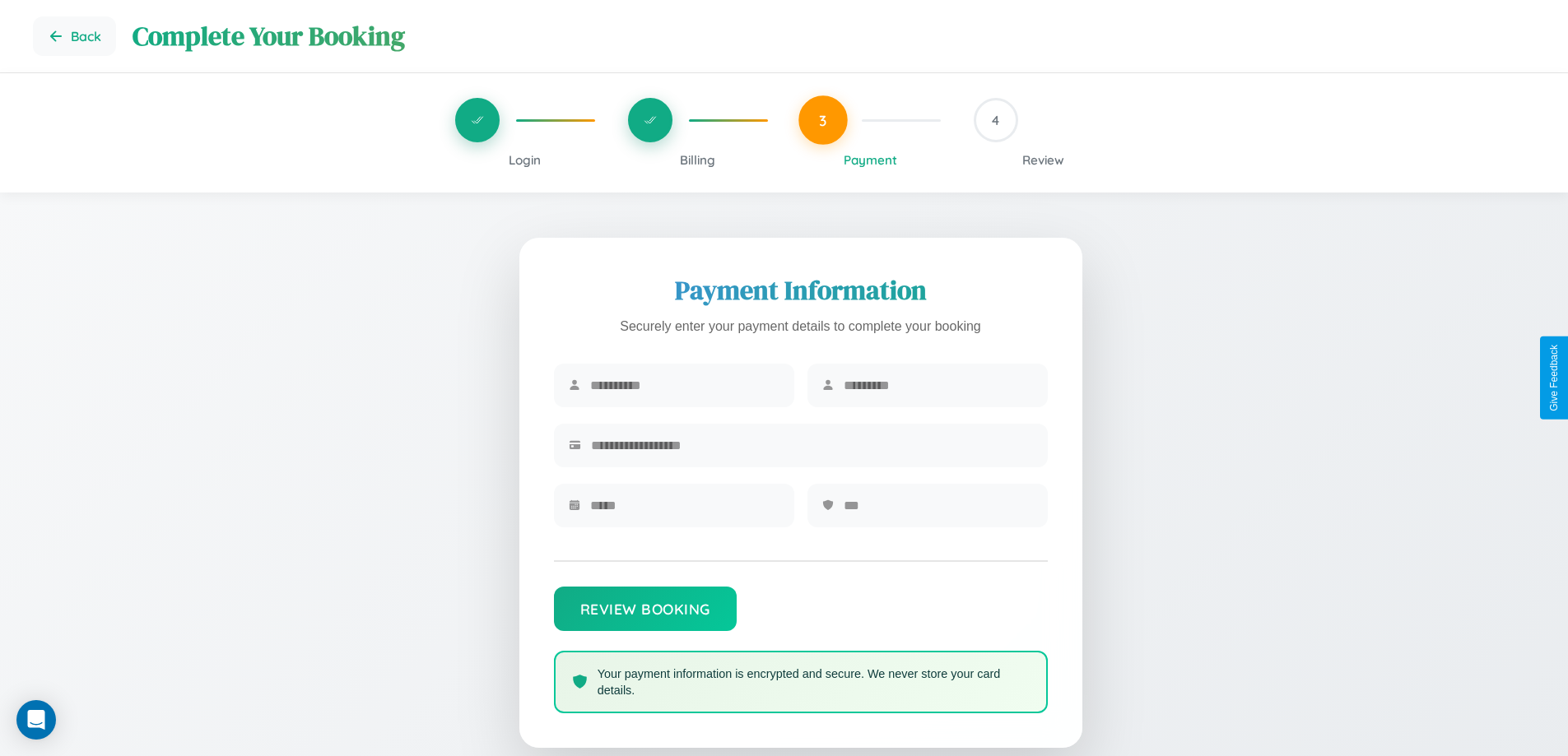
click at [685, 386] on input "text" at bounding box center [685, 385] width 189 height 40
type input "******"
click at [937, 386] on input "text" at bounding box center [938, 385] width 189 height 40
type input "****"
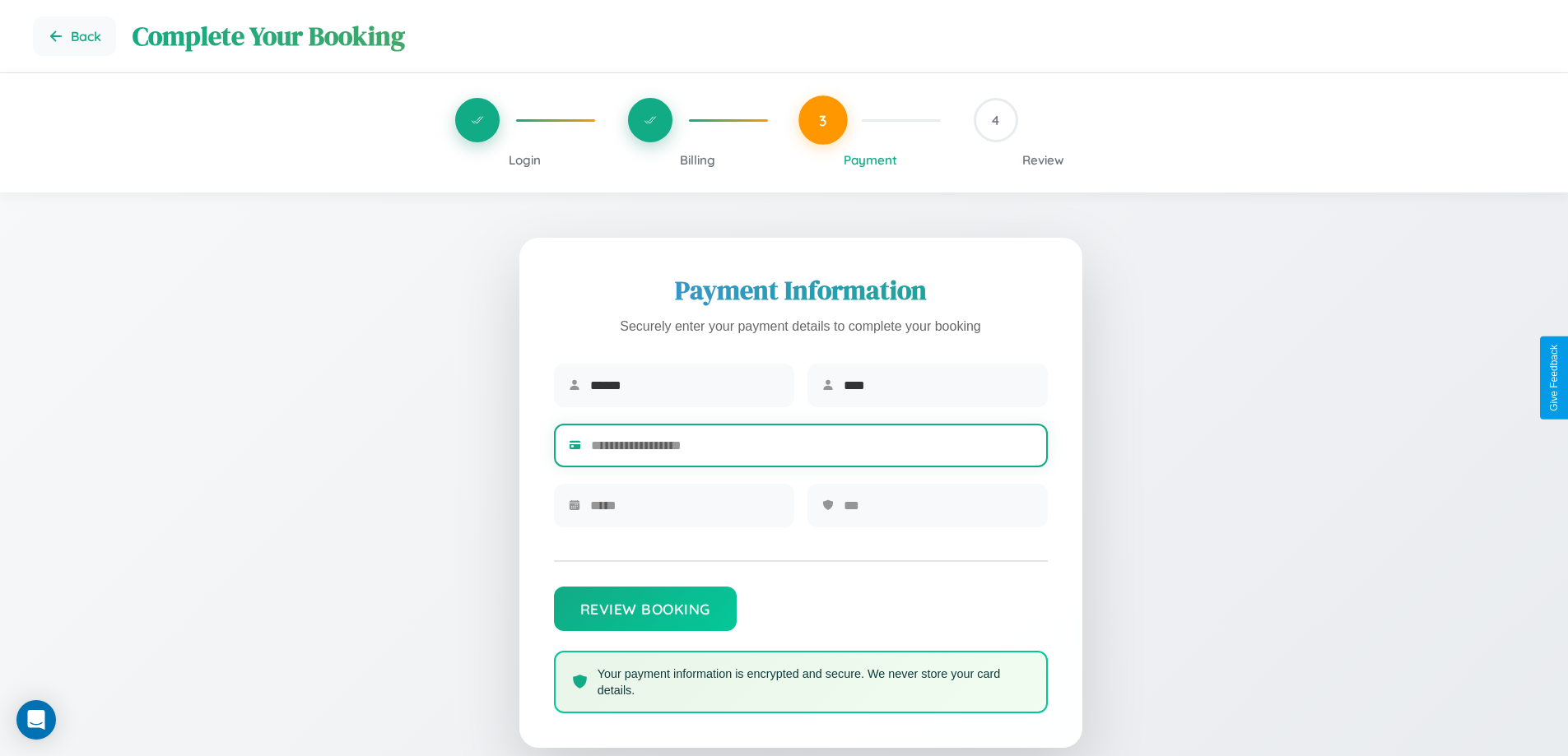
click at [812, 449] on input "text" at bounding box center [812, 445] width 442 height 40
type input "**********"
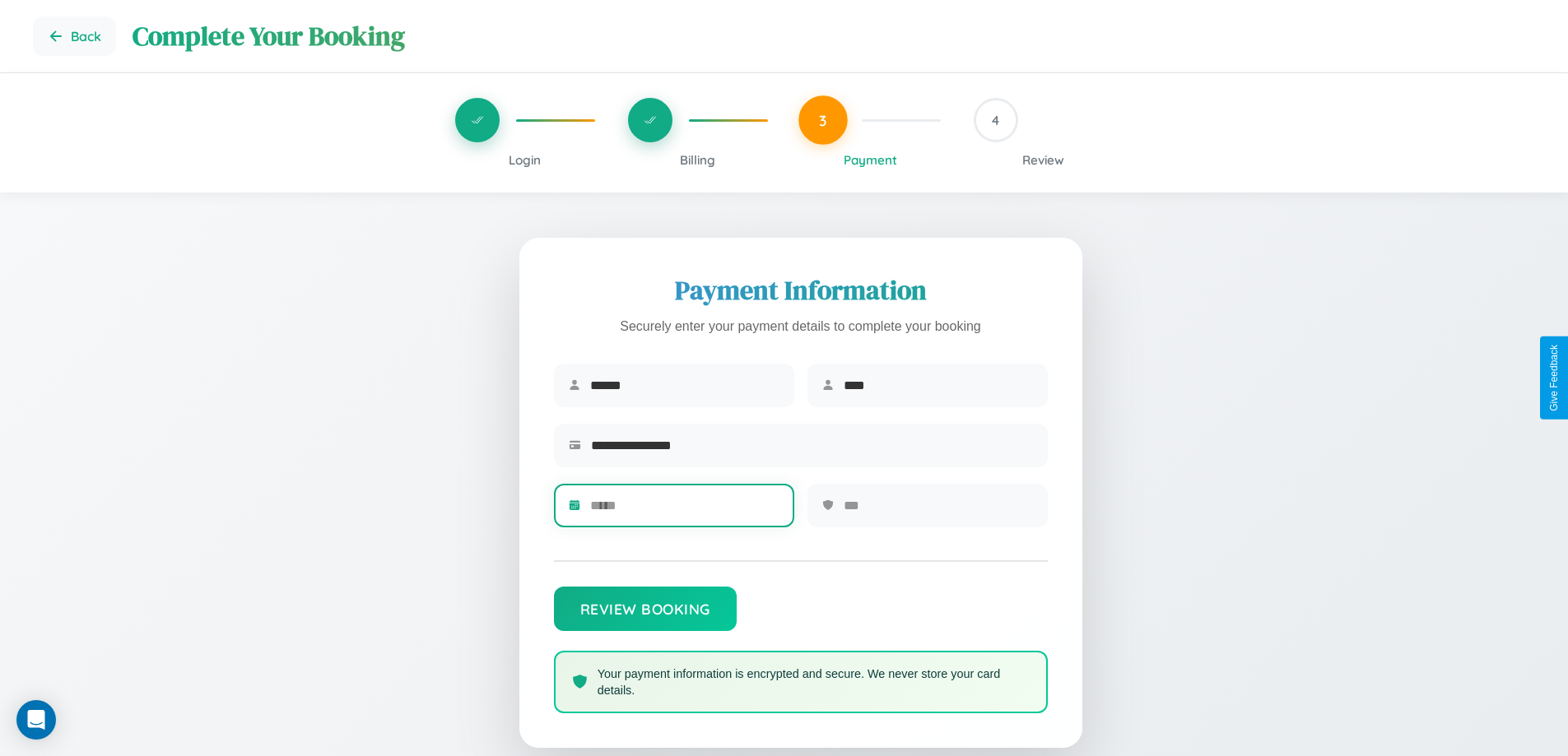
click at [685, 511] on input "text" at bounding box center [685, 505] width 189 height 40
type input "*****"
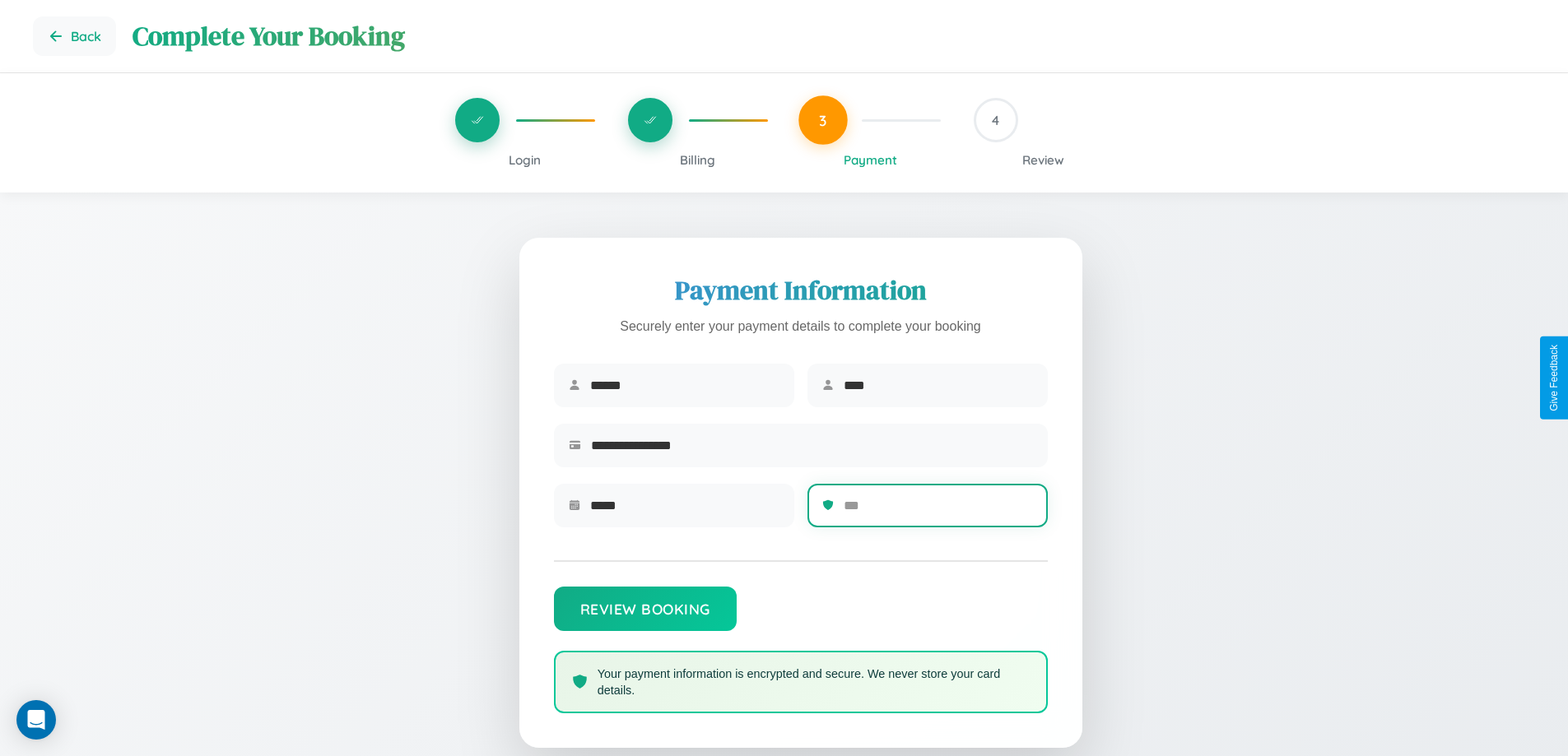
click at [937, 511] on input "text" at bounding box center [938, 505] width 189 height 40
type input "***"
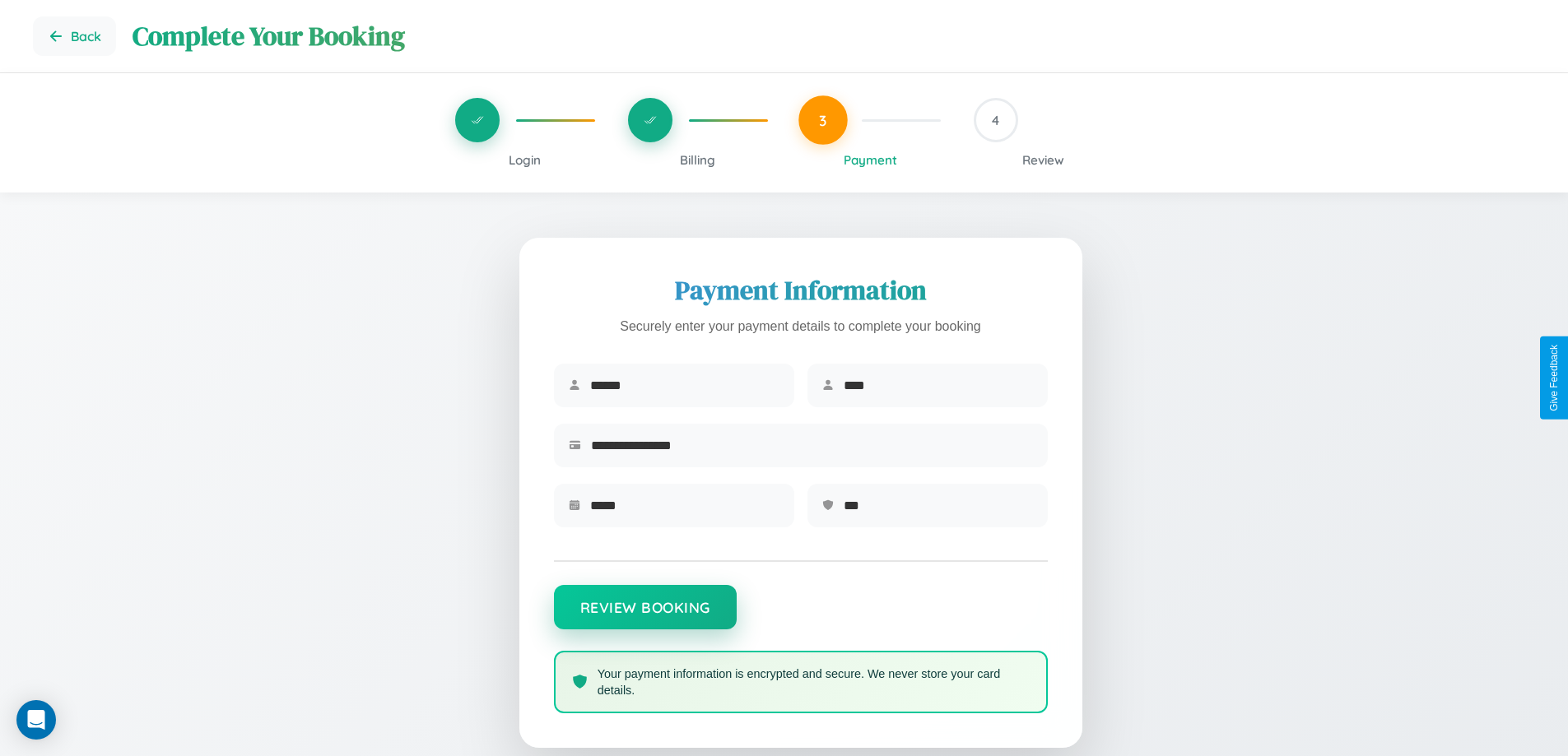
click at [645, 616] on button "Review Booking" at bounding box center [645, 607] width 183 height 45
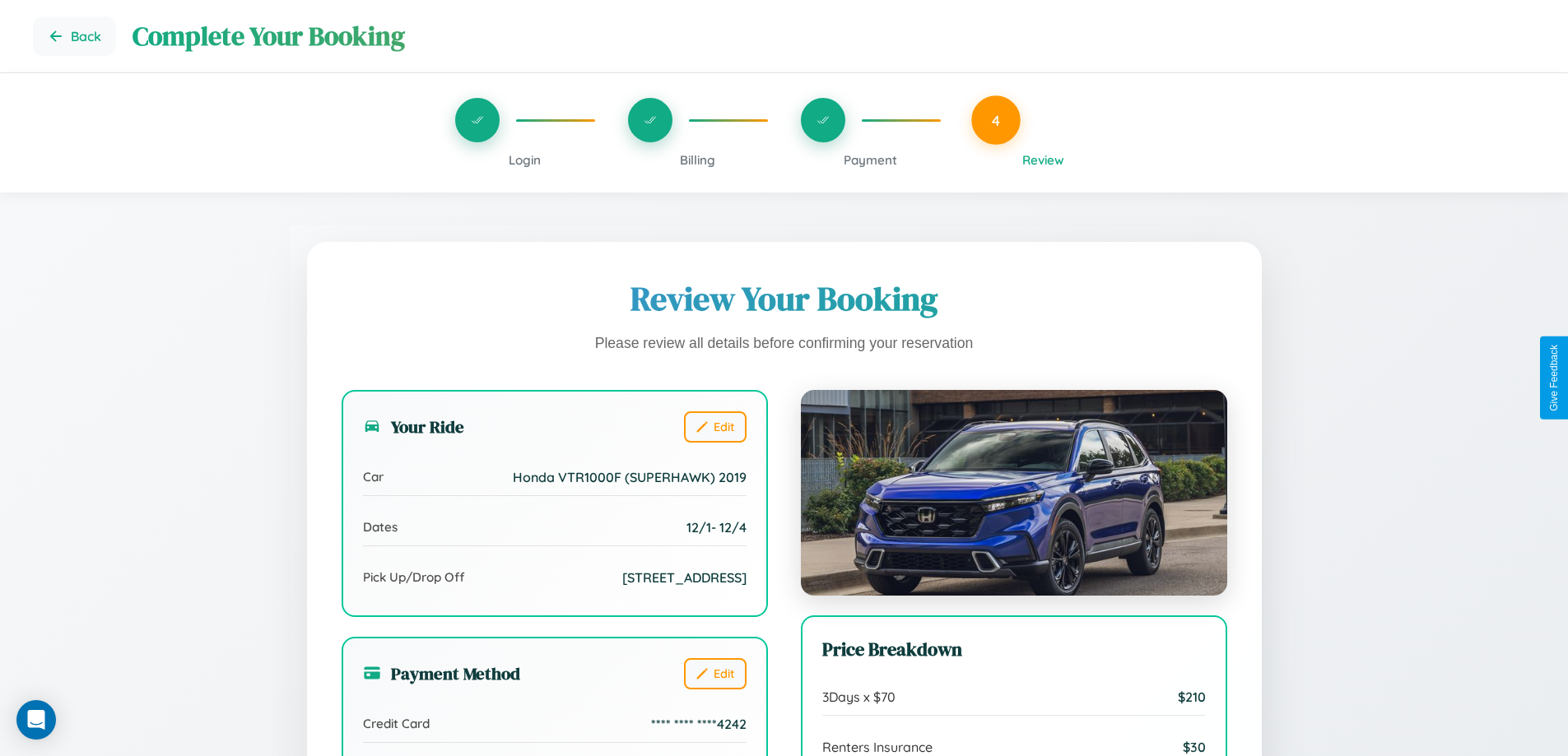
click at [870, 160] on span "Payment" at bounding box center [870, 160] width 54 height 16
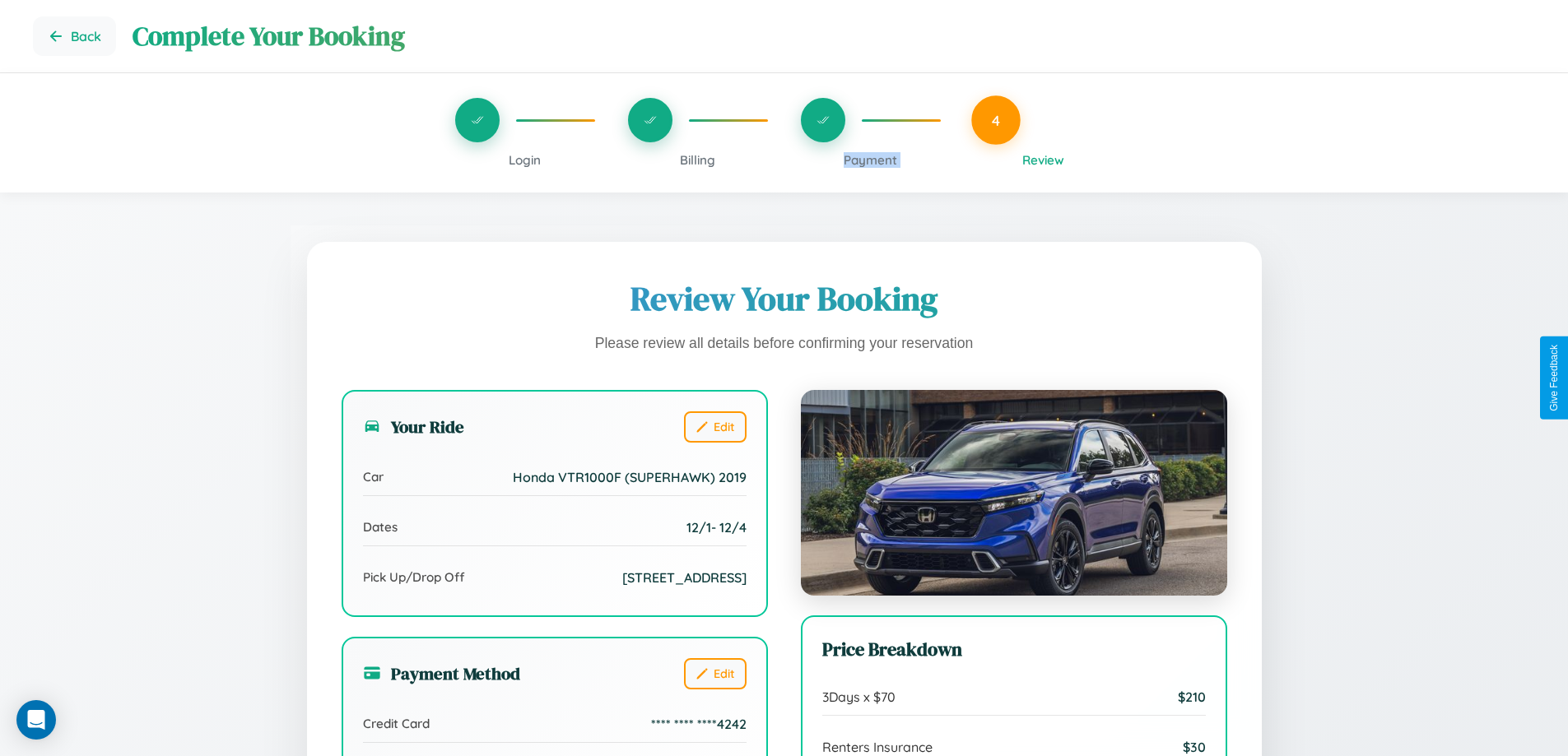
click at [870, 160] on span "Payment" at bounding box center [870, 160] width 54 height 16
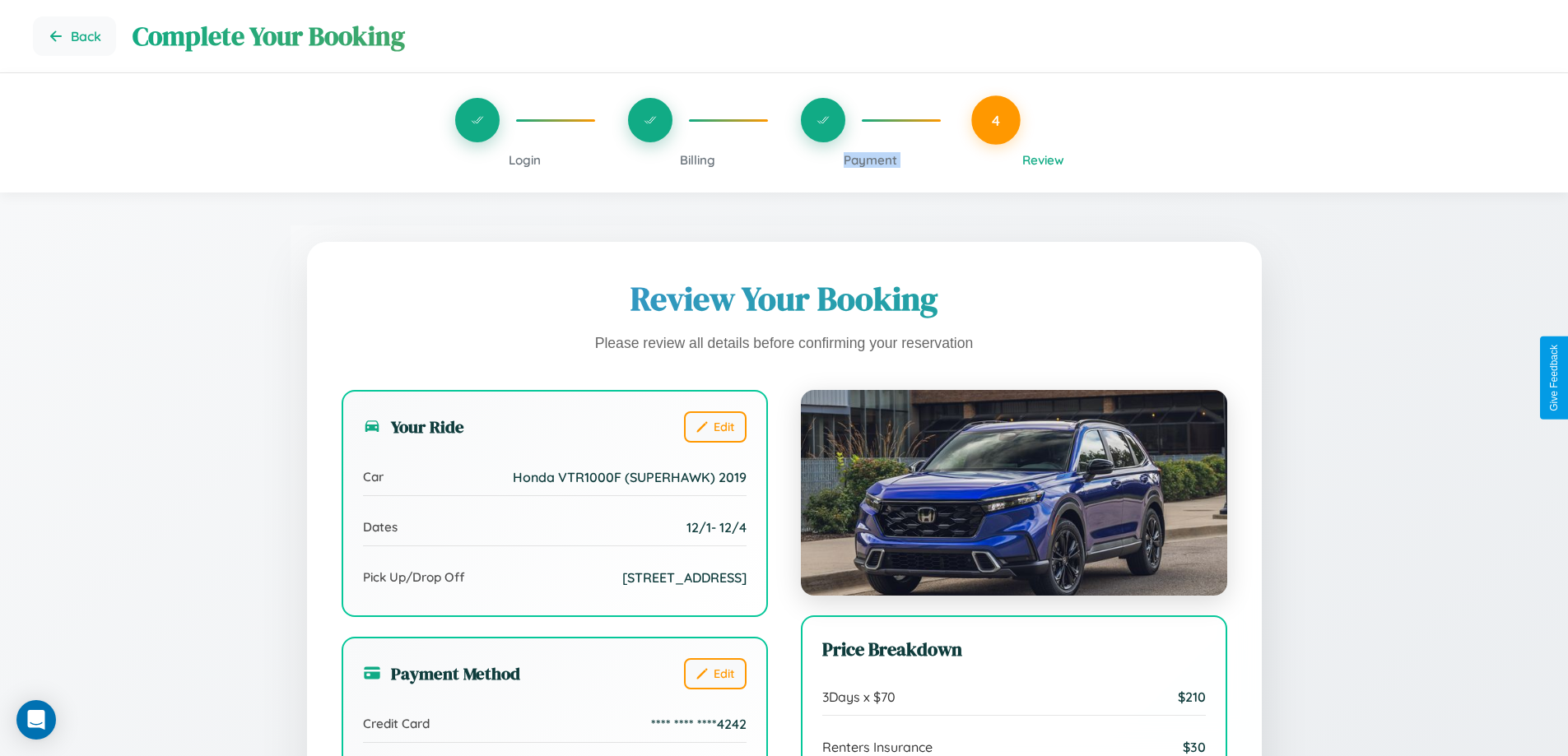
click at [870, 160] on span "Payment" at bounding box center [870, 160] width 54 height 16
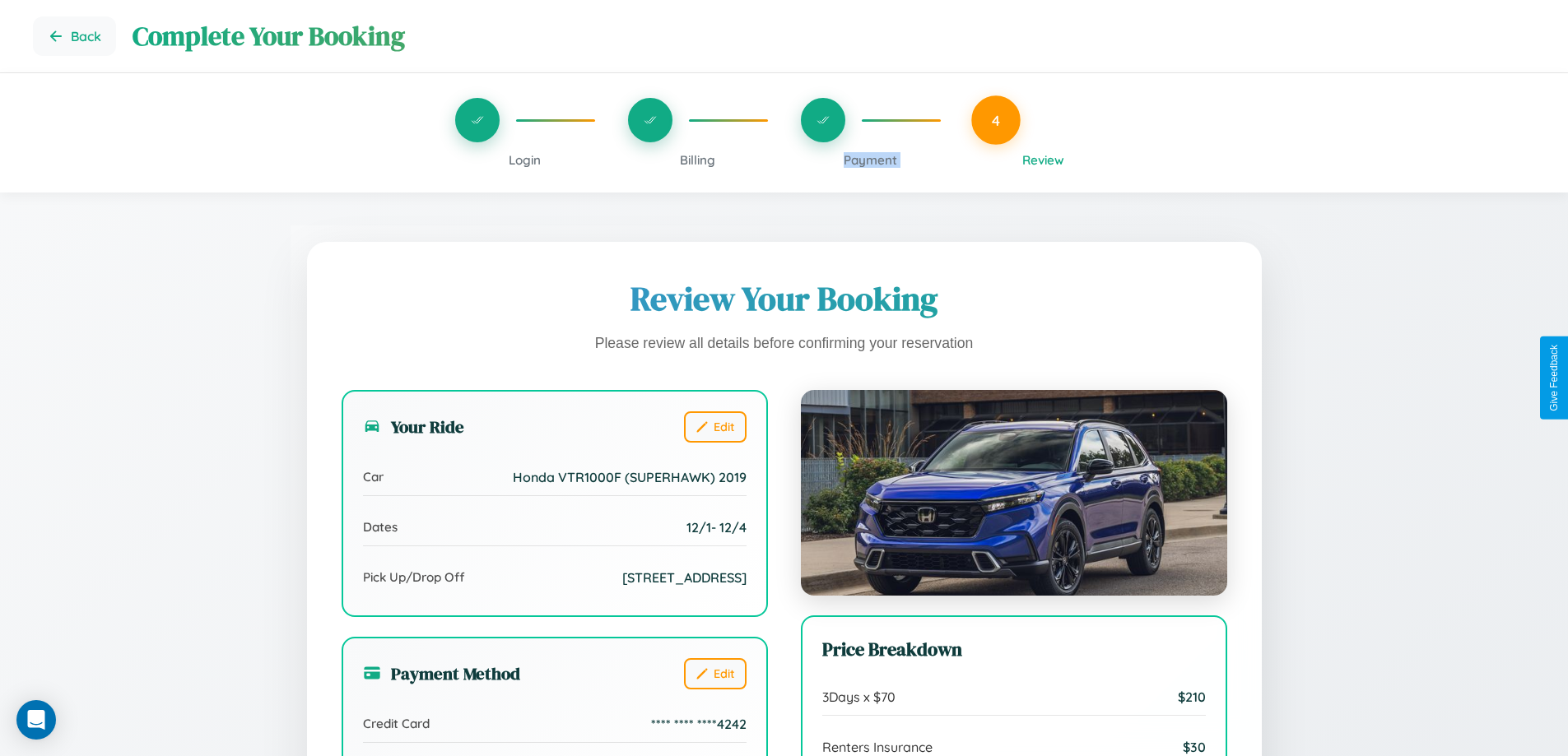
click at [870, 160] on span "Payment" at bounding box center [870, 160] width 54 height 16
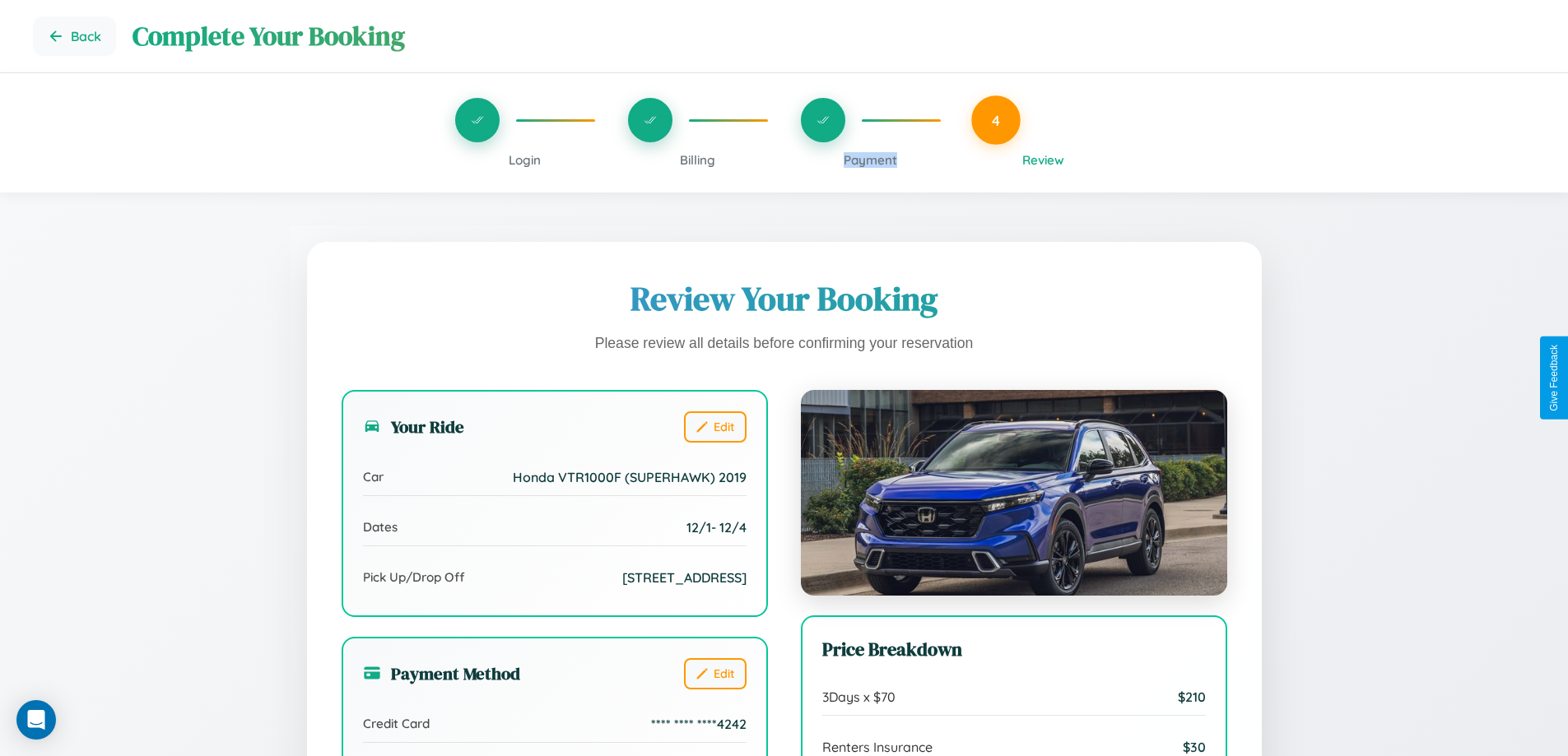
click at [870, 160] on span "Payment" at bounding box center [870, 160] width 54 height 16
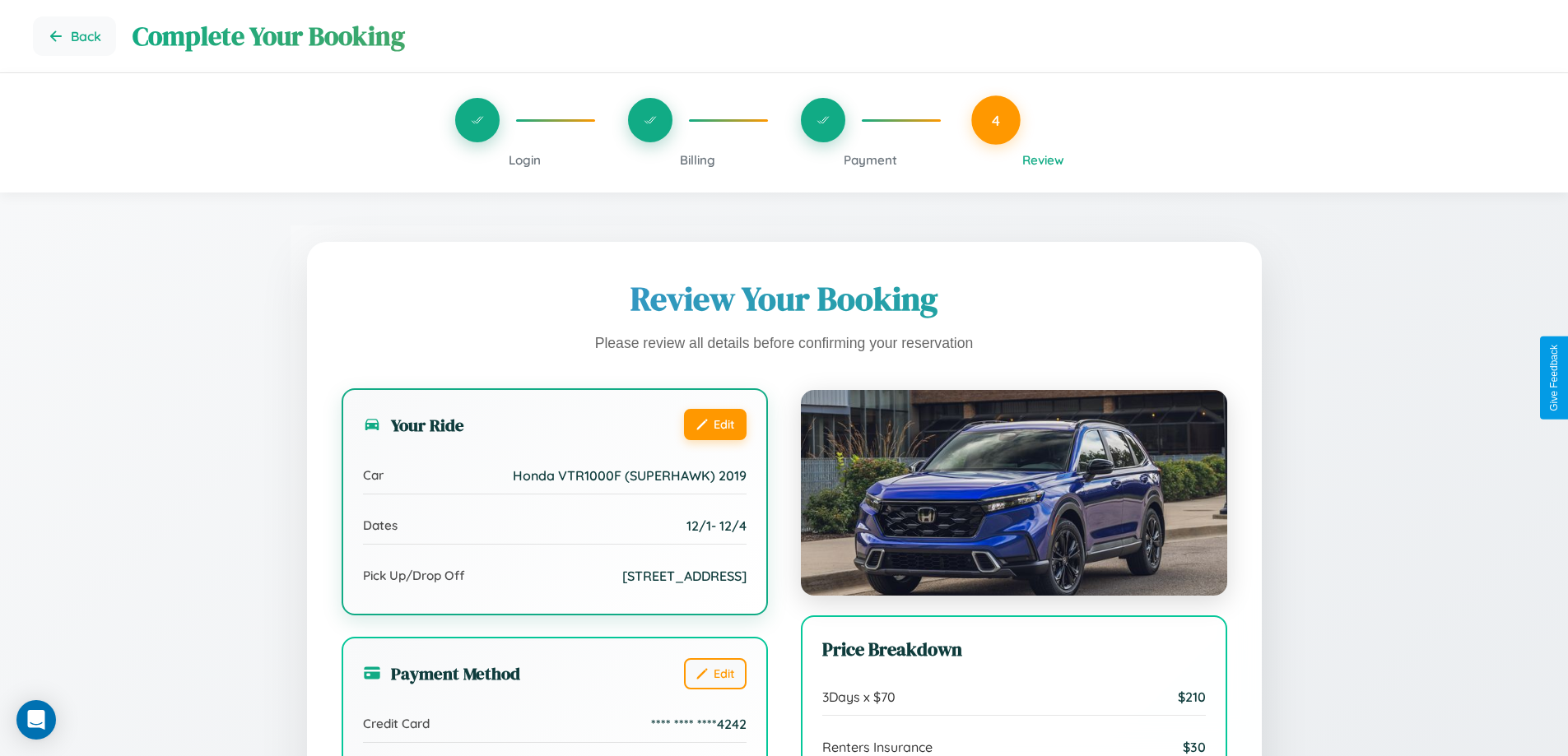
click at [714, 426] on button "Edit" at bounding box center [715, 424] width 62 height 32
click at [714, 424] on button "Edit" at bounding box center [715, 424] width 62 height 32
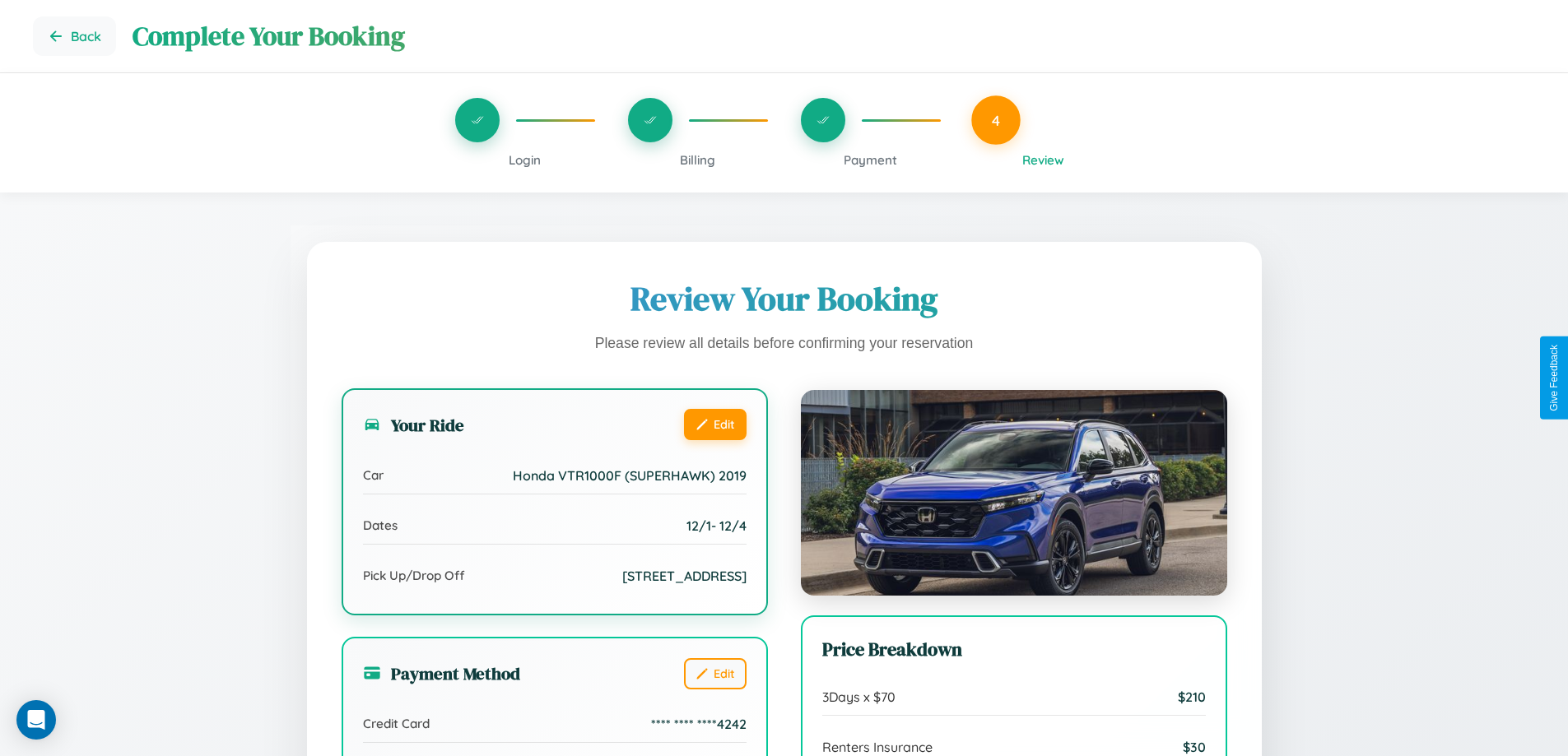
click at [714, 424] on button "Edit" at bounding box center [715, 424] width 62 height 32
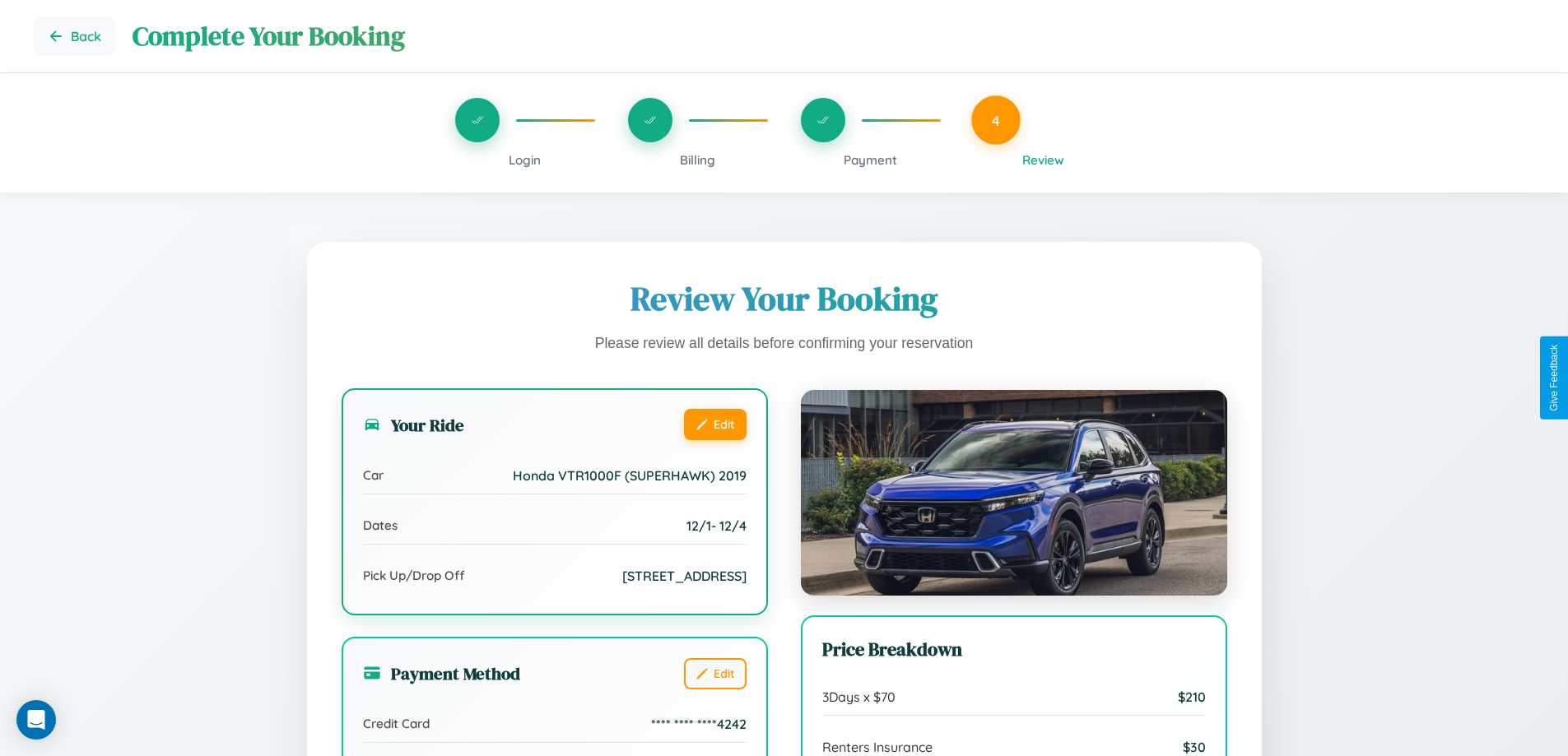
click at [714, 424] on button "Edit" at bounding box center [715, 424] width 62 height 32
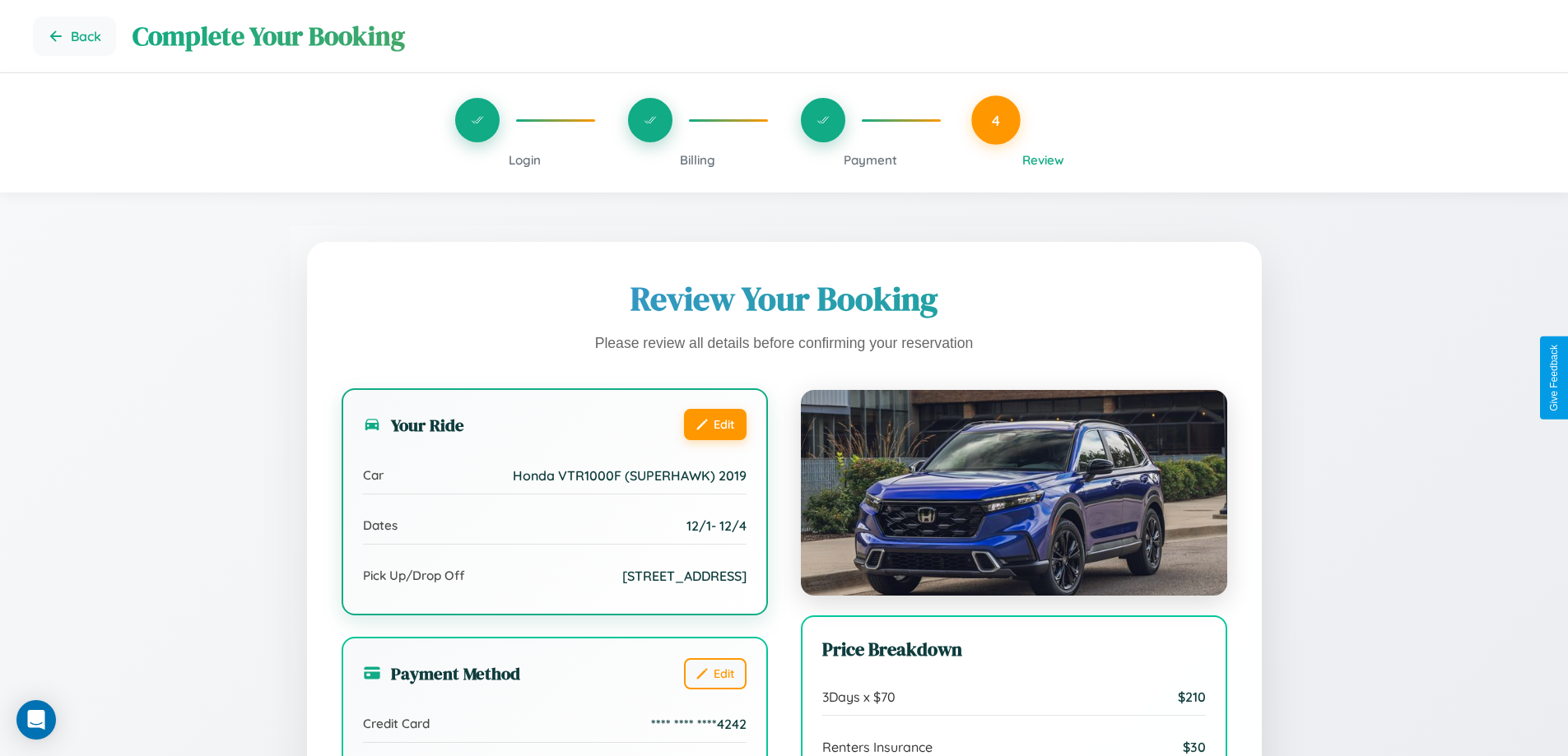
click at [714, 424] on button "Edit" at bounding box center [715, 424] width 62 height 32
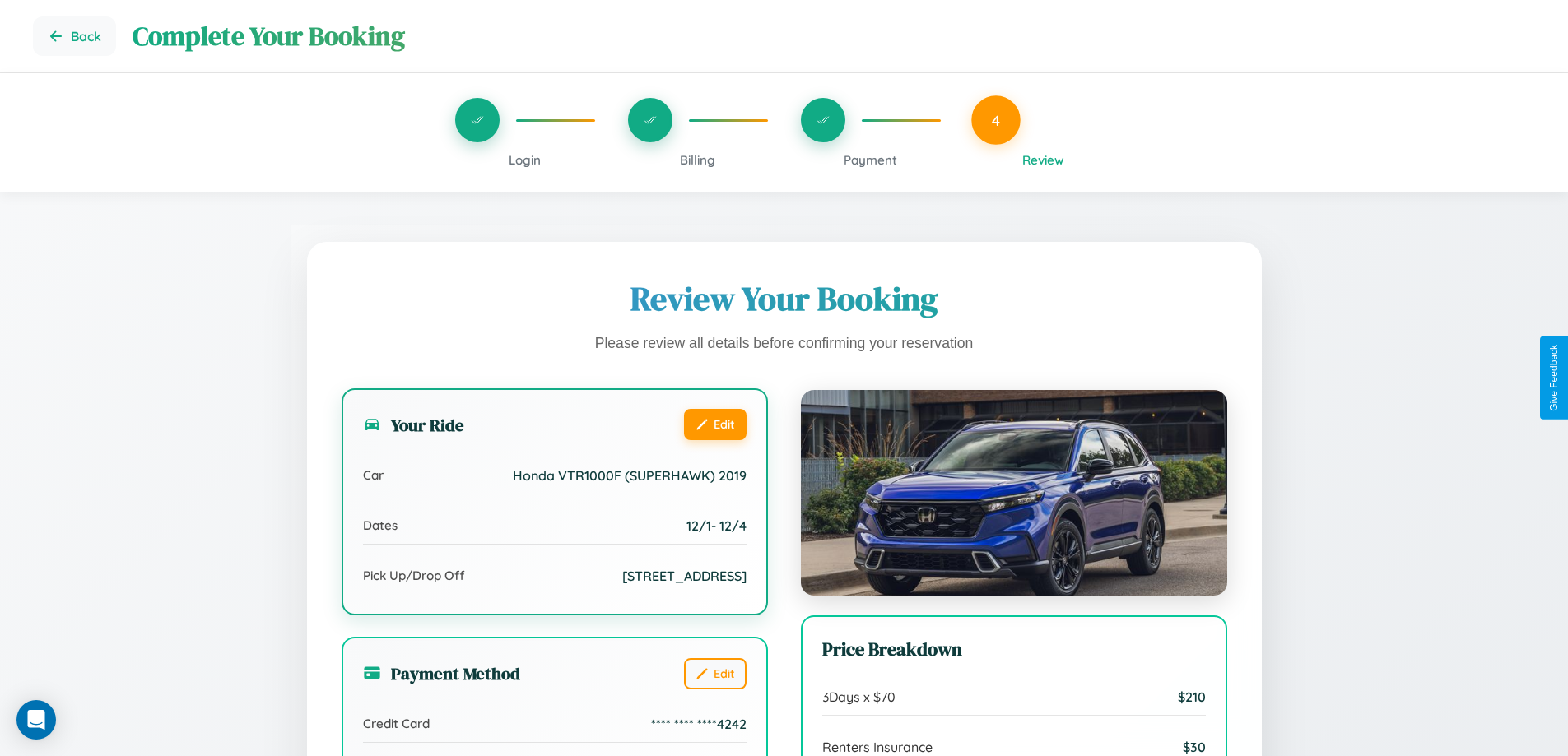
click at [714, 424] on button "Edit" at bounding box center [715, 424] width 62 height 32
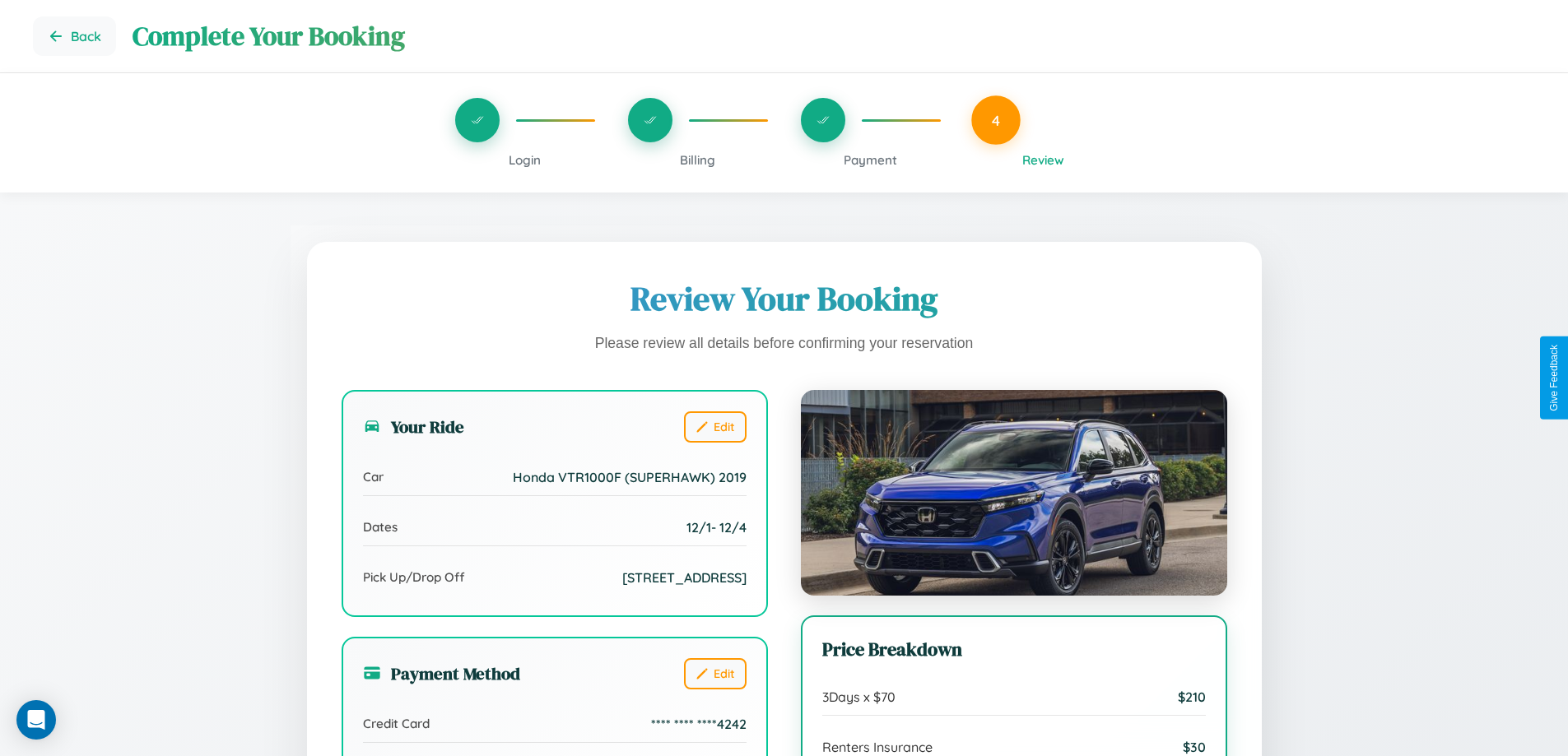
scroll to position [134, 0]
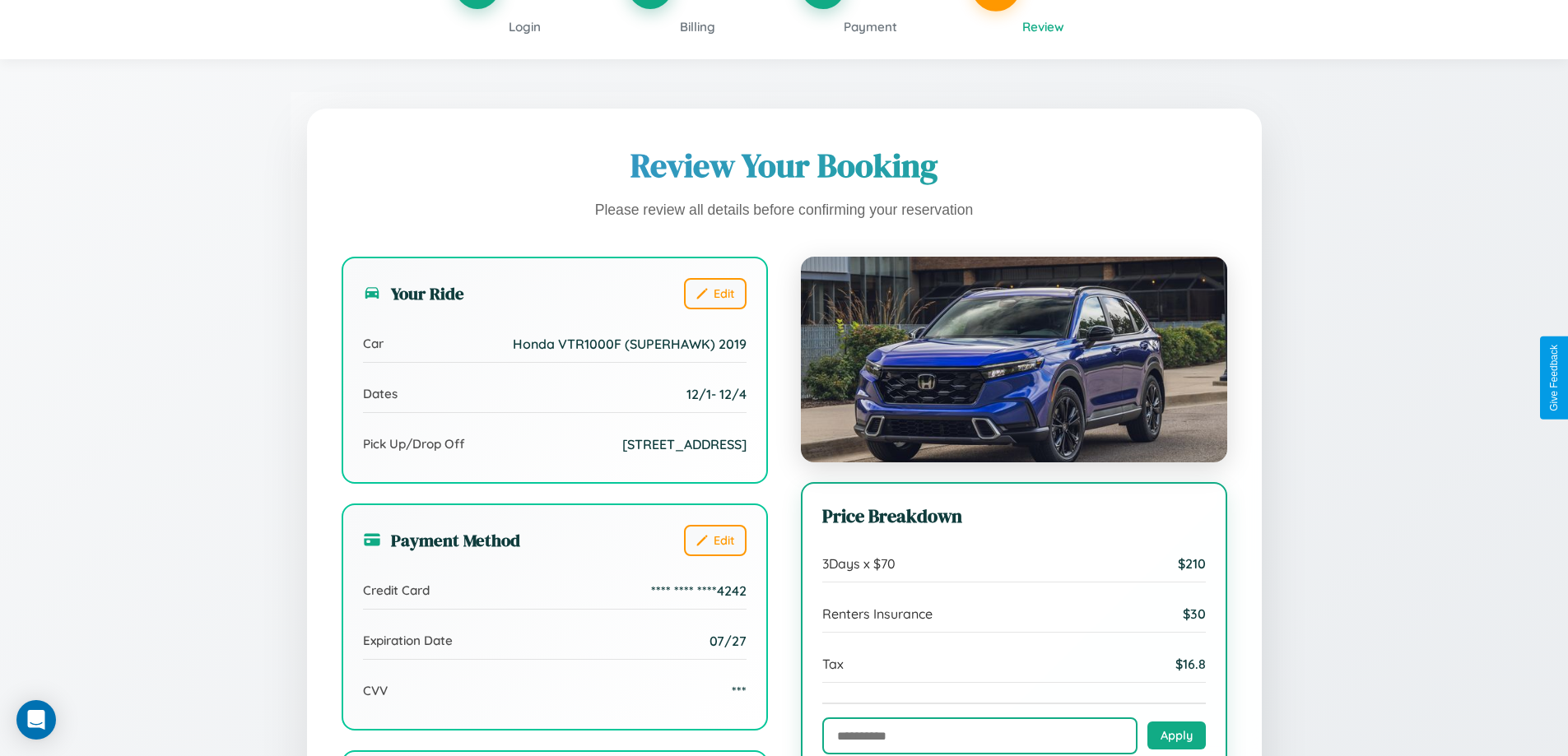
click at [980, 736] on input "text" at bounding box center [979, 736] width 315 height 37
type input "**********"
click at [1177, 736] on button "Apply" at bounding box center [1176, 735] width 59 height 28
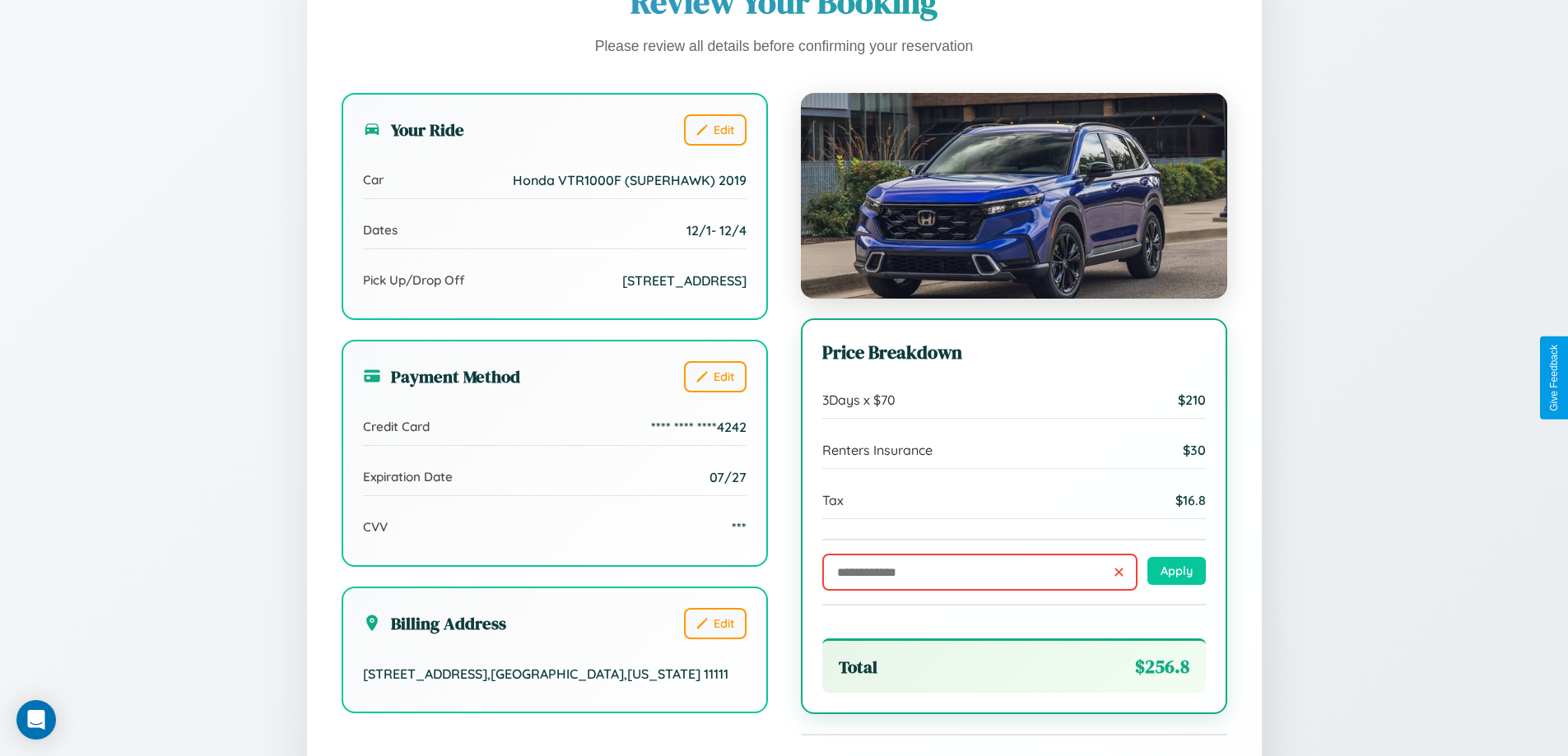
scroll to position [453, 0]
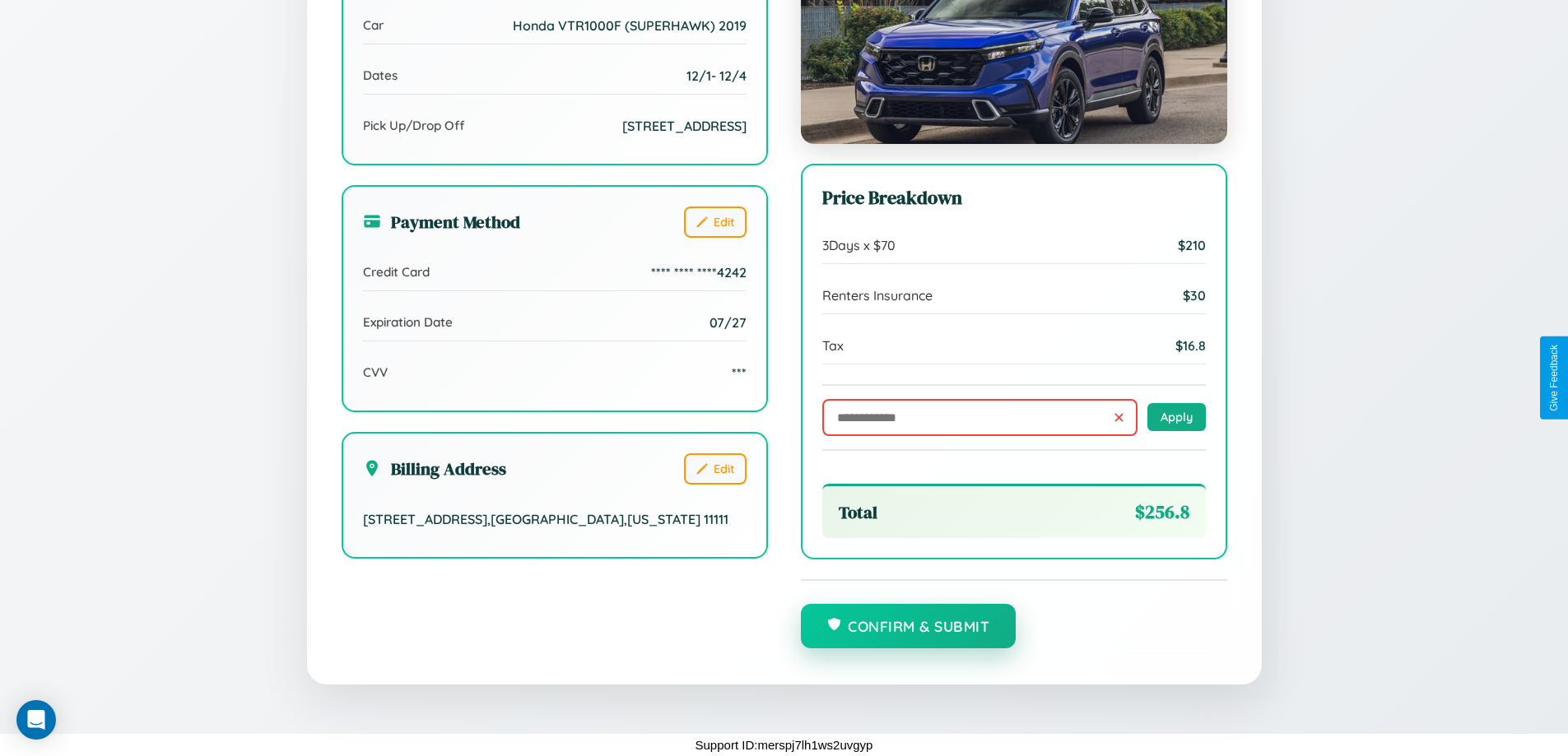
click at [908, 627] on button "Confirm & Submit" at bounding box center [908, 627] width 216 height 45
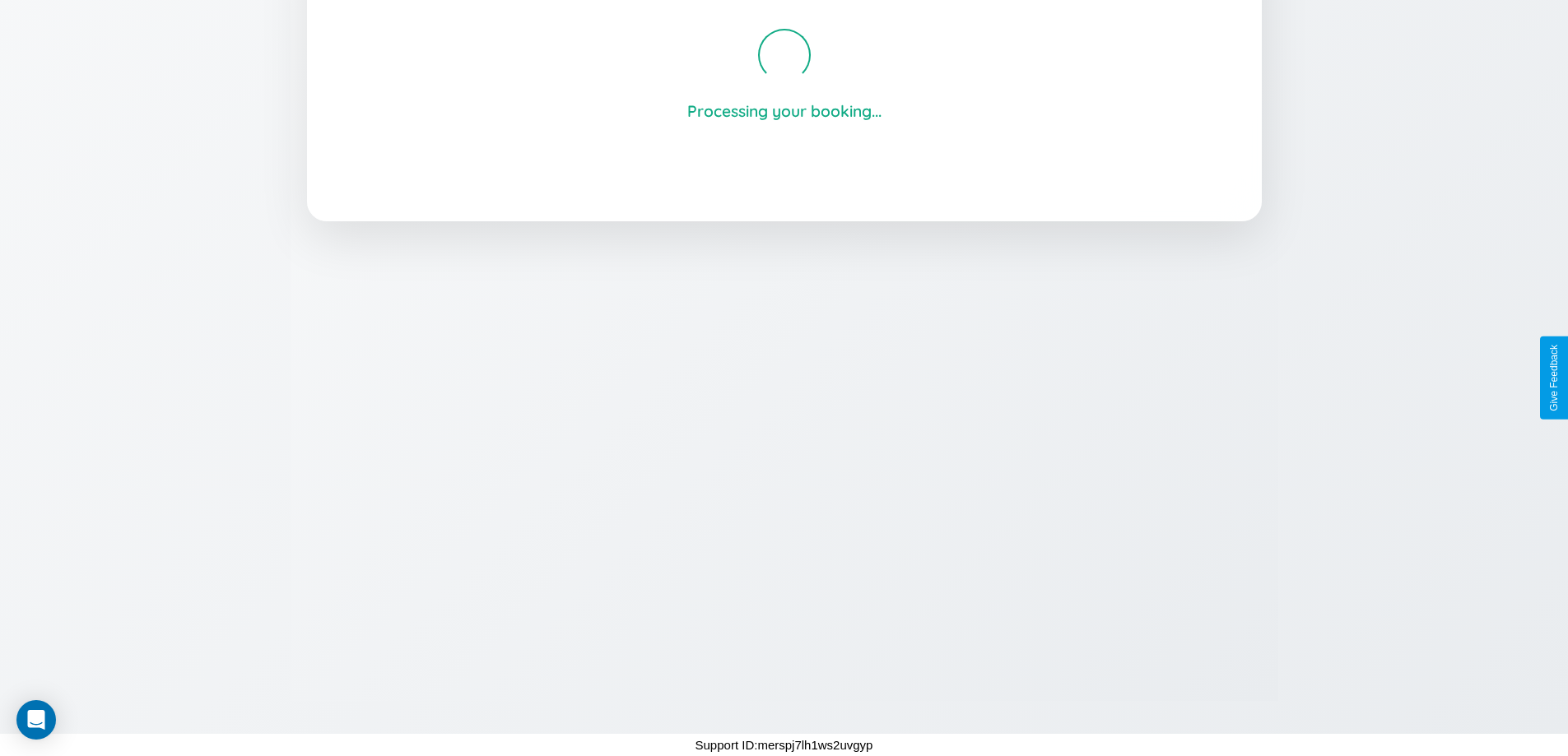
scroll to position [314, 0]
